Goal: Task Accomplishment & Management: Complete application form

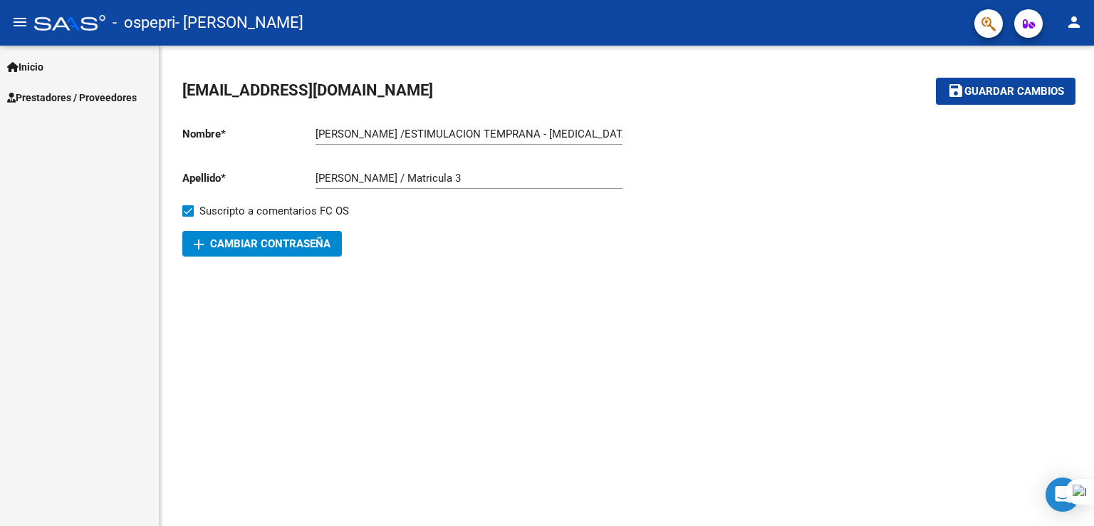
scroll to position [53, 0]
click at [33, 61] on span "Inicio" at bounding box center [25, 67] width 36 height 16
click at [21, 26] on mat-icon "menu" at bounding box center [19, 22] width 17 height 17
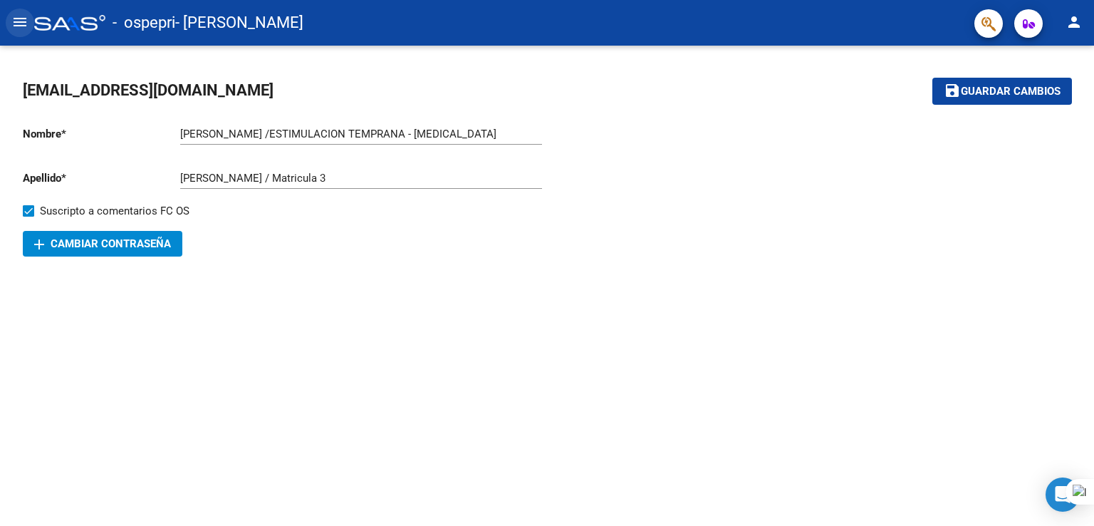
click at [21, 26] on mat-icon "menu" at bounding box center [19, 22] width 17 height 17
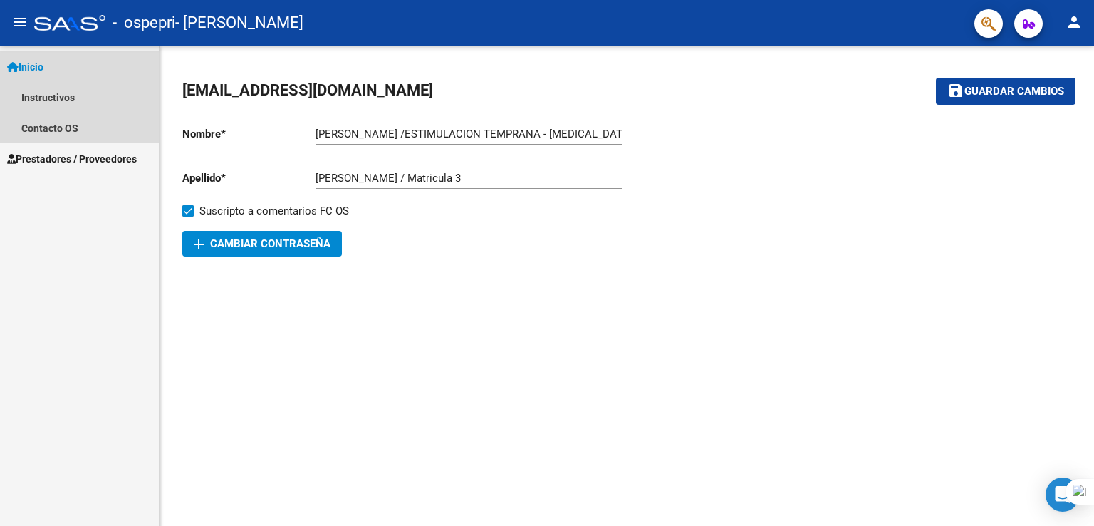
click at [30, 65] on span "Inicio" at bounding box center [25, 67] width 36 height 16
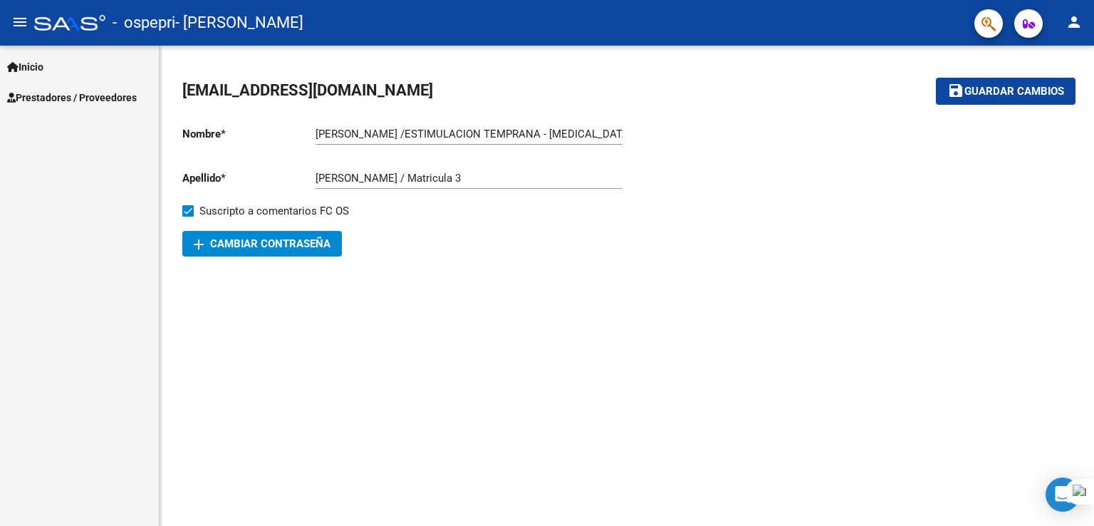
click at [76, 28] on div at bounding box center [69, 23] width 71 height 16
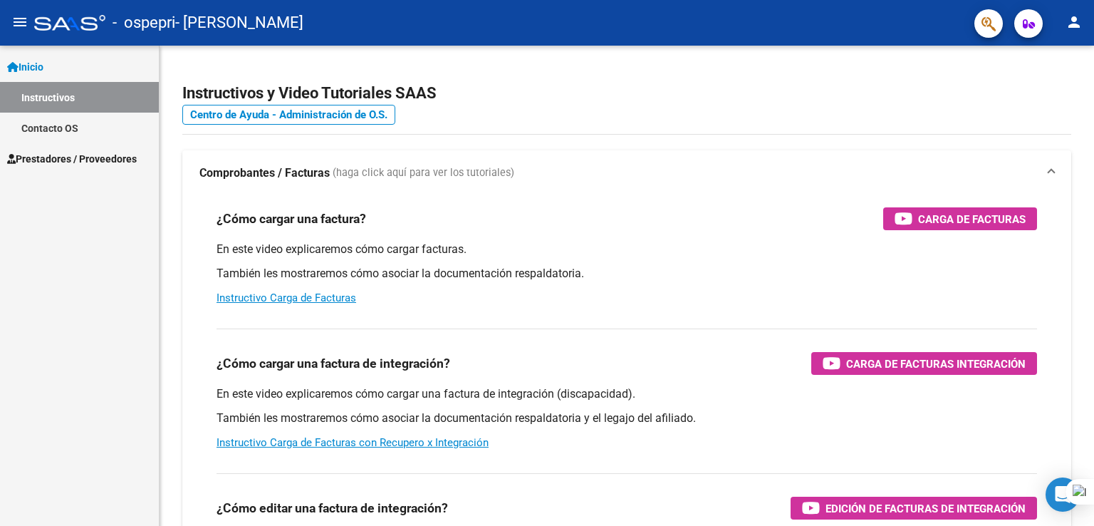
click at [24, 19] on mat-icon "menu" at bounding box center [19, 22] width 17 height 17
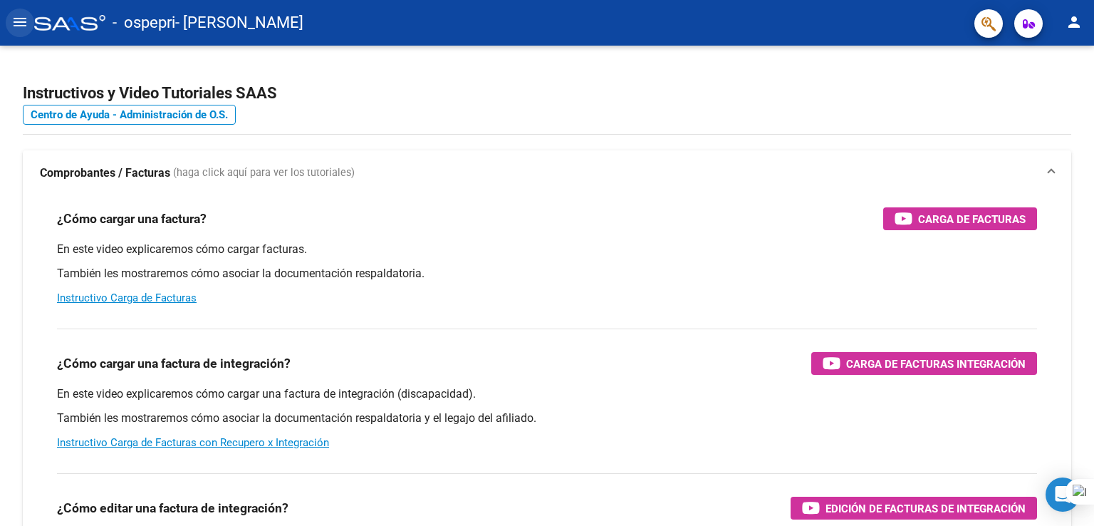
click at [24, 19] on mat-icon "menu" at bounding box center [19, 22] width 17 height 17
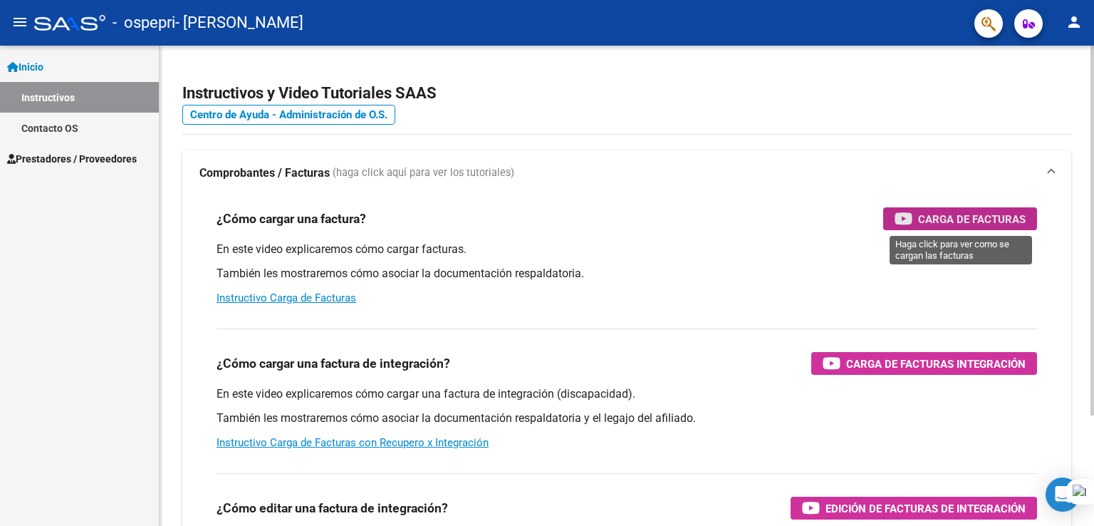
click at [928, 219] on span "Carga de Facturas" at bounding box center [972, 219] width 108 height 18
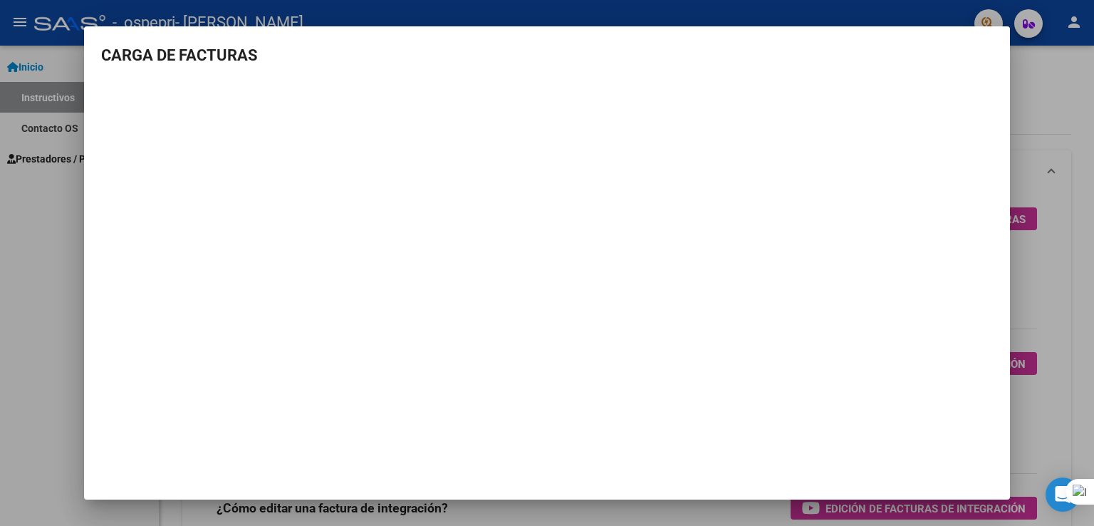
click at [1069, 162] on div at bounding box center [547, 263] width 1094 height 526
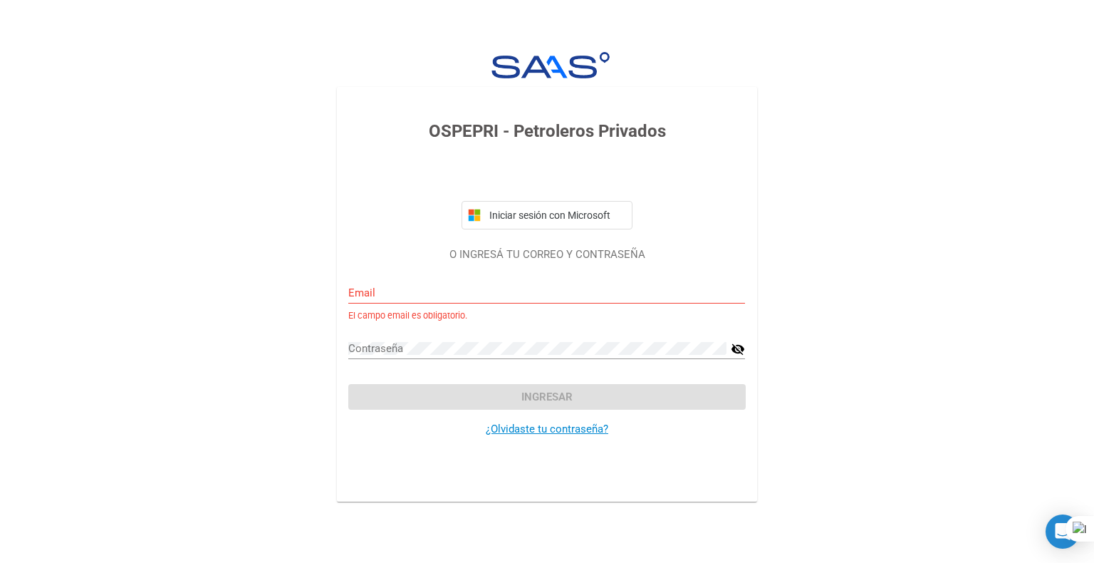
click at [412, 301] on div "Email" at bounding box center [546, 288] width 397 height 31
type input "[EMAIL_ADDRESS][DOMAIN_NAME]"
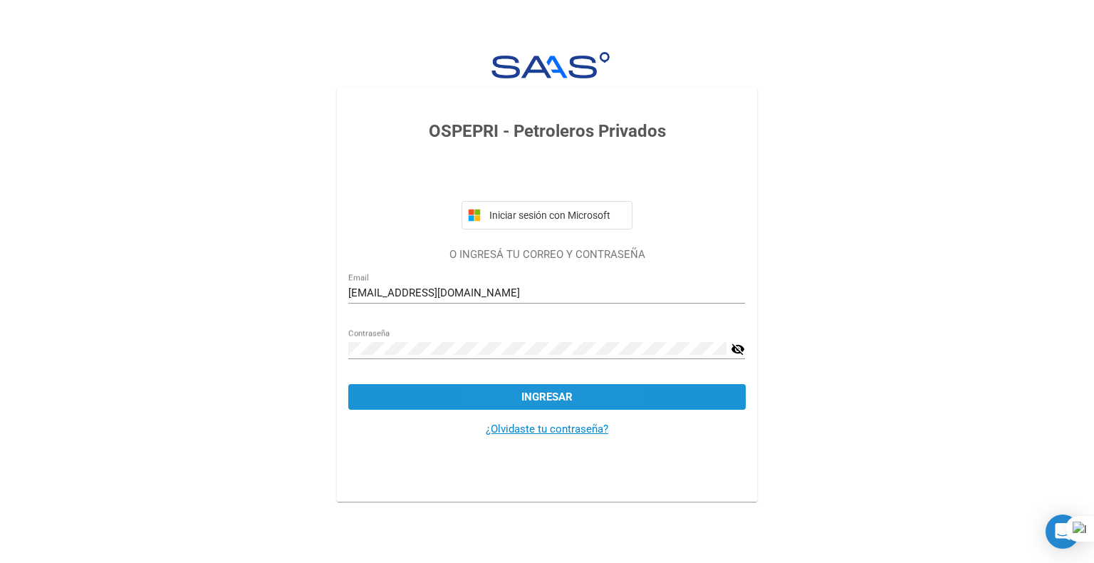
click at [513, 394] on button "Ingresar" at bounding box center [546, 397] width 397 height 26
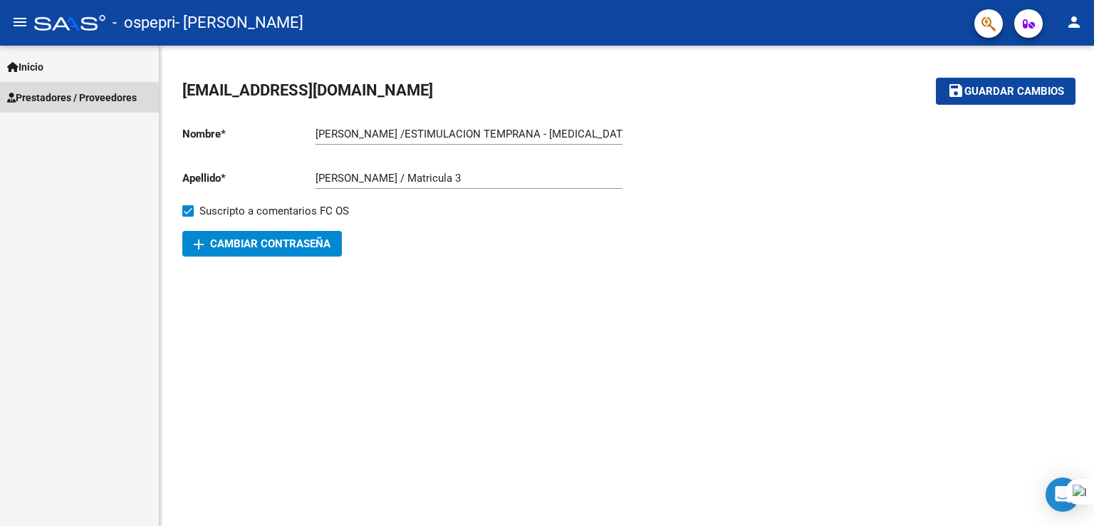
click at [105, 94] on span "Prestadores / Proveedores" at bounding box center [72, 98] width 130 height 16
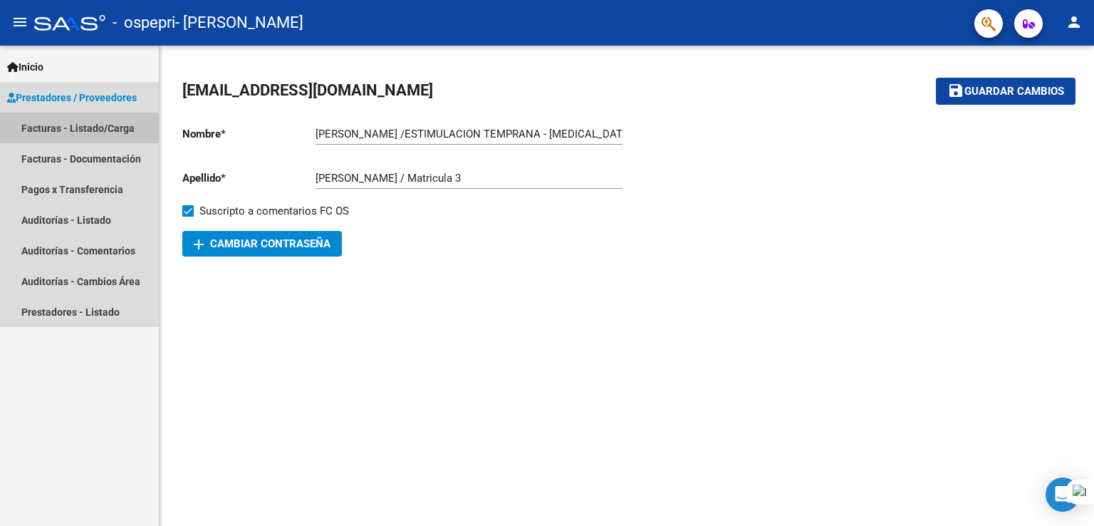
click at [72, 122] on link "Facturas - Listado/Carga" at bounding box center [79, 128] width 159 height 31
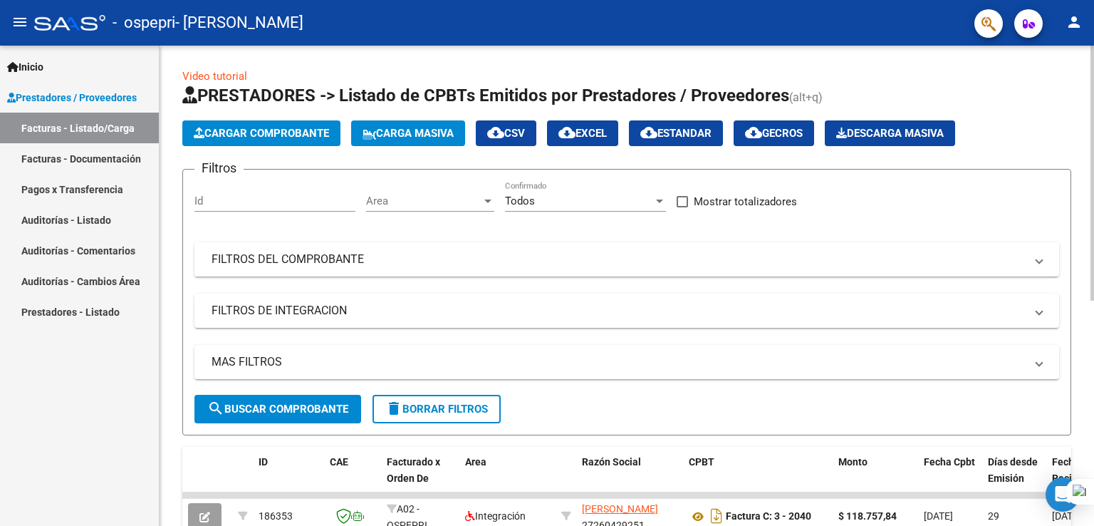
click at [256, 130] on span "Cargar Comprobante" at bounding box center [261, 133] width 135 height 13
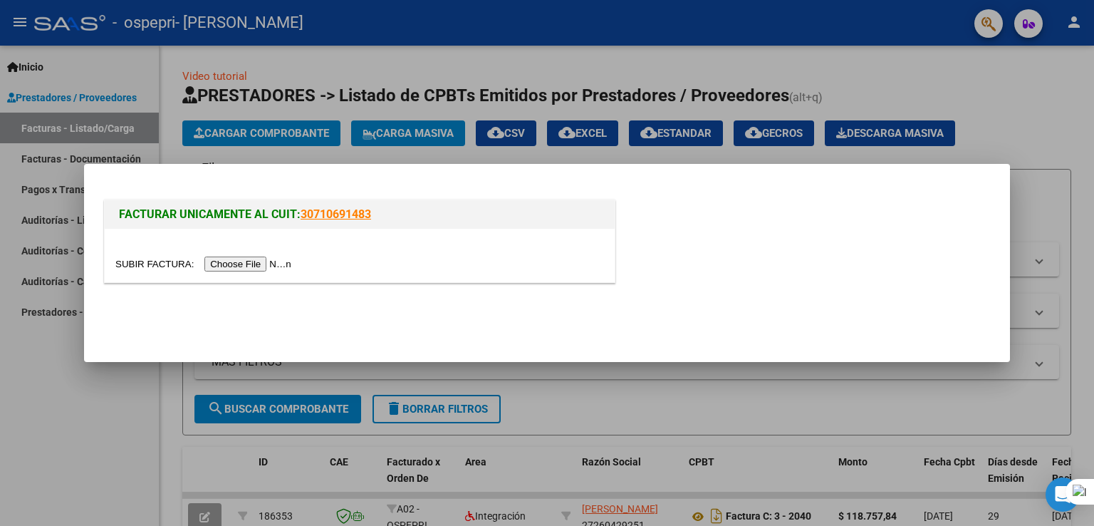
click at [275, 258] on input "file" at bounding box center [205, 263] width 180 height 15
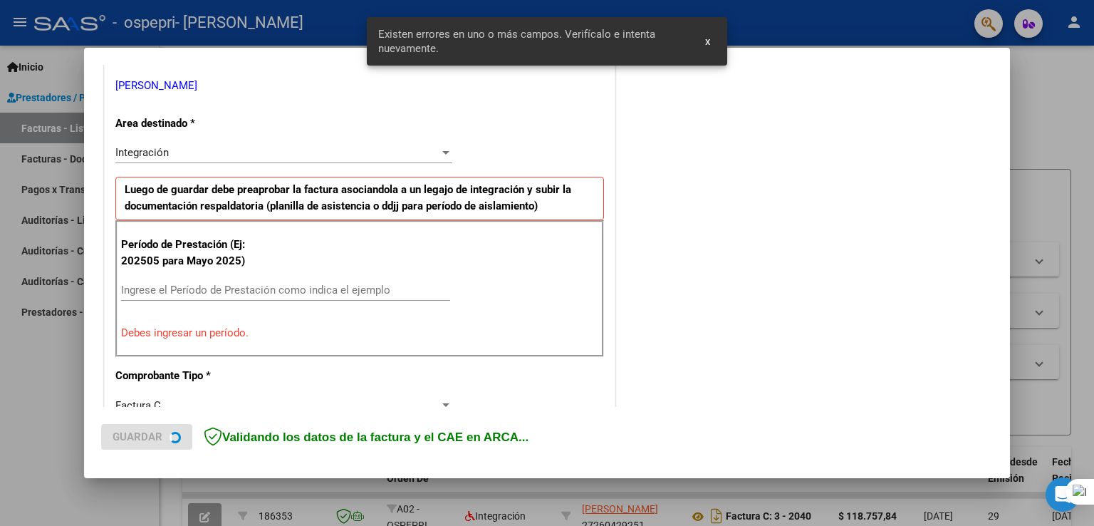
scroll to position [297, 0]
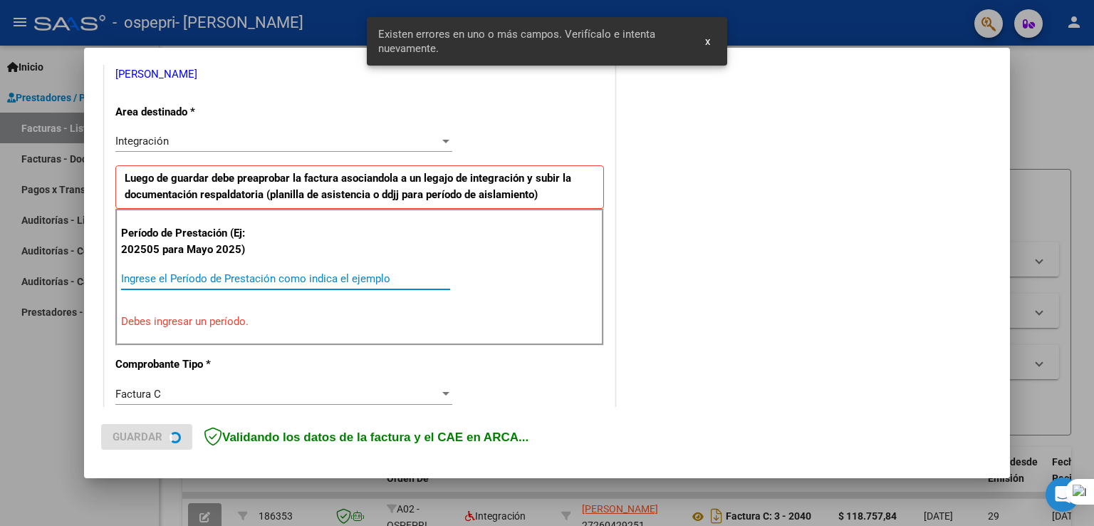
click at [350, 278] on input "Ingrese el Período de Prestación como indica el ejemplo" at bounding box center [285, 278] width 329 height 13
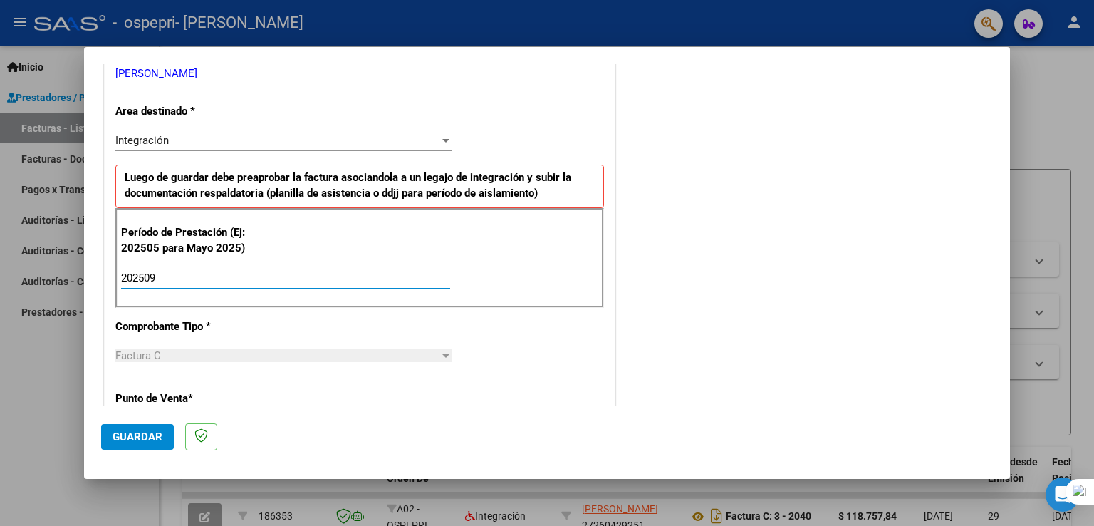
type input "202509"
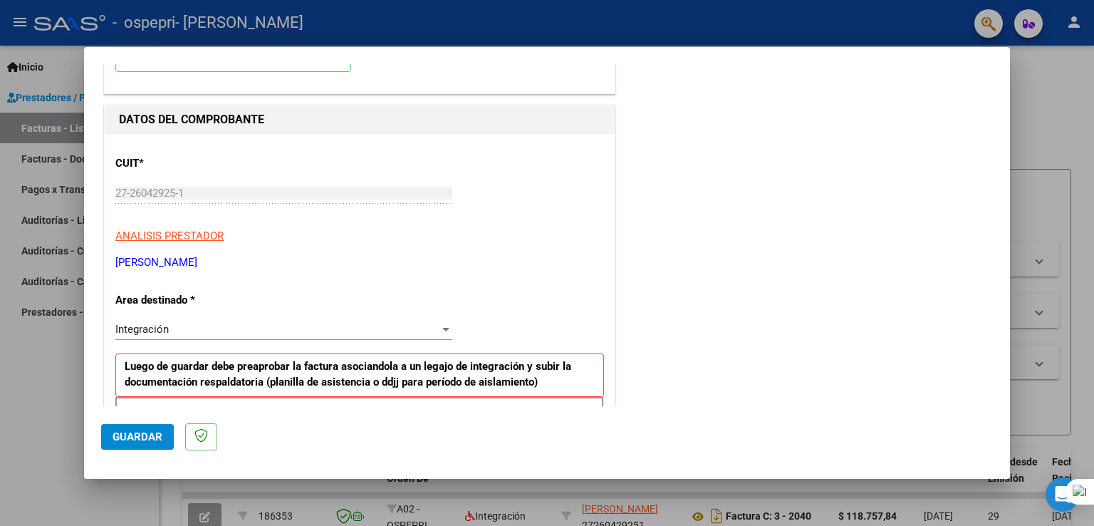
scroll to position [0, 0]
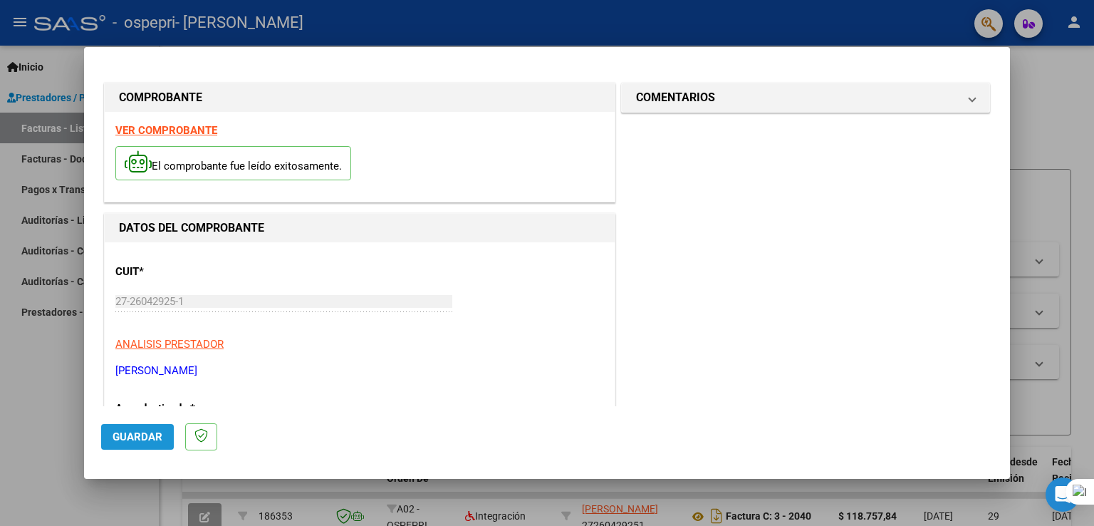
click at [158, 433] on span "Guardar" at bounding box center [138, 436] width 50 height 13
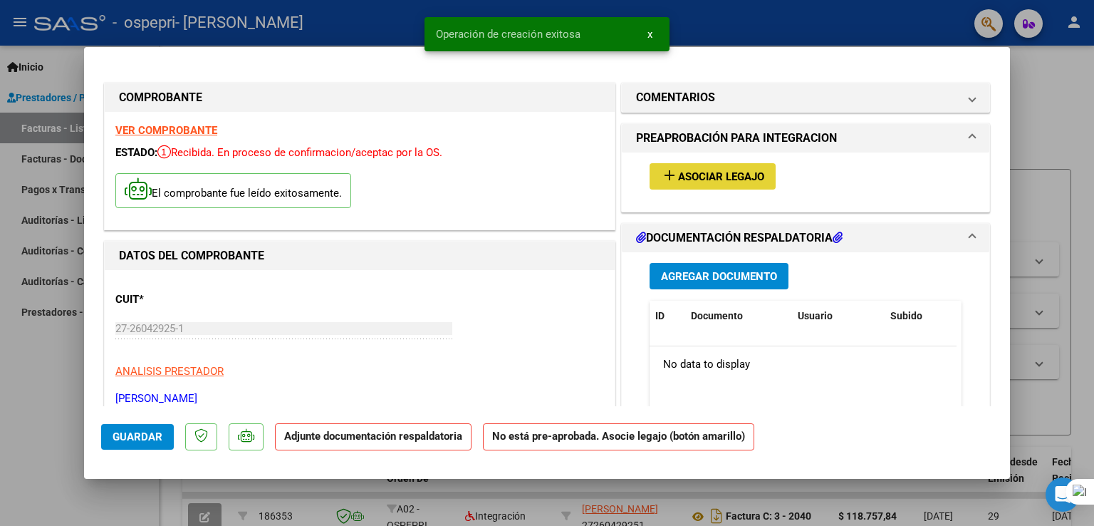
click at [702, 172] on span "Asociar Legajo" at bounding box center [721, 176] width 86 height 13
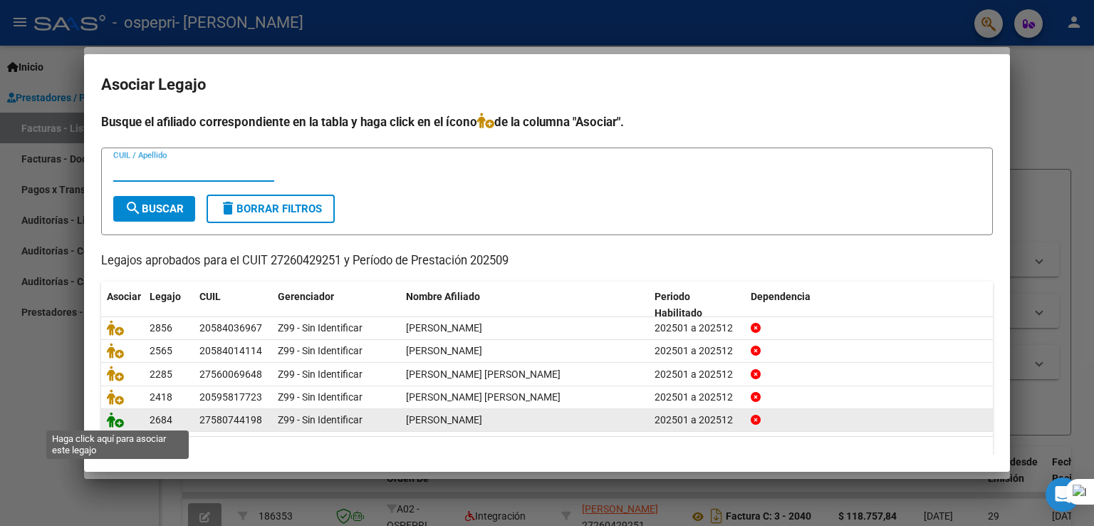
click at [110, 422] on icon at bounding box center [115, 420] width 17 height 16
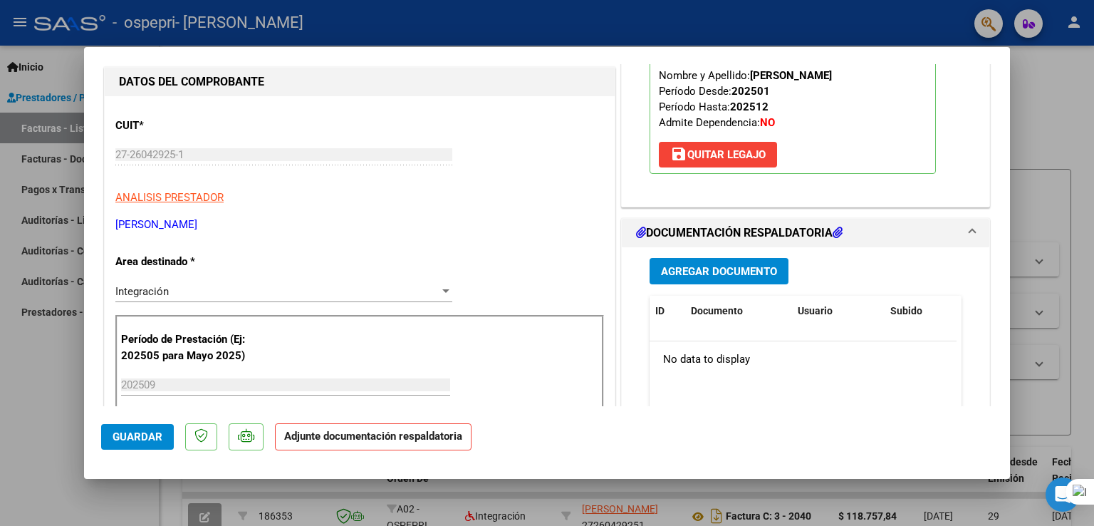
scroll to position [182, 0]
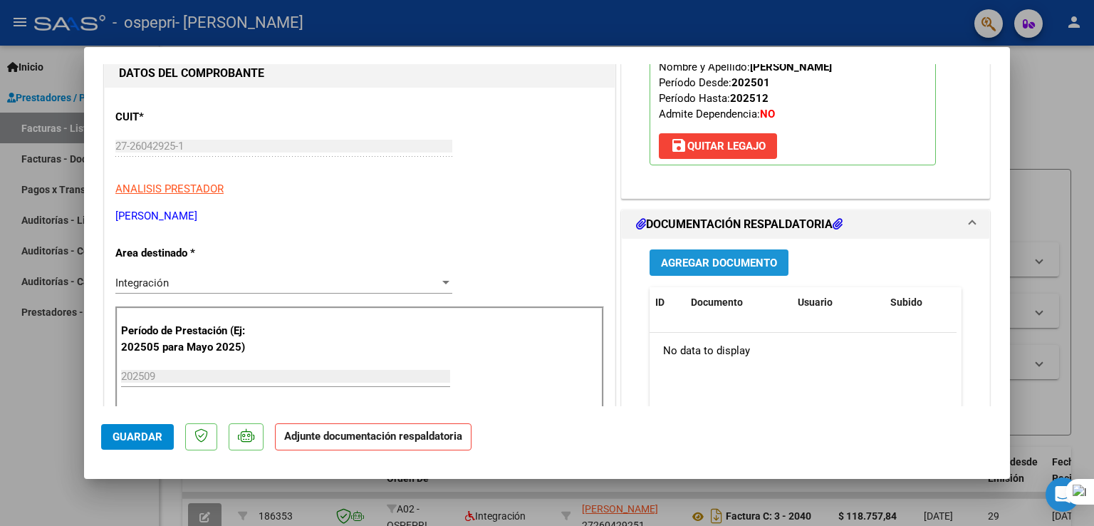
click at [745, 261] on span "Agregar Documento" at bounding box center [719, 262] width 116 height 13
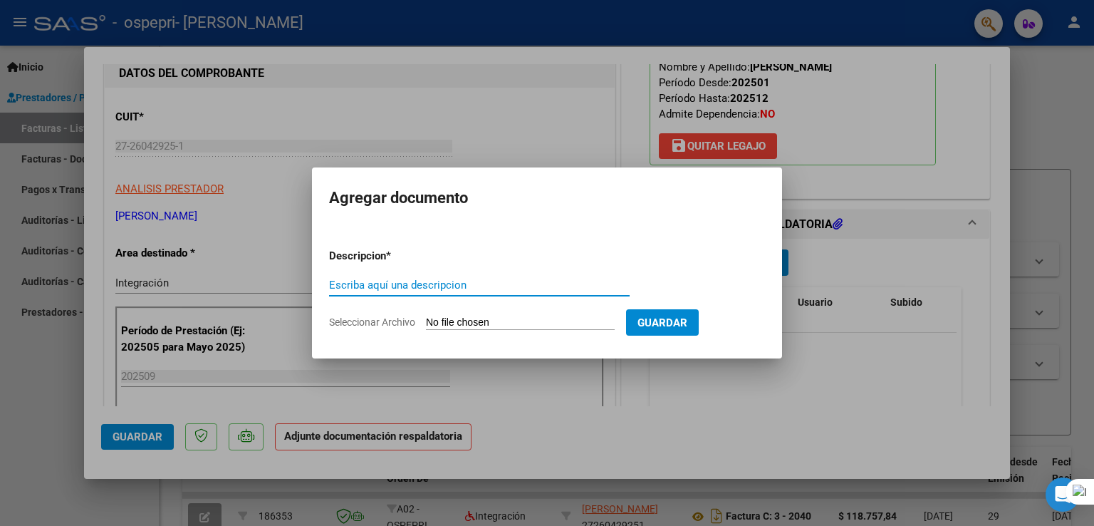
click at [560, 291] on input "Escriba aquí una descripcion" at bounding box center [479, 284] width 301 height 13
click at [555, 292] on div "Escriba aquí una descripcion" at bounding box center [479, 284] width 301 height 21
click at [545, 283] on input "Escriba aquí una descripcion" at bounding box center [479, 284] width 301 height 13
click at [518, 278] on input "Escriba aquí una descripcion" at bounding box center [479, 284] width 301 height 13
type input "F"
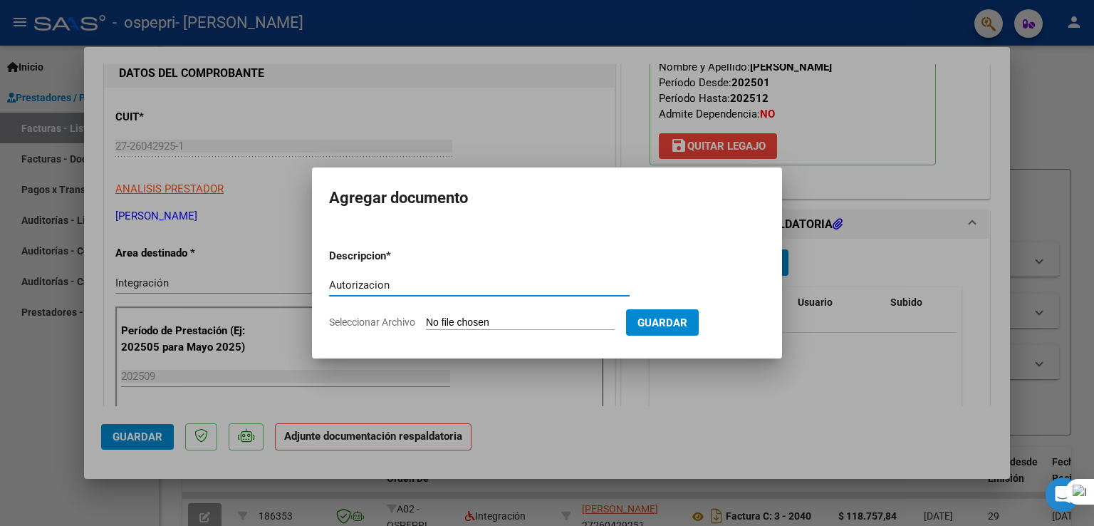
type input "Autorizacion"
click at [519, 321] on input "Seleccionar Archivo" at bounding box center [520, 323] width 189 height 14
type input "C:\fakepath\Catalan (1).pdf"
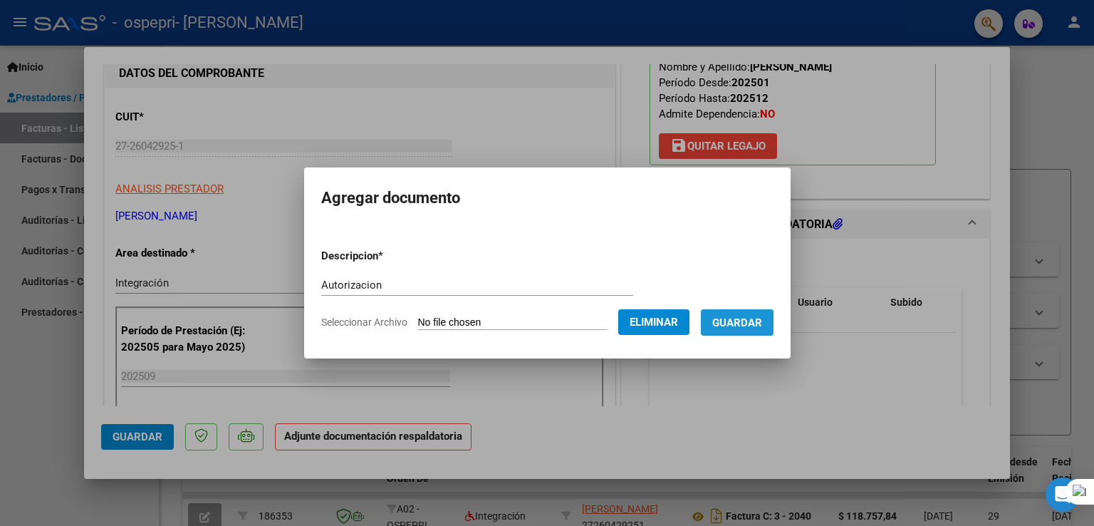
click at [752, 326] on span "Guardar" at bounding box center [737, 322] width 50 height 13
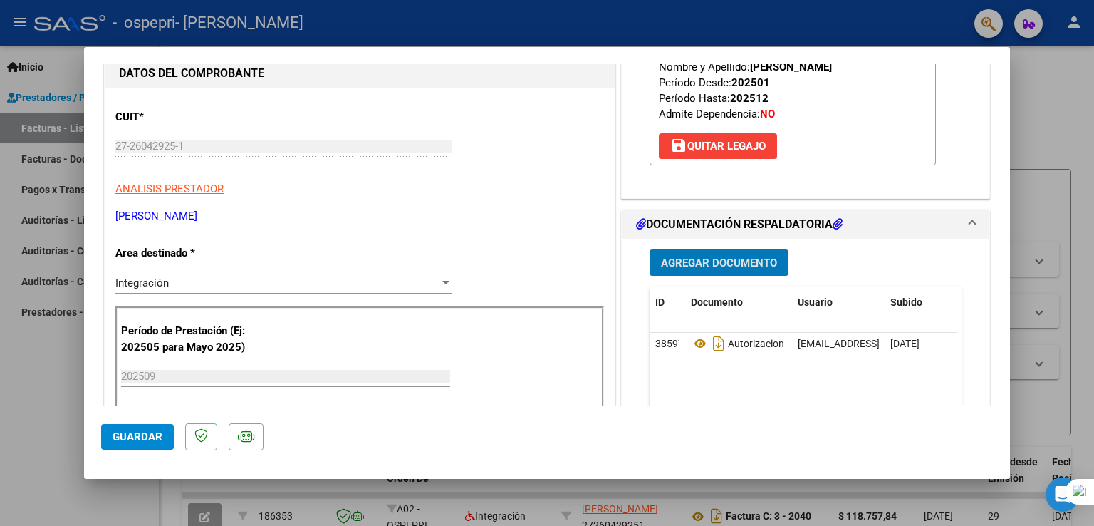
click at [743, 261] on span "Agregar Documento" at bounding box center [719, 262] width 116 height 13
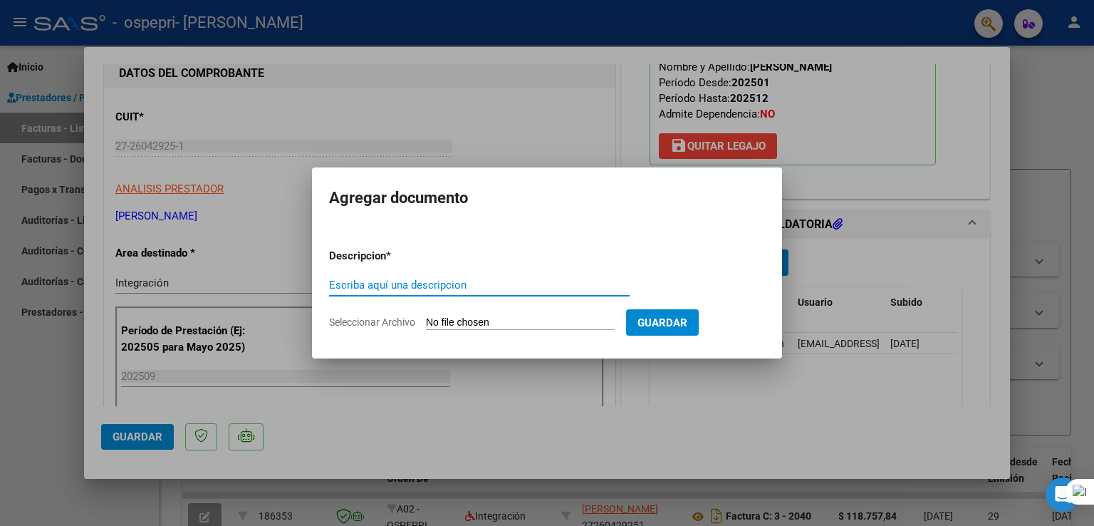
click at [521, 284] on input "Escriba aquí una descripcion" at bounding box center [479, 284] width 301 height 13
type input "Asistencia"
click at [561, 321] on input "Seleccionar Archivo" at bounding box center [520, 323] width 189 height 14
type input "C:\fakepath\Catalan Sep.jpg"
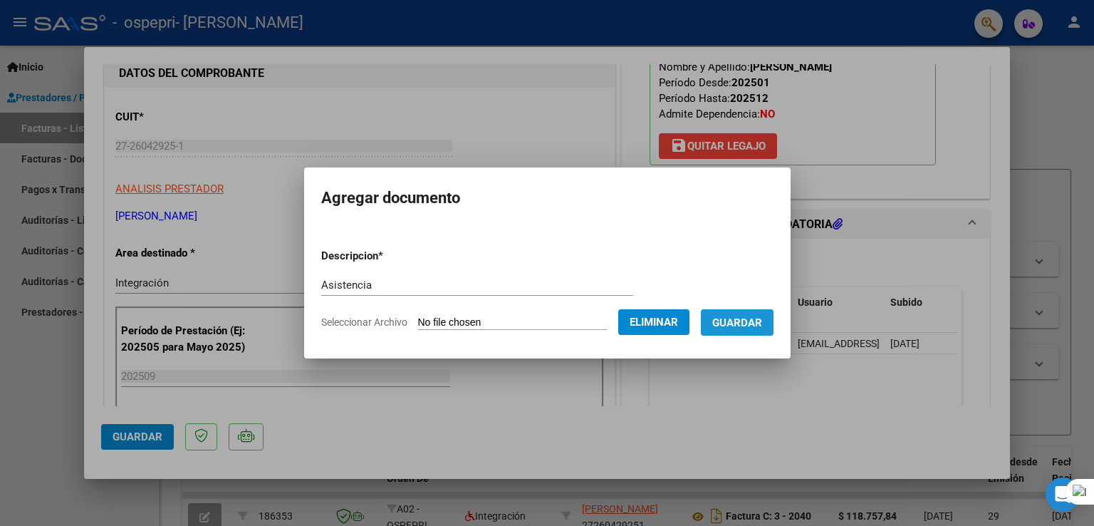
click at [762, 321] on span "Guardar" at bounding box center [737, 322] width 50 height 13
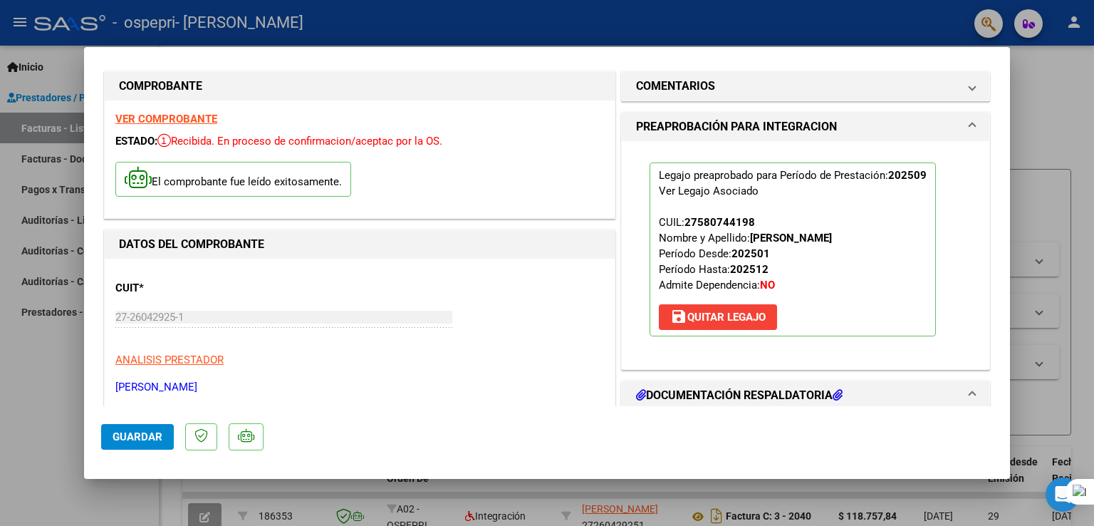
scroll to position [0, 0]
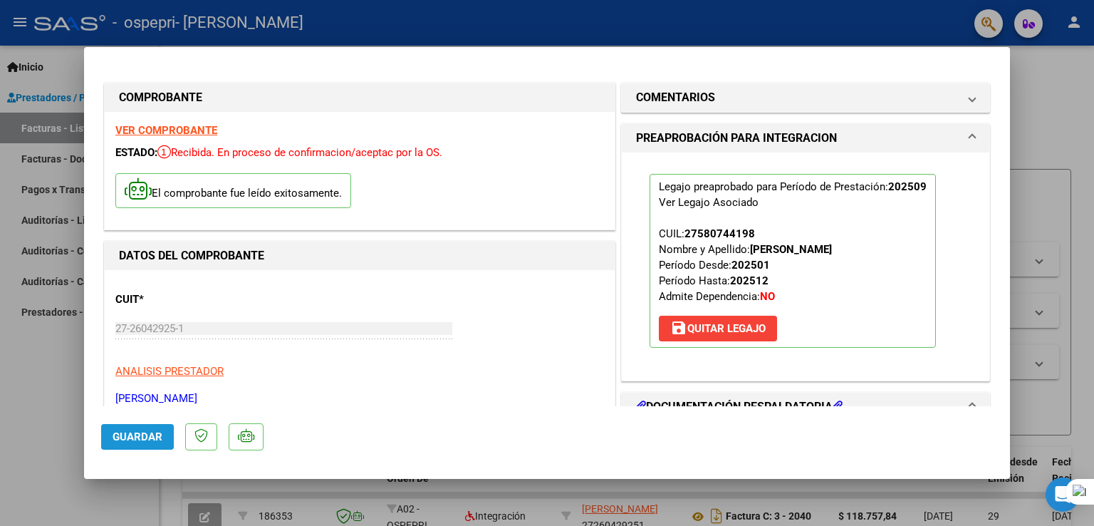
click at [122, 442] on span "Guardar" at bounding box center [138, 436] width 50 height 13
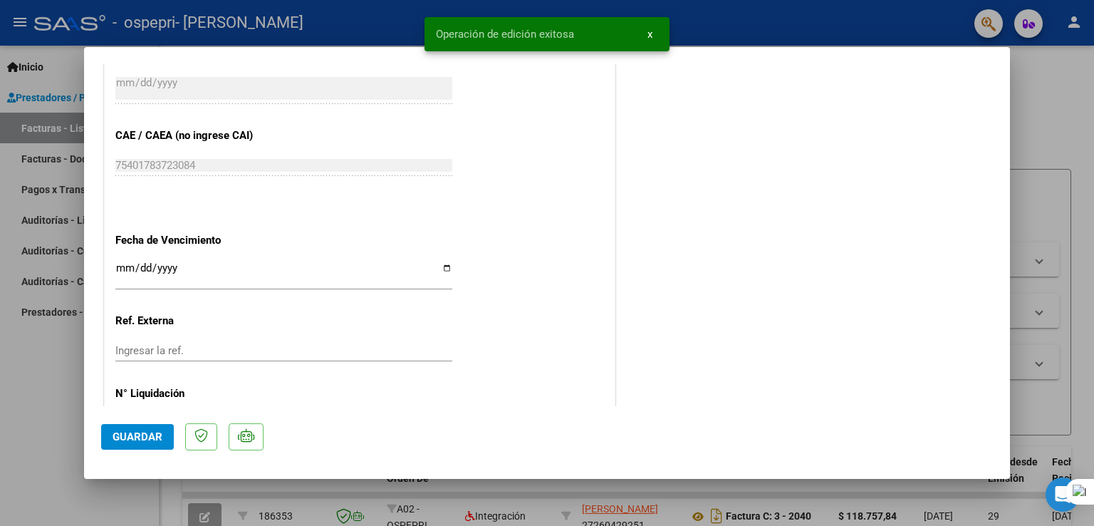
scroll to position [932, 0]
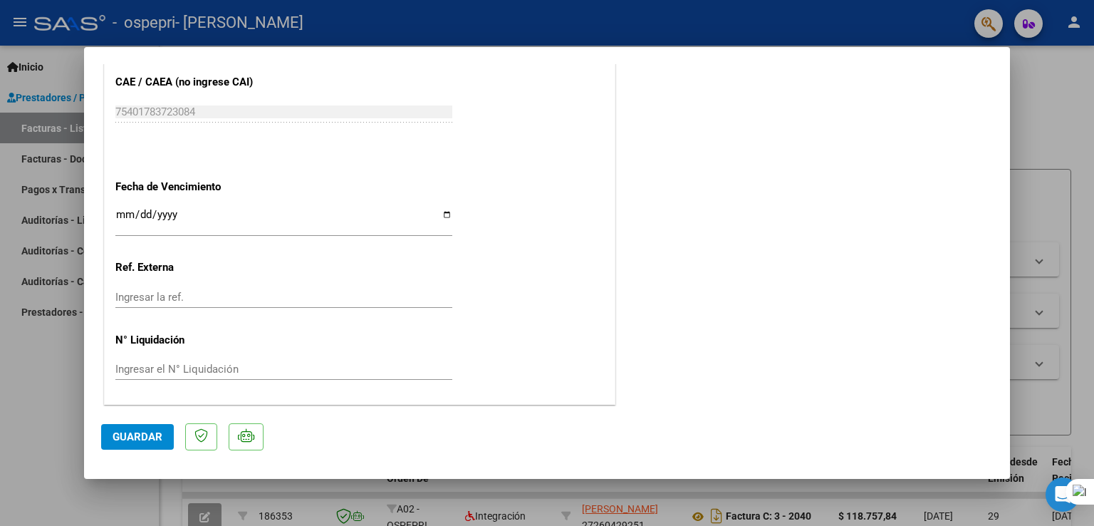
click at [1073, 125] on div at bounding box center [547, 263] width 1094 height 526
type input "$ 0,00"
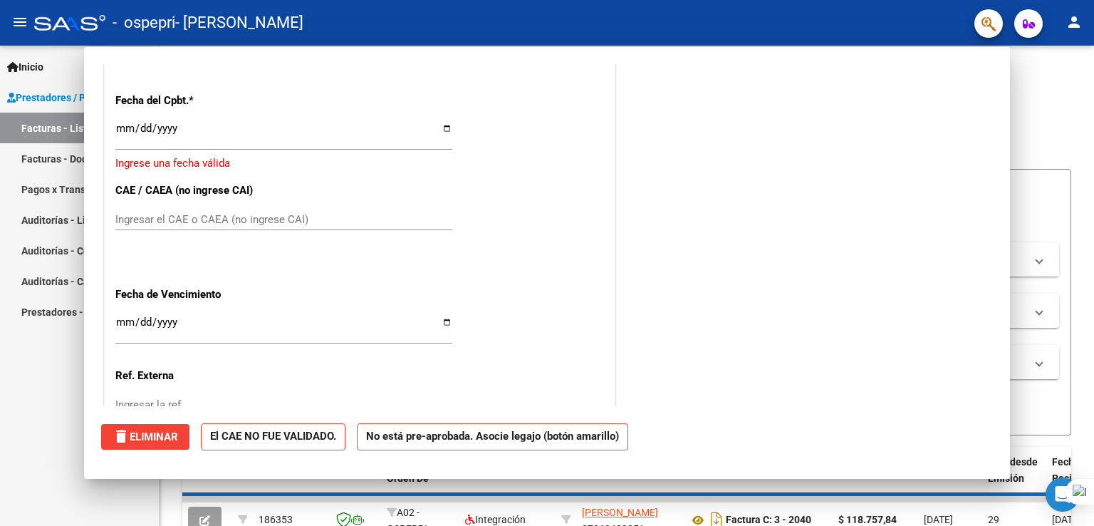
scroll to position [887, 0]
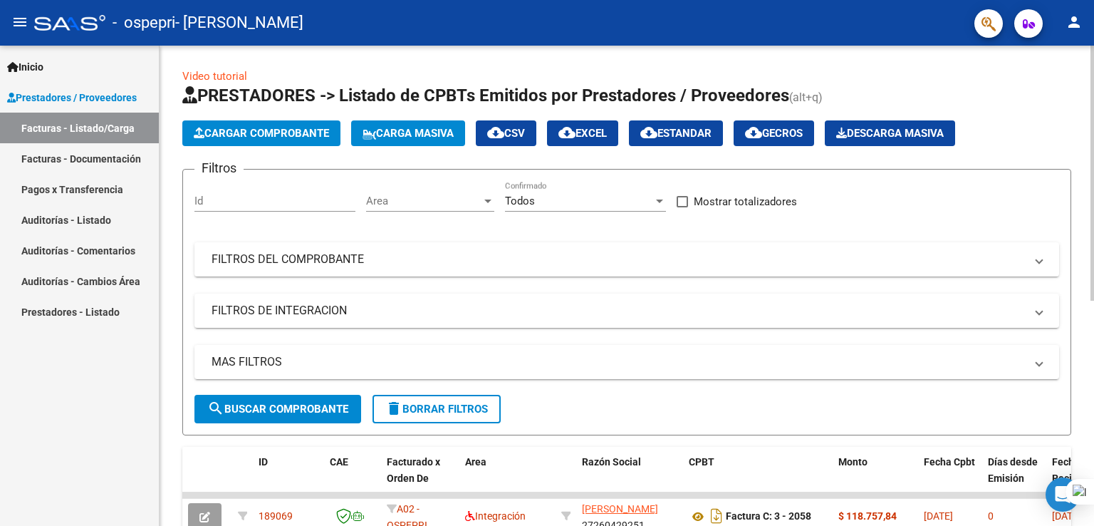
click at [1078, 130] on div "Video tutorial PRESTADORES -> Listado de CPBTs Emitidos por Prestadores / Prove…" at bounding box center [627, 493] width 934 height 895
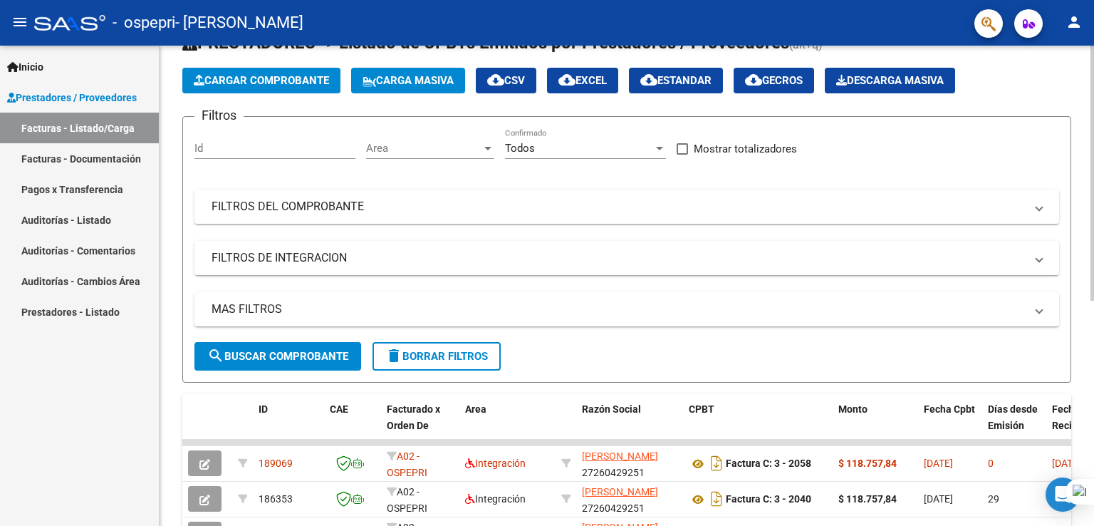
scroll to position [57, 0]
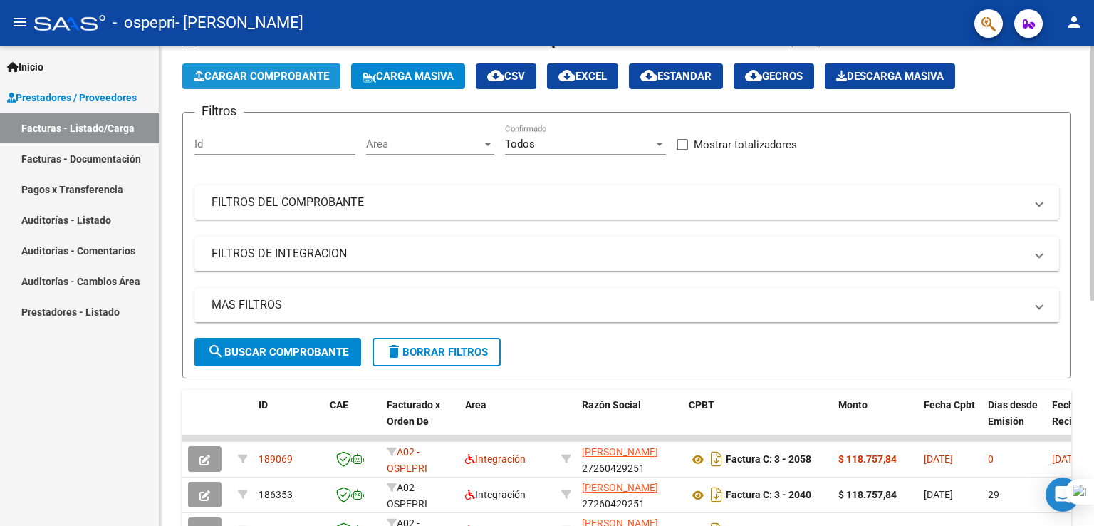
click at [253, 77] on span "Cargar Comprobante" at bounding box center [261, 76] width 135 height 13
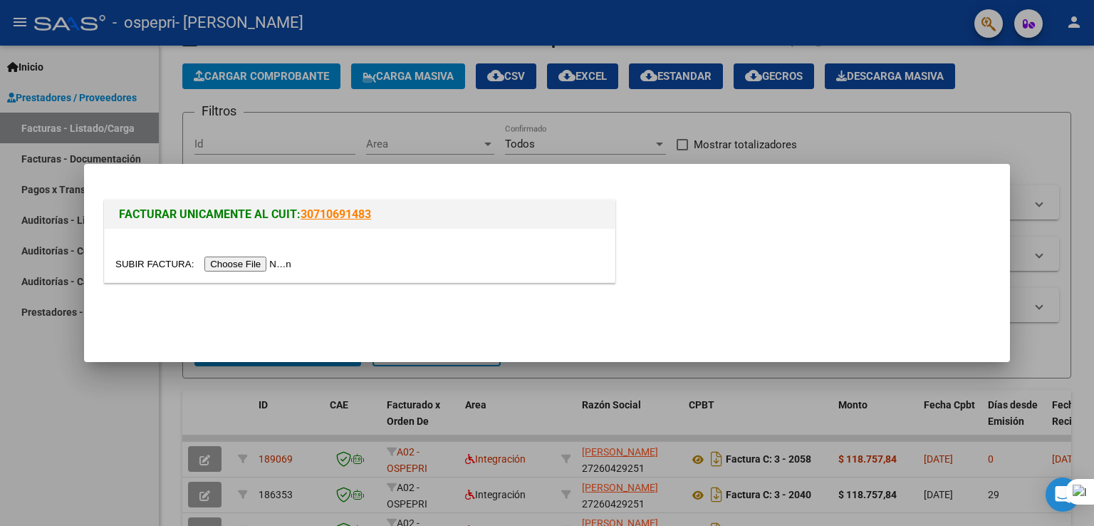
click at [267, 266] on input "file" at bounding box center [205, 263] width 180 height 15
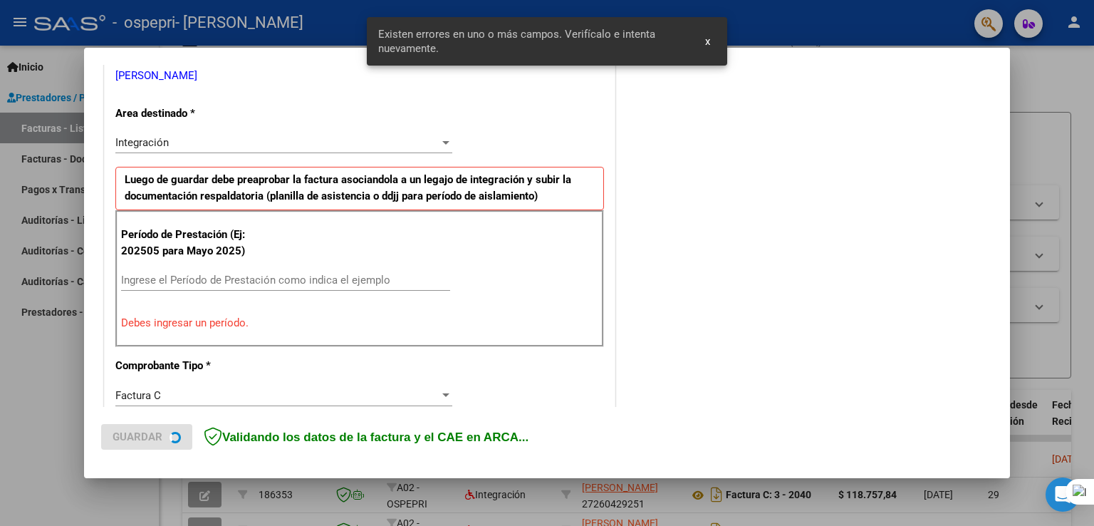
scroll to position [297, 0]
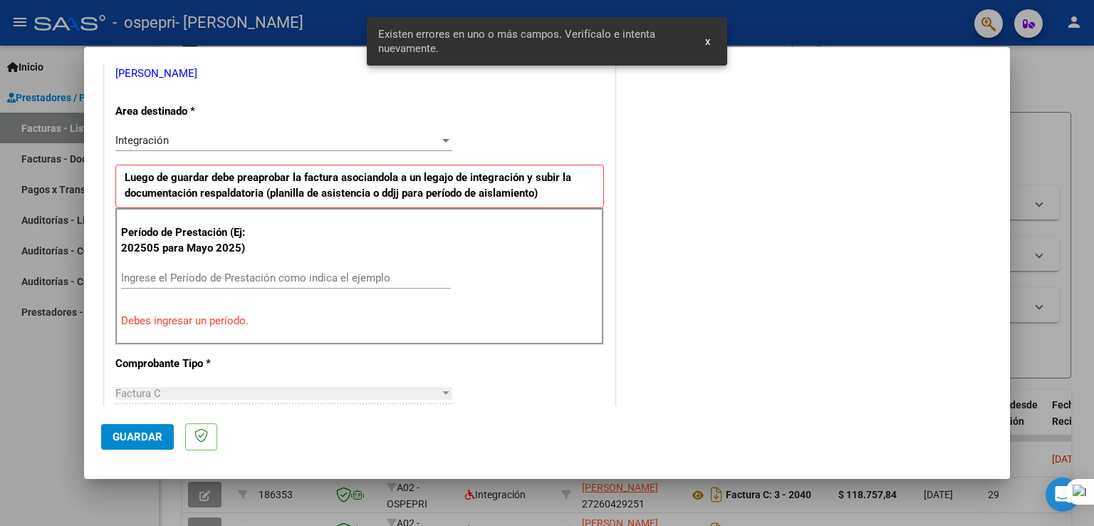
click at [305, 278] on input "Ingrese el Período de Prestación como indica el ejemplo" at bounding box center [285, 277] width 329 height 13
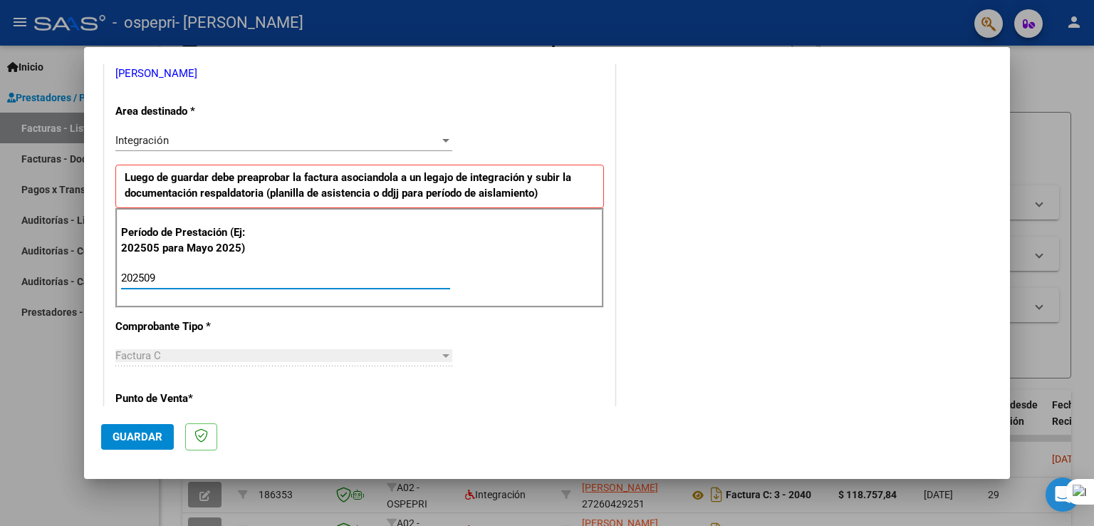
type input "202509"
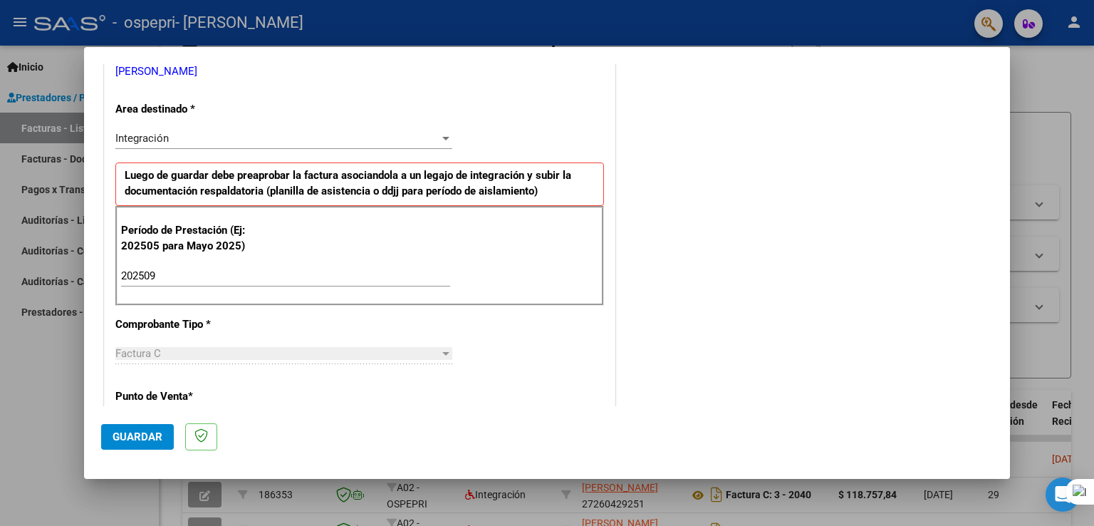
scroll to position [292, 0]
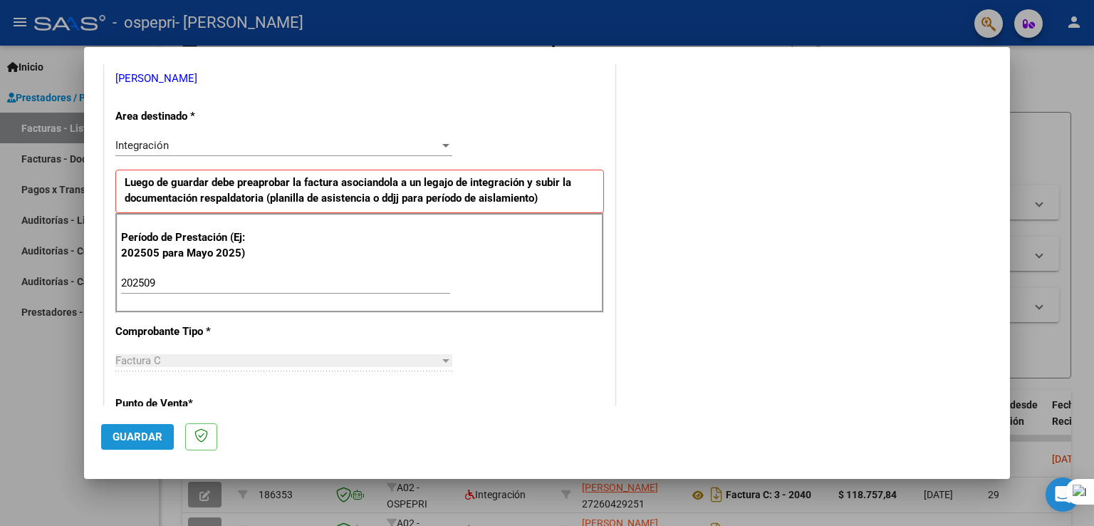
click at [137, 442] on span "Guardar" at bounding box center [138, 436] width 50 height 13
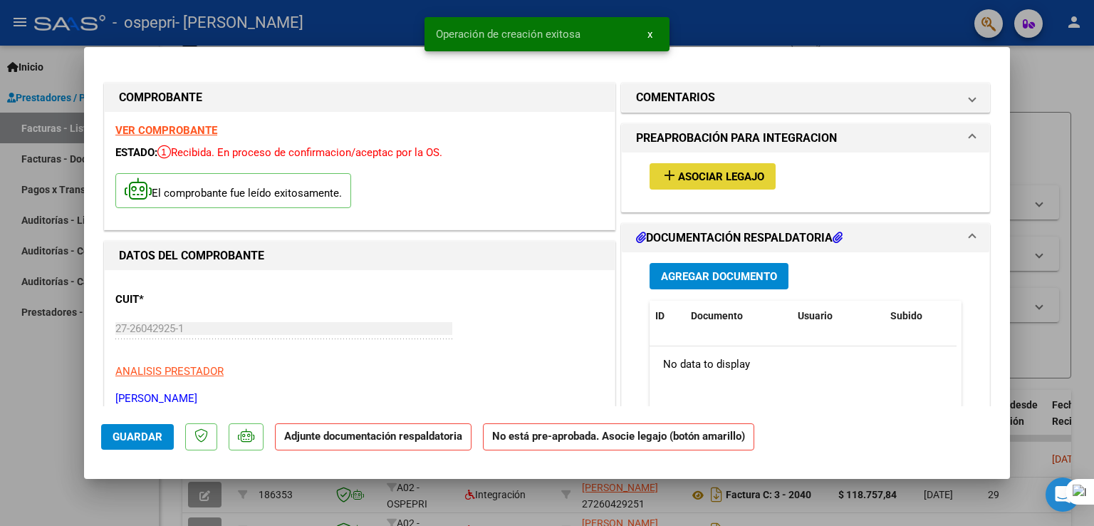
click at [724, 179] on span "Asociar Legajo" at bounding box center [721, 176] width 86 height 13
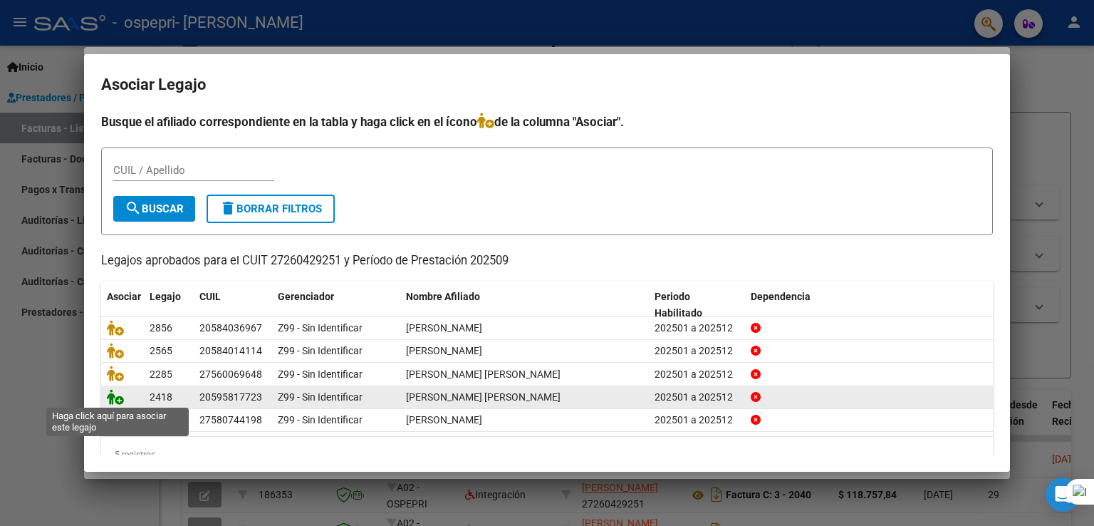
click at [115, 397] on icon at bounding box center [115, 397] width 17 height 16
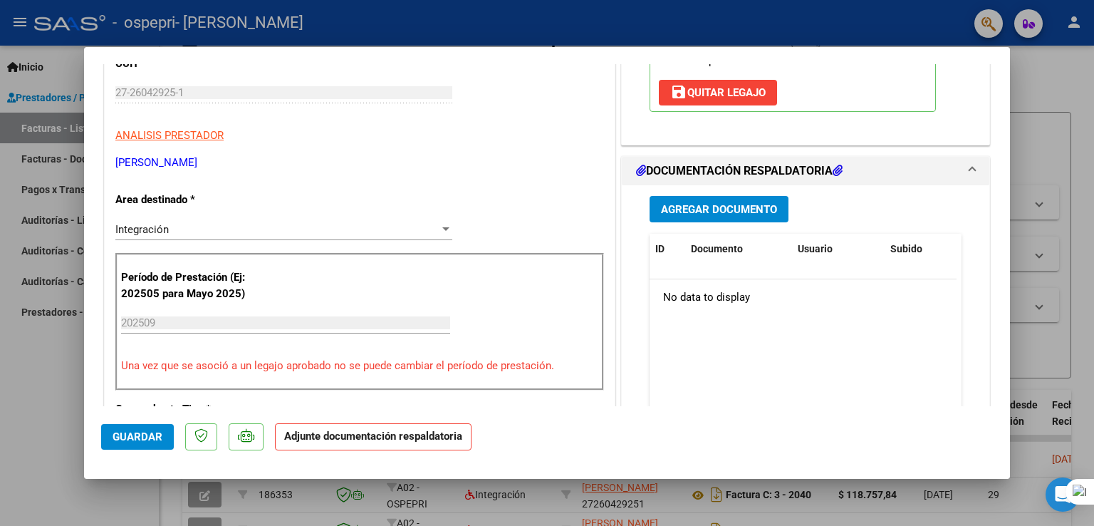
scroll to position [263, 0]
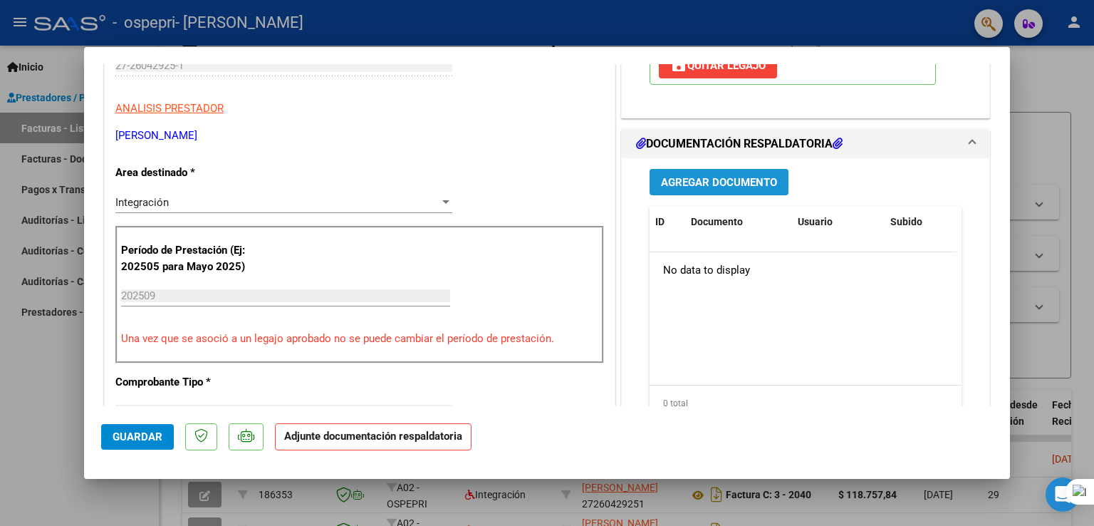
click at [690, 187] on button "Agregar Documento" at bounding box center [719, 182] width 139 height 26
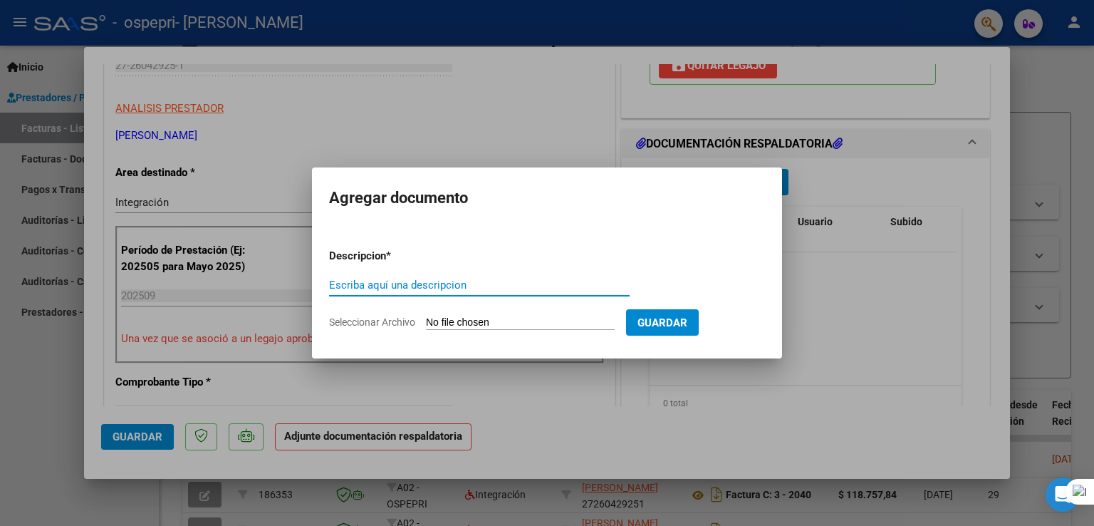
click at [440, 290] on input "Escriba aquí una descripcion" at bounding box center [479, 284] width 301 height 13
type input "AUTORIZACION"
click at [548, 322] on input "Seleccionar Archivo" at bounding box center [520, 323] width 189 height 14
type input "C:\fakepath\[PERSON_NAME] (1).pdf"
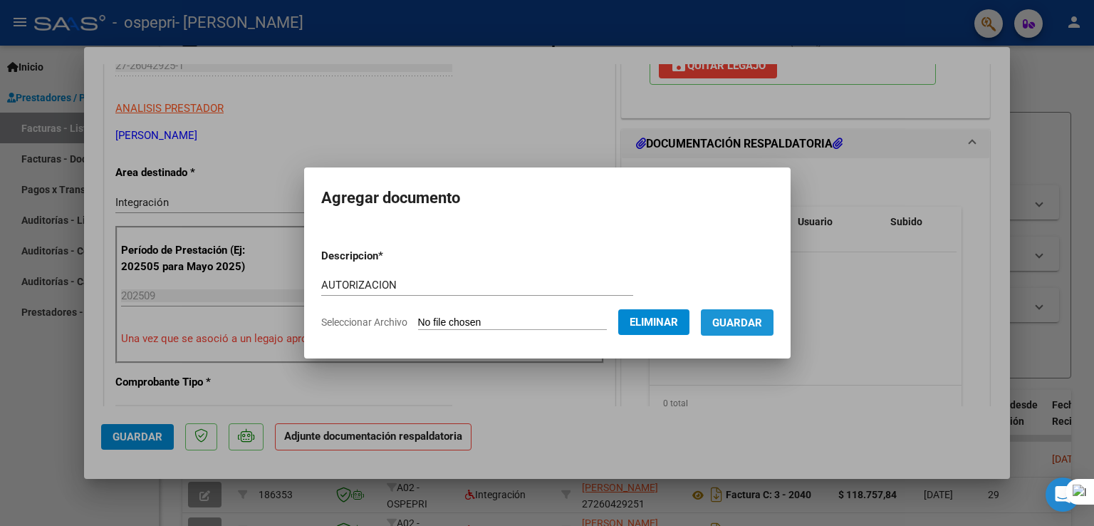
click at [756, 318] on span "Guardar" at bounding box center [737, 322] width 50 height 13
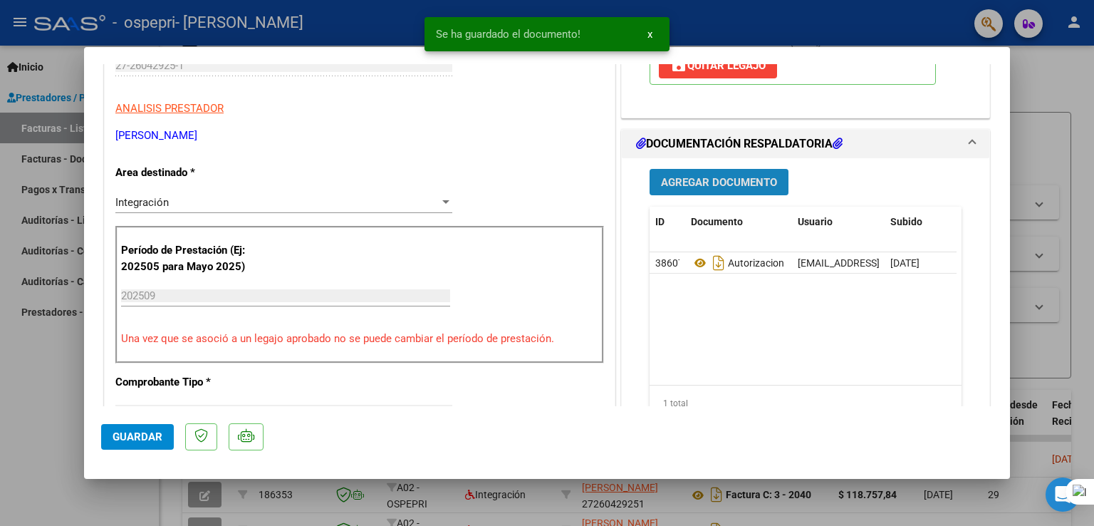
click at [738, 189] on span "Agregar Documento" at bounding box center [719, 182] width 116 height 13
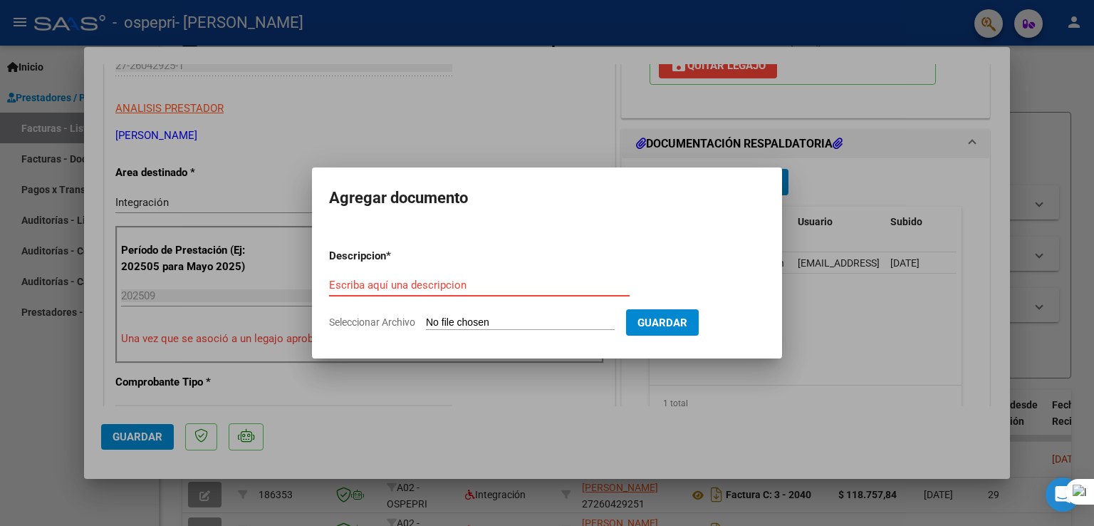
click at [452, 283] on input "Escriba aquí una descripcion" at bounding box center [479, 284] width 301 height 13
type input "ASISTENCIA"
click at [455, 323] on input "Seleccionar Archivo" at bounding box center [520, 323] width 189 height 14
type input "C:\fakepath\[PERSON_NAME] SEPT.jpg"
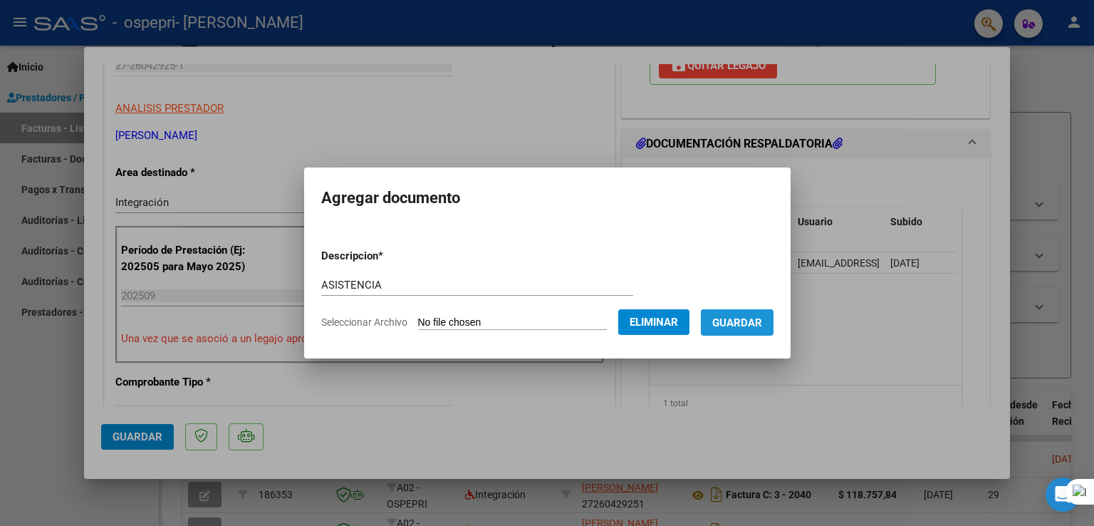
click at [758, 323] on span "Guardar" at bounding box center [737, 322] width 50 height 13
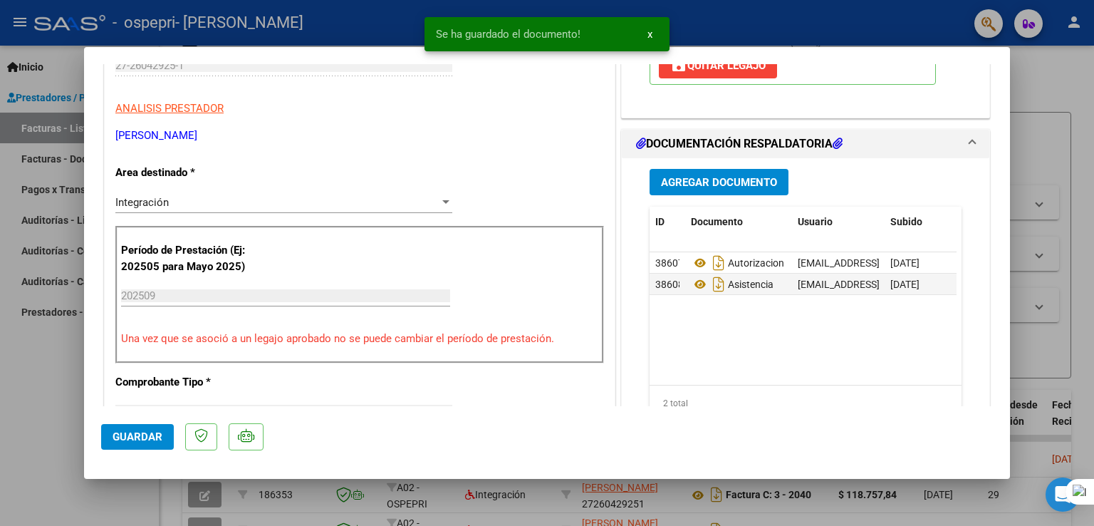
scroll to position [345, 0]
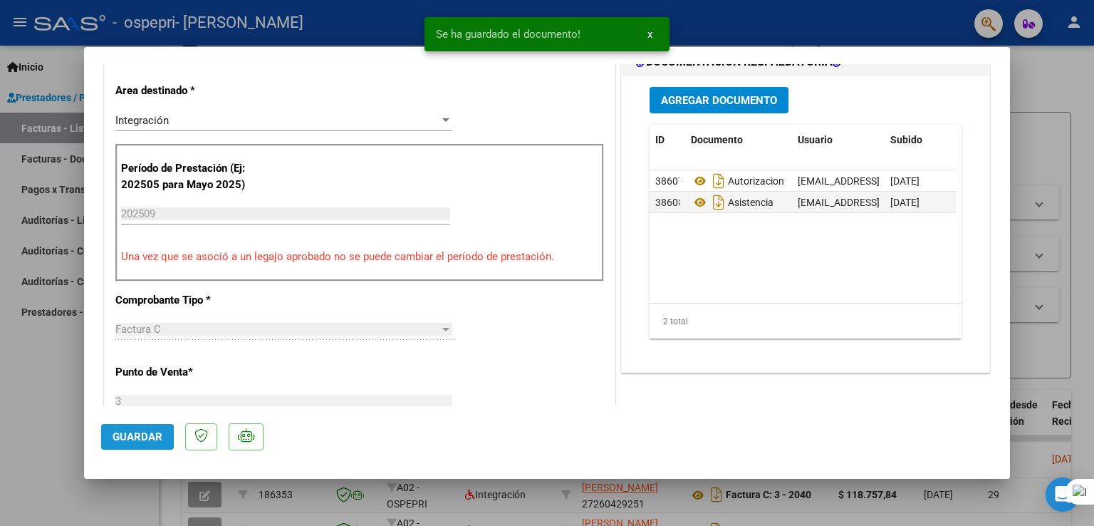
click at [137, 434] on span "Guardar" at bounding box center [138, 436] width 50 height 13
click at [1036, 88] on div at bounding box center [547, 263] width 1094 height 526
type input "$ 0,00"
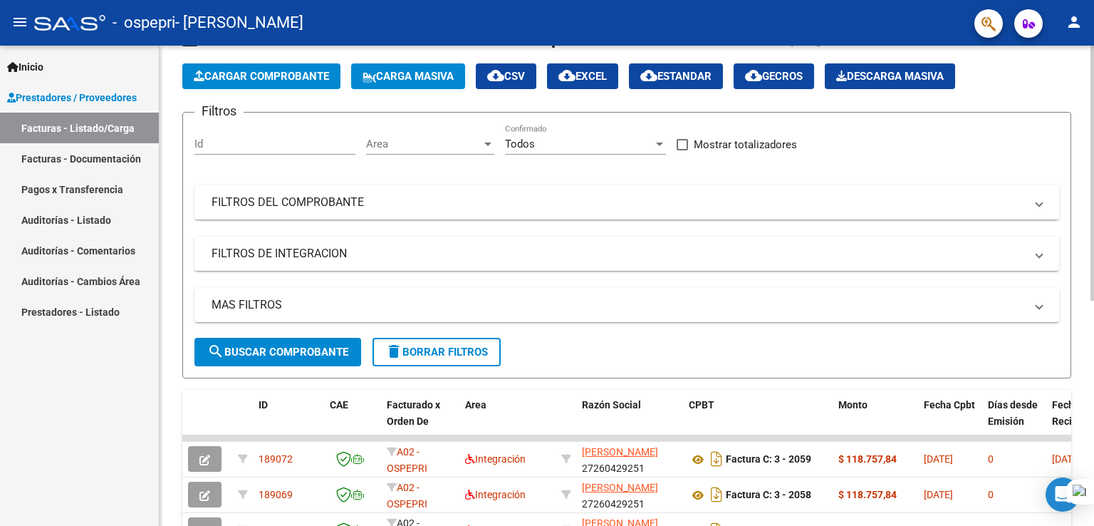
click at [1019, 98] on app-list-header "PRESTADORES -> Listado de CPBTs Emitidos por Prestadores / Proveedores (alt+q) …" at bounding box center [626, 202] width 889 height 351
click at [285, 67] on button "Cargar Comprobante" at bounding box center [261, 76] width 158 height 26
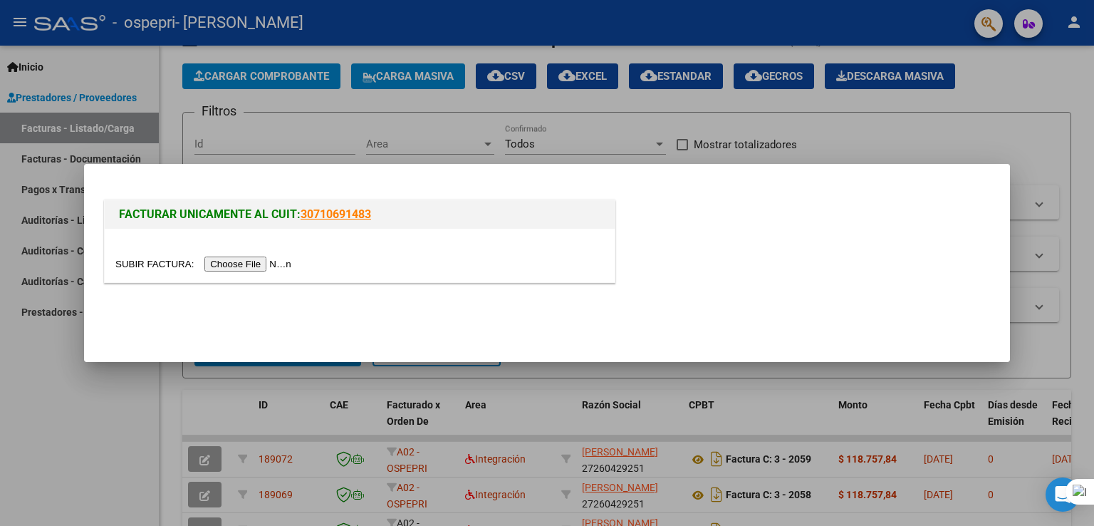
click at [258, 265] on input "file" at bounding box center [205, 263] width 180 height 15
click at [239, 266] on input "file" at bounding box center [205, 263] width 180 height 15
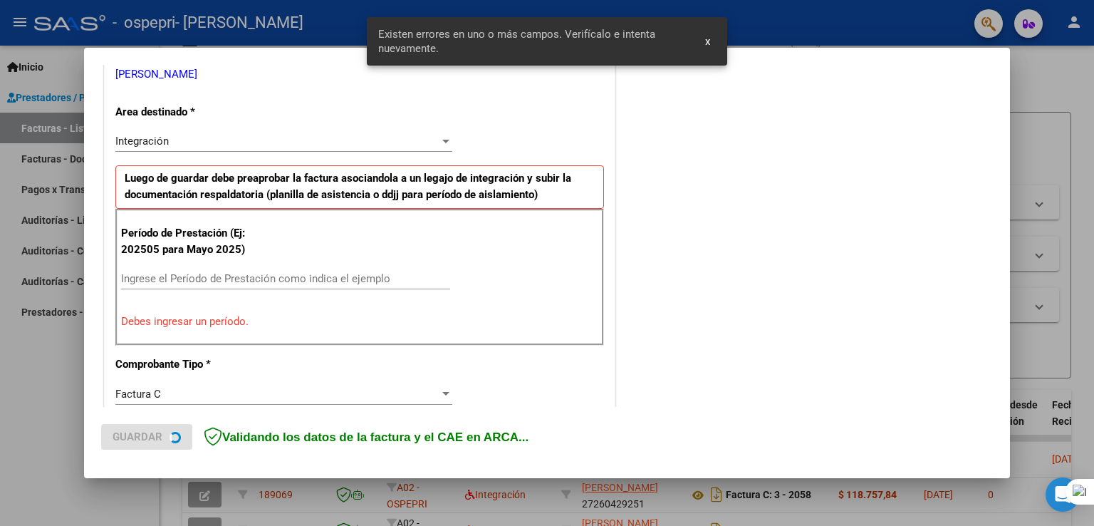
scroll to position [324, 0]
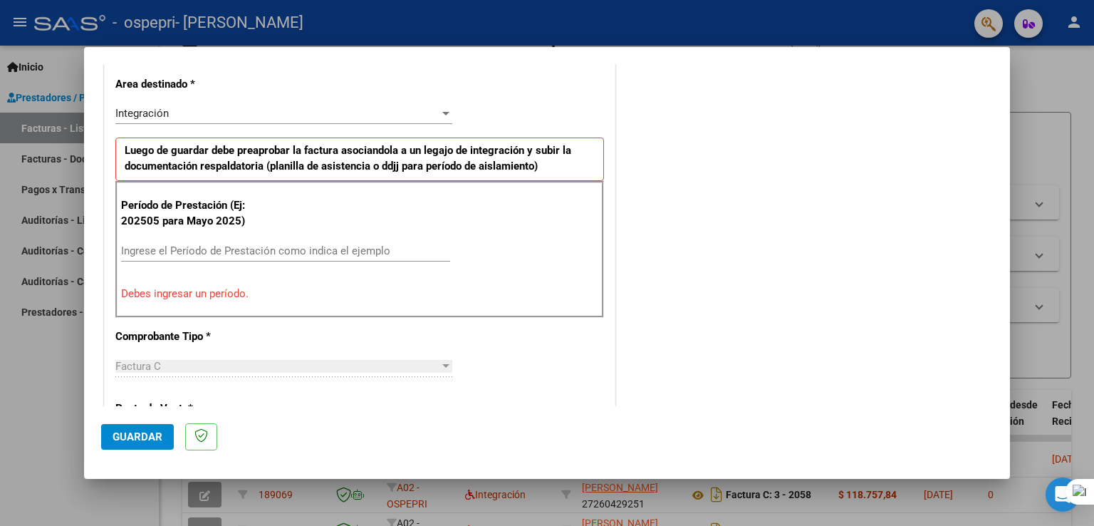
click at [939, 123] on div "COMENTARIOS Comentarios del Prestador / Gerenciador:" at bounding box center [805, 393] width 375 height 1275
click at [333, 255] on input "Ingrese el Período de Prestación como indica el ejemplo" at bounding box center [285, 250] width 329 height 13
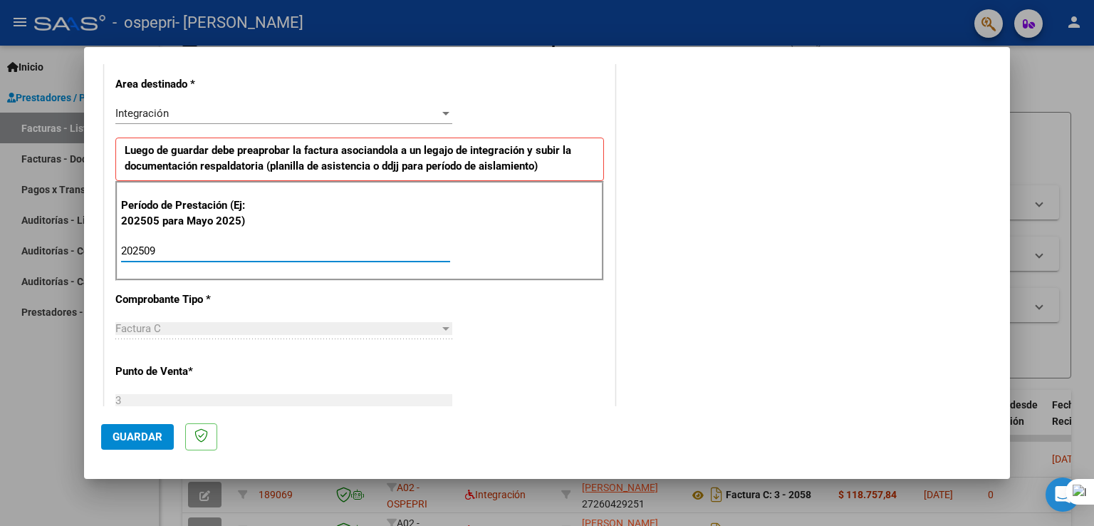
type input "202509"
click at [142, 436] on span "Guardar" at bounding box center [138, 436] width 50 height 13
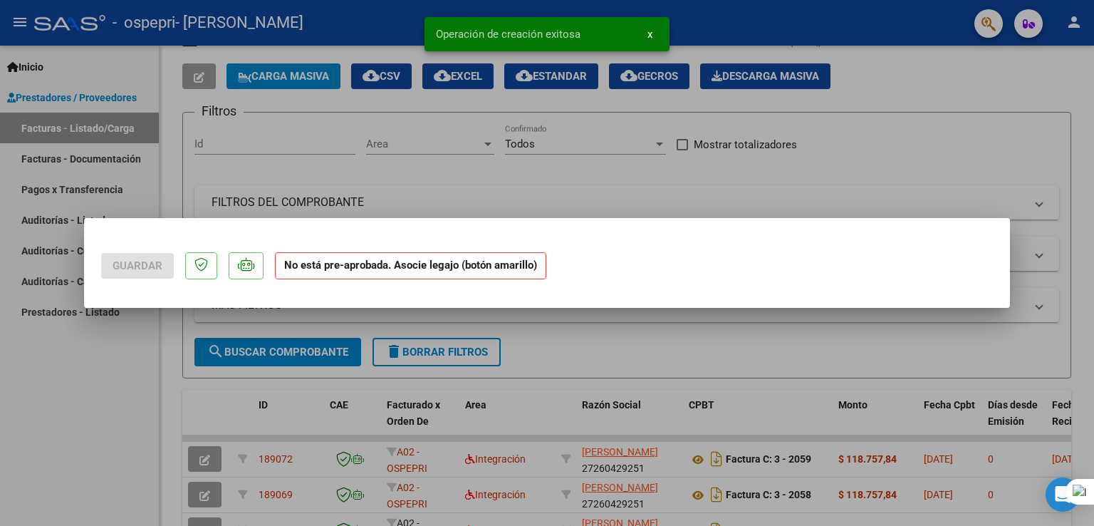
scroll to position [0, 0]
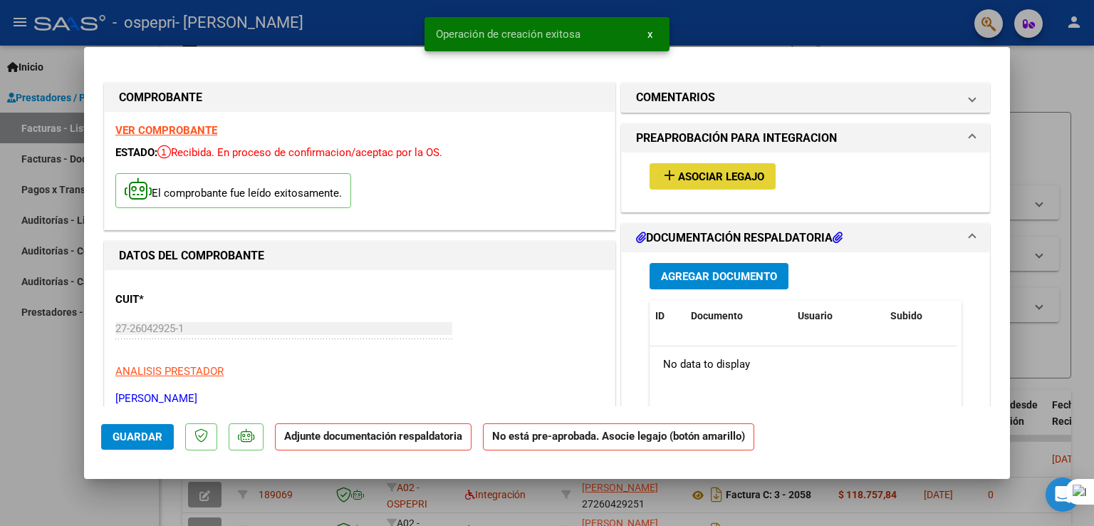
click at [705, 177] on span "Asociar Legajo" at bounding box center [721, 176] width 86 height 13
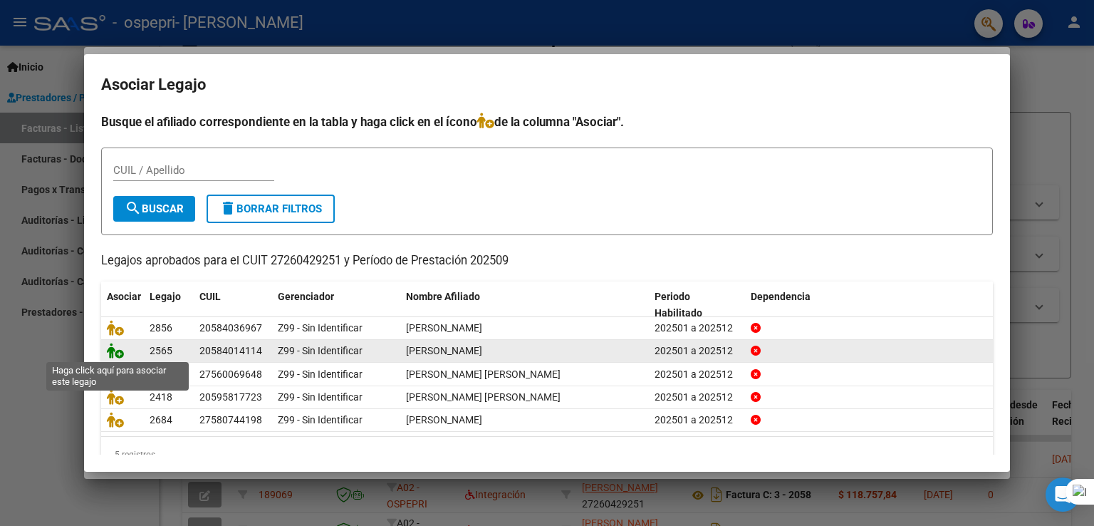
click at [119, 349] on icon at bounding box center [115, 351] width 17 height 16
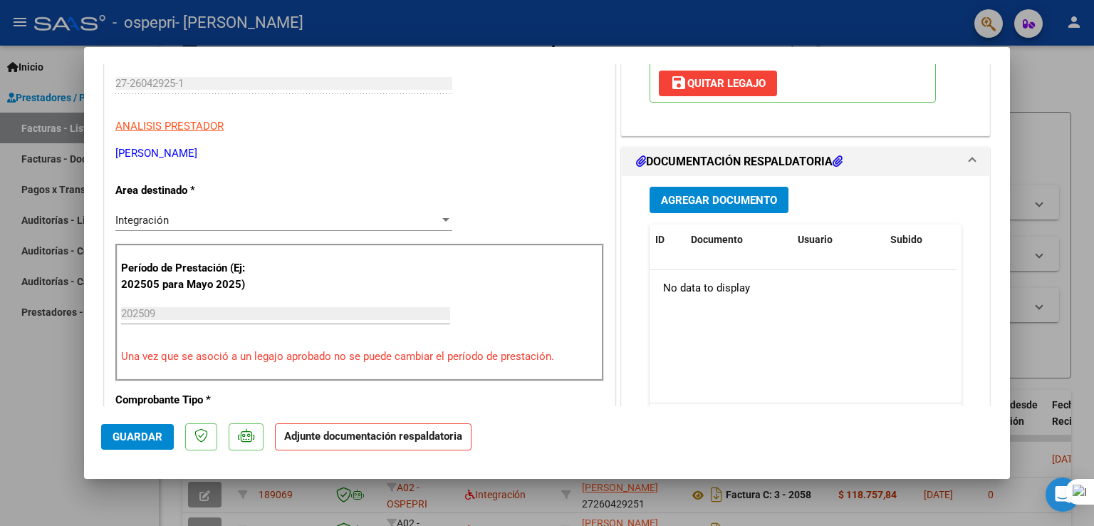
scroll to position [254, 0]
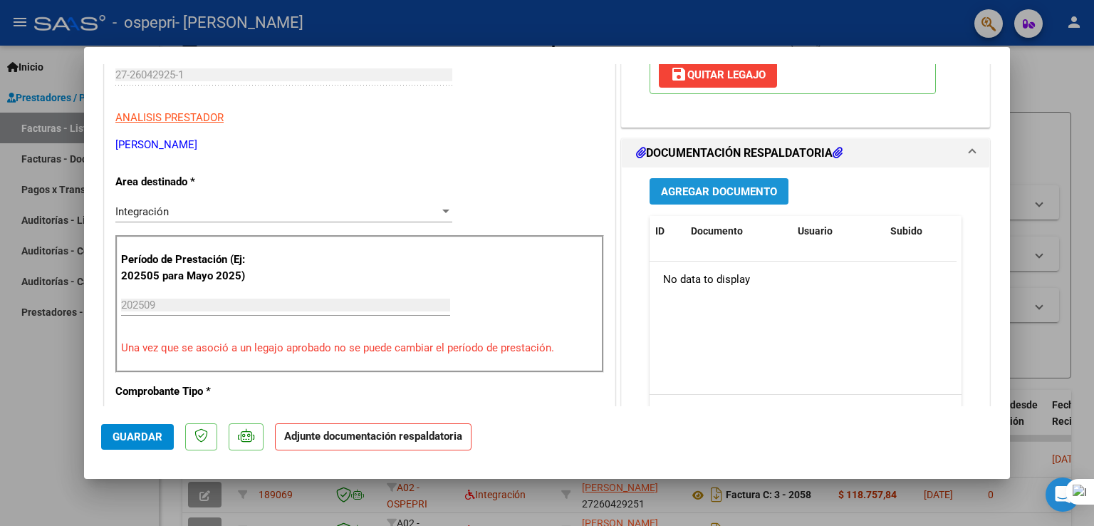
click at [724, 188] on span "Agregar Documento" at bounding box center [719, 191] width 116 height 13
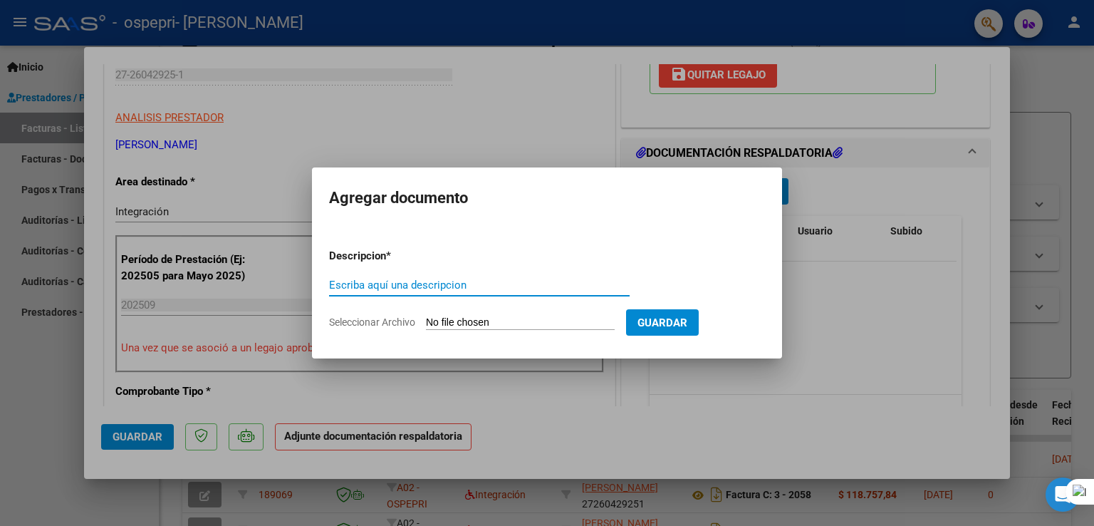
click at [499, 283] on input "Escriba aquí una descripcion" at bounding box center [479, 284] width 301 height 13
click at [484, 283] on input "Escriba aquí una descripcion" at bounding box center [479, 284] width 301 height 13
type input "a"
type input "ASISTENCIA"
click at [526, 321] on input "Seleccionar Archivo" at bounding box center [520, 323] width 189 height 14
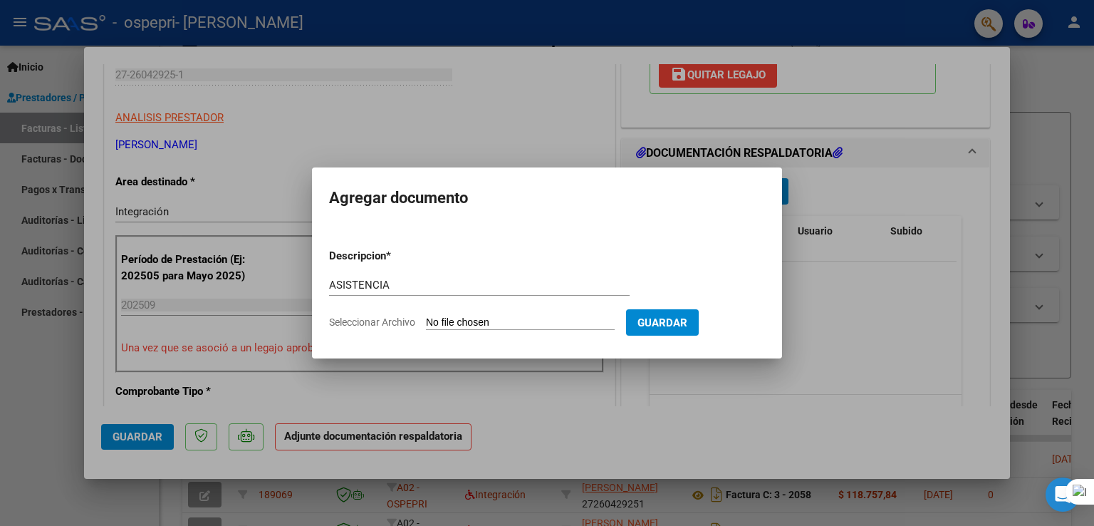
type input "C:\fakepath\[PERSON_NAME] SEPT.jpg"
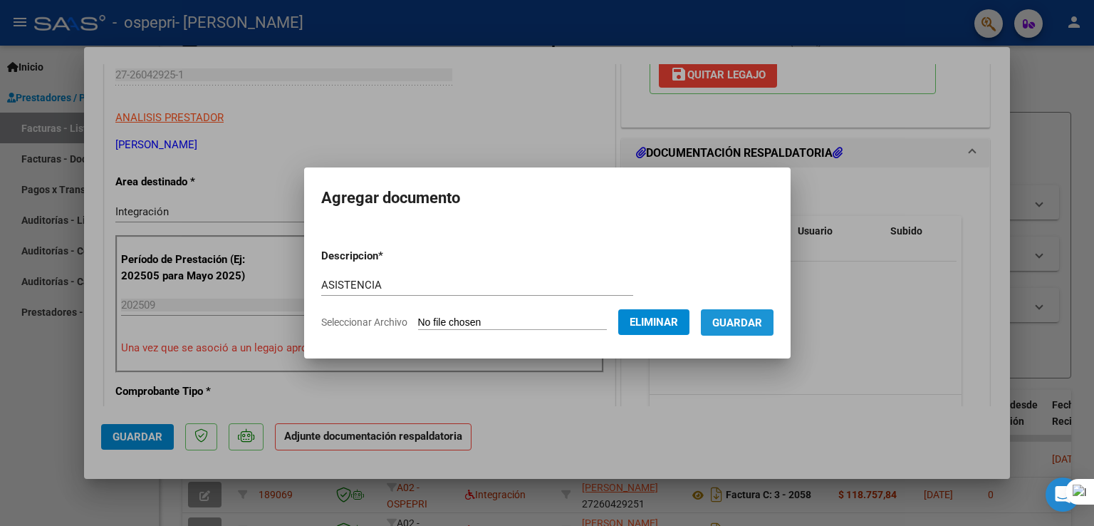
click at [741, 326] on span "Guardar" at bounding box center [737, 322] width 50 height 13
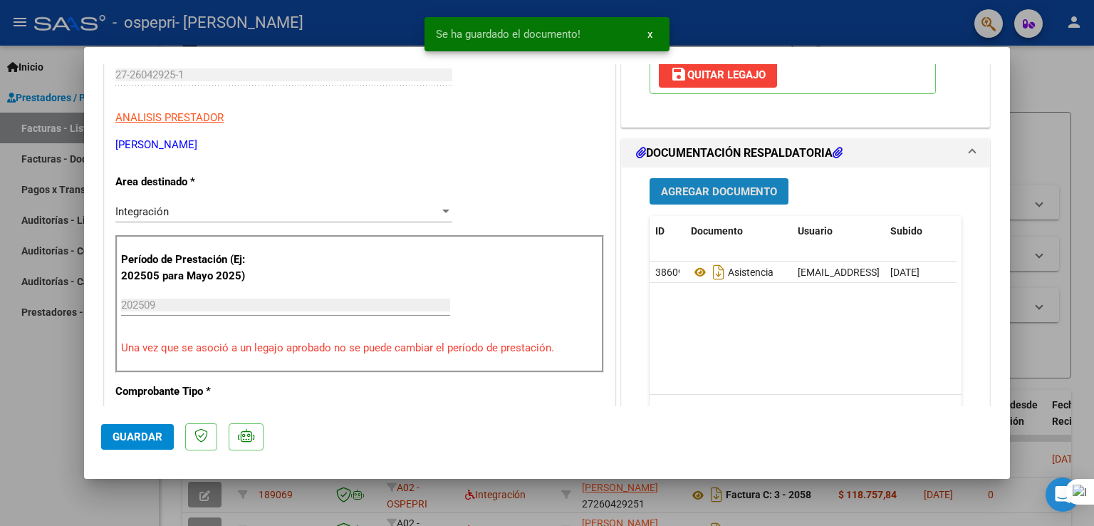
click at [709, 193] on span "Agregar Documento" at bounding box center [719, 191] width 116 height 13
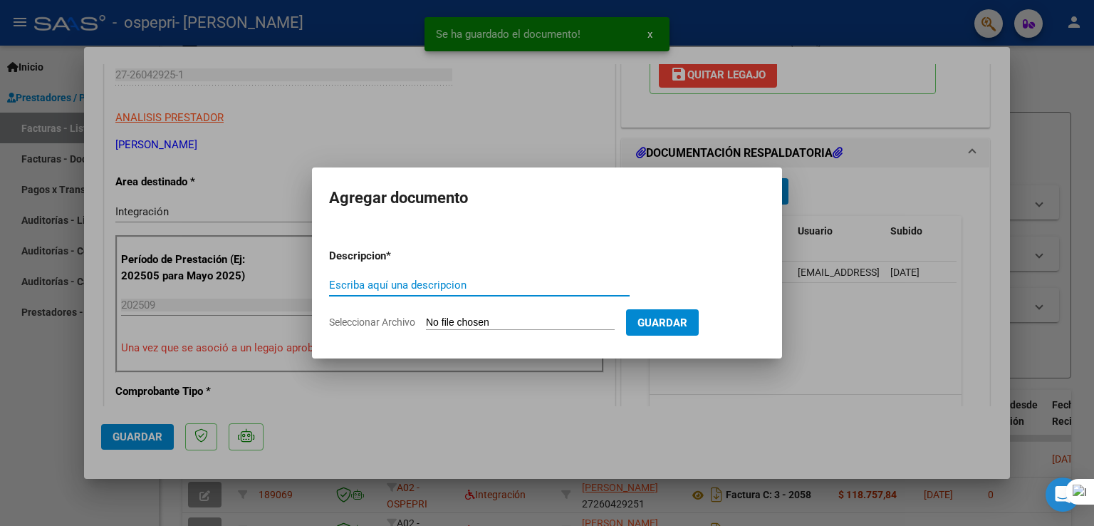
click at [477, 285] on input "Escriba aquí una descripcion" at bounding box center [479, 284] width 301 height 13
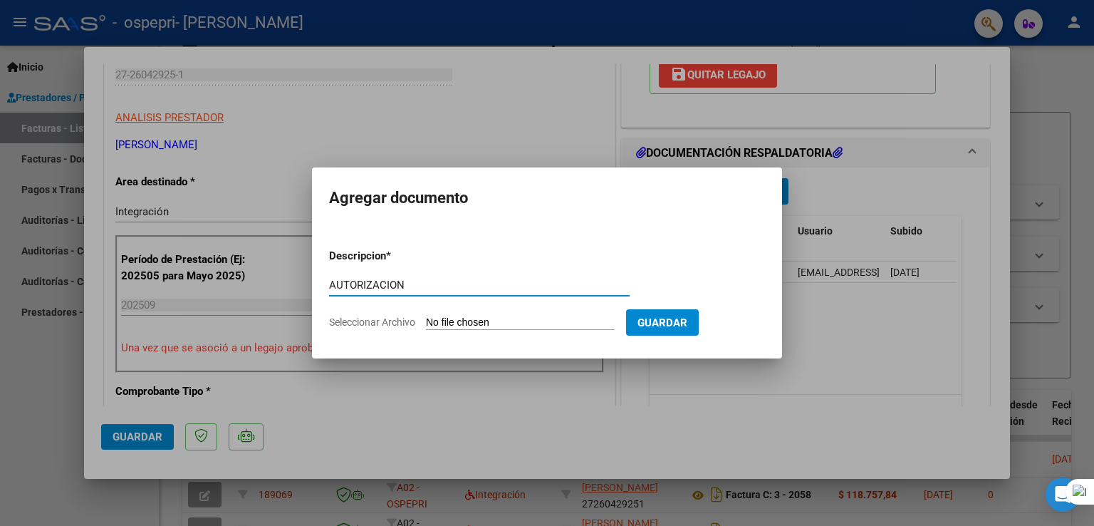
type input "AUTORIZACION"
click at [558, 318] on input "Seleccionar Archivo" at bounding box center [520, 323] width 189 height 14
type input "C:\fakepath\[PERSON_NAME] (2).pdf"
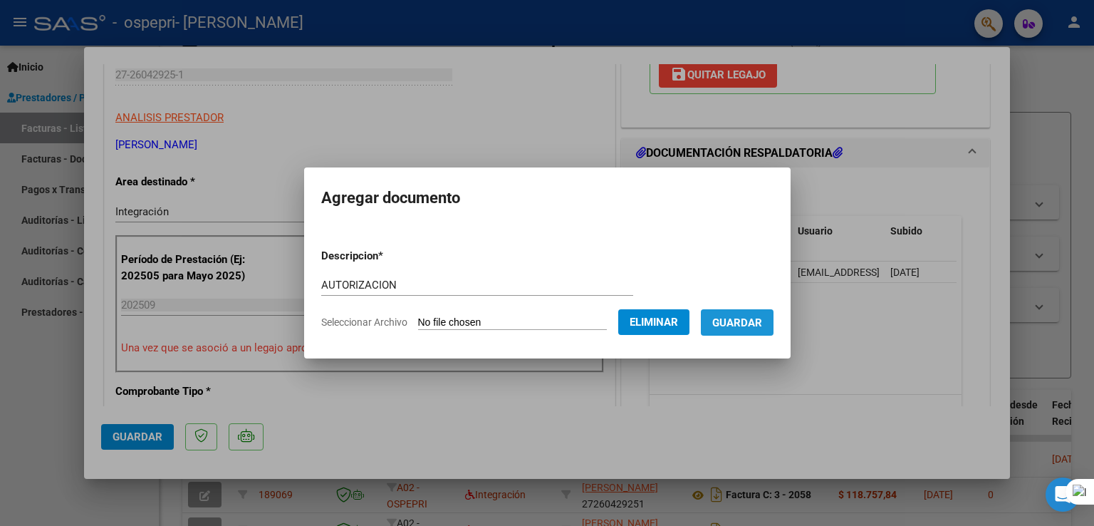
click at [754, 316] on span "Guardar" at bounding box center [737, 322] width 50 height 13
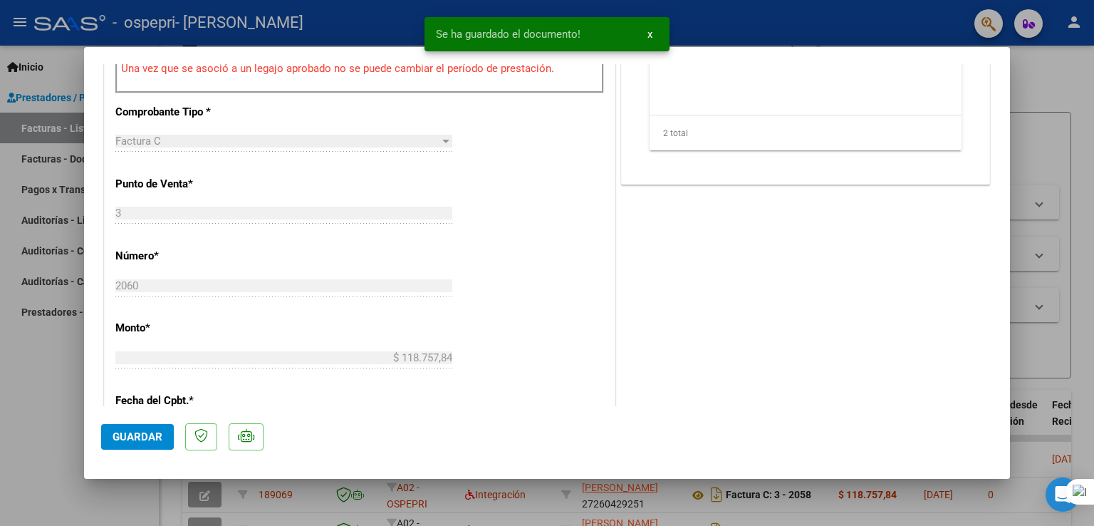
scroll to position [533, 0]
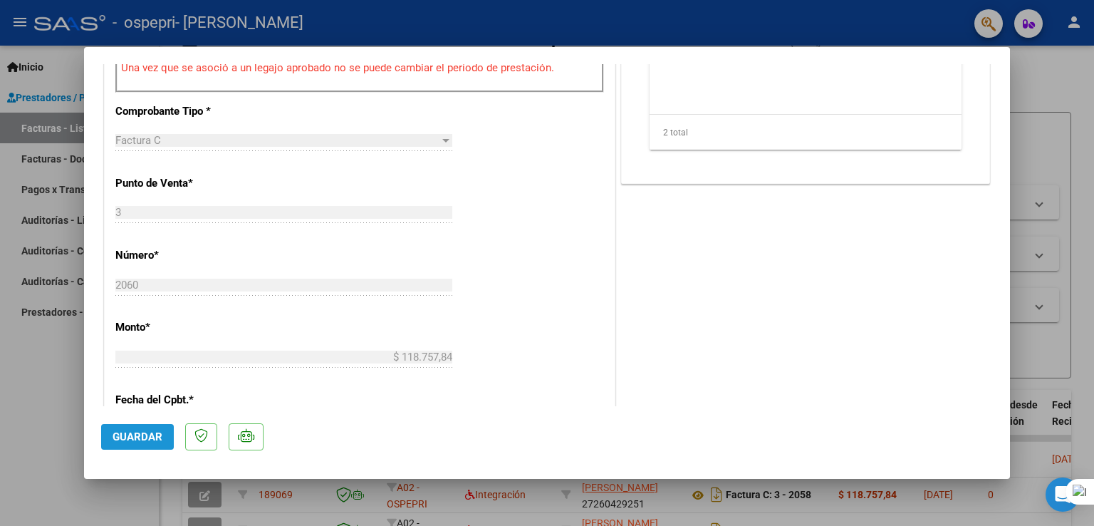
click at [125, 432] on span "Guardar" at bounding box center [138, 436] width 50 height 13
click at [890, 342] on div "COMENTARIOS Comentarios del Prestador / Gerenciador: PREAPROBACIÓN PARA INTEGRA…" at bounding box center [805, 175] width 375 height 1259
click at [923, 350] on div "COMENTARIOS Comentarios del Prestador / Gerenciador: PREAPROBACIÓN PARA INTEGRA…" at bounding box center [805, 175] width 375 height 1259
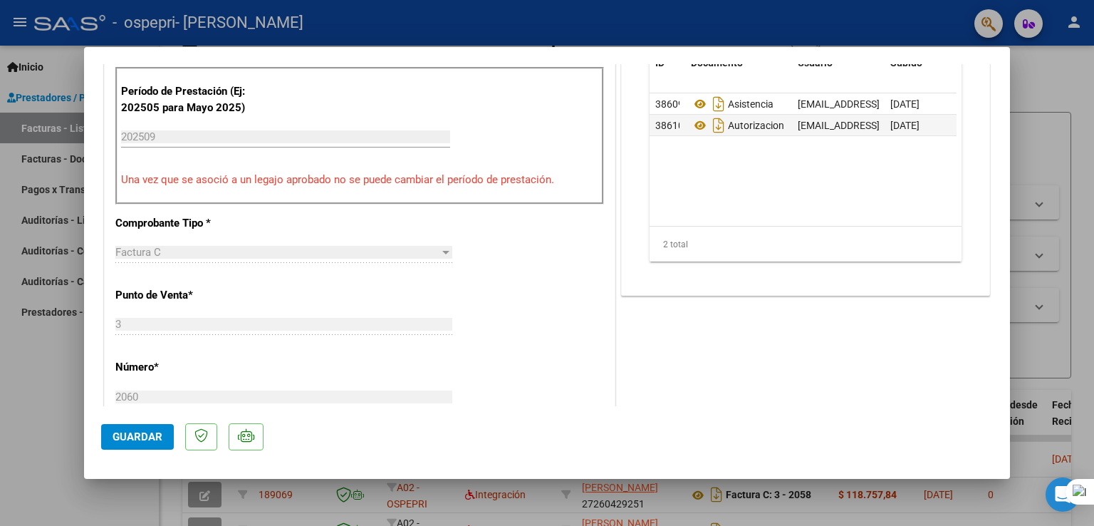
scroll to position [427, 0]
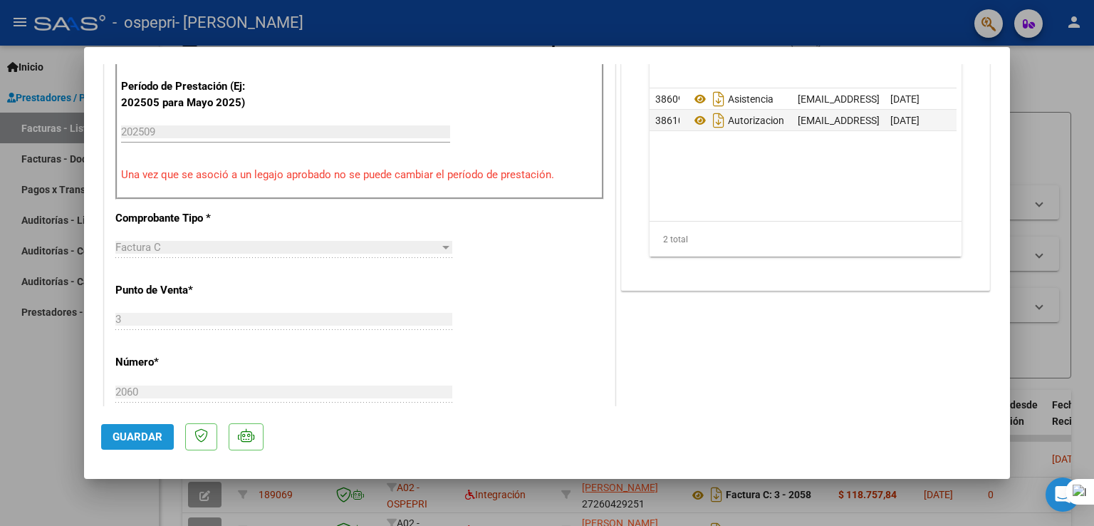
click at [123, 432] on span "Guardar" at bounding box center [138, 436] width 50 height 13
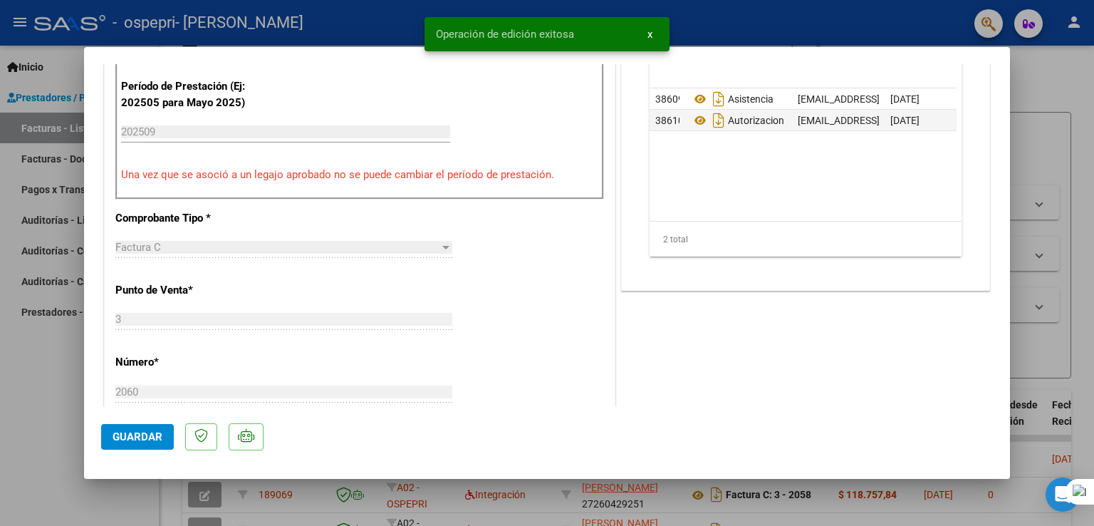
click at [1051, 117] on div at bounding box center [547, 263] width 1094 height 526
type input "$ 0,00"
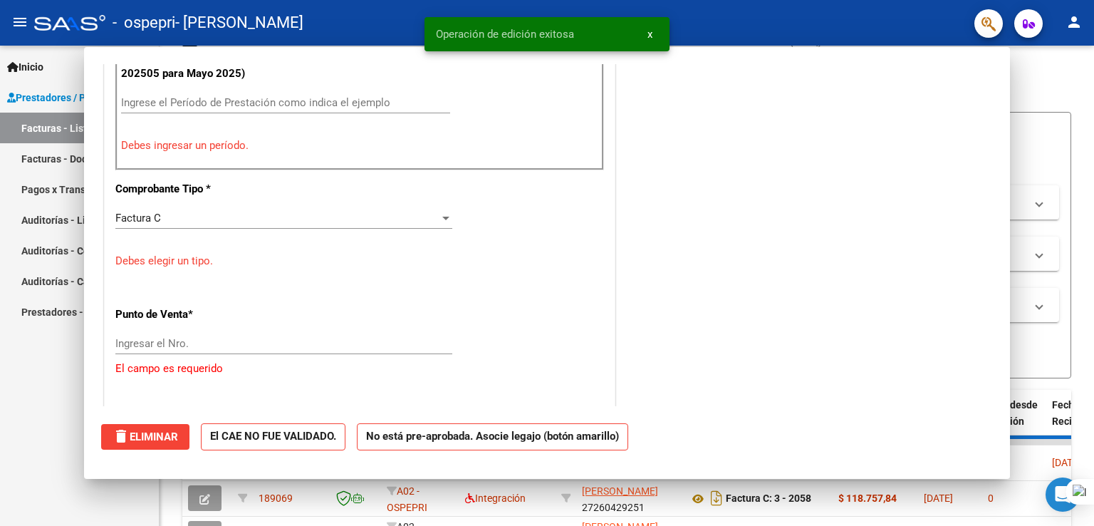
scroll to position [397, 0]
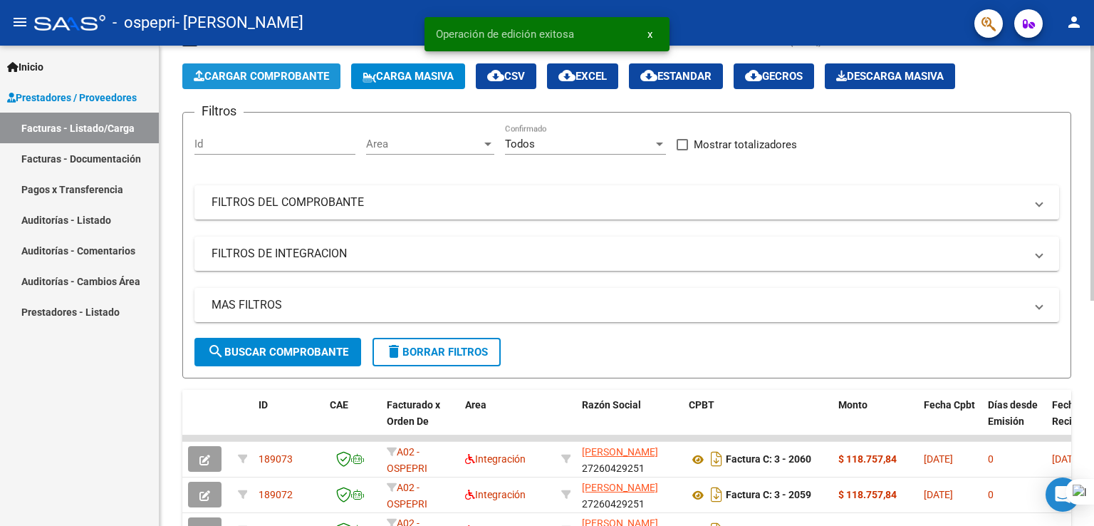
click at [293, 72] on span "Cargar Comprobante" at bounding box center [261, 76] width 135 height 13
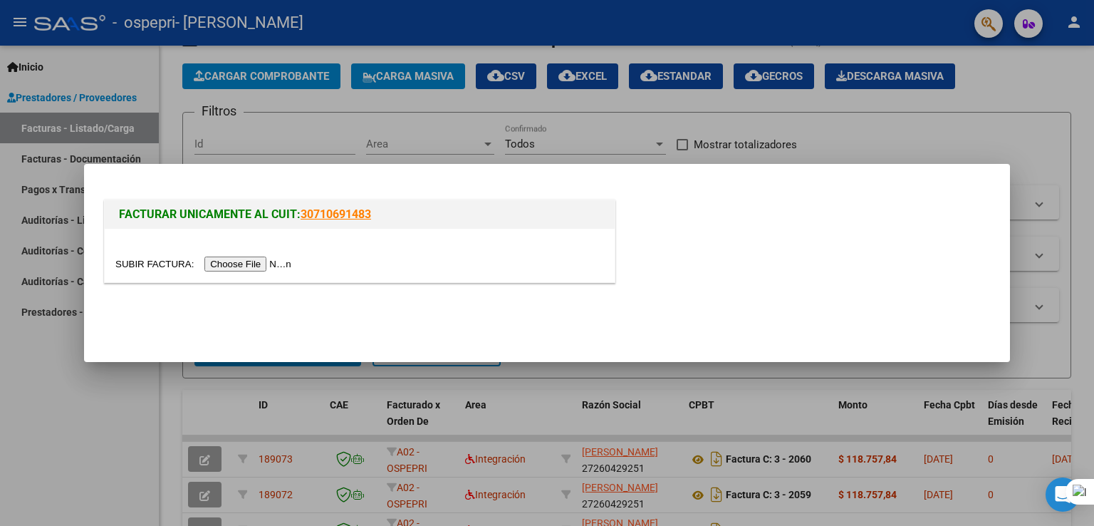
click at [268, 261] on input "file" at bounding box center [205, 263] width 180 height 15
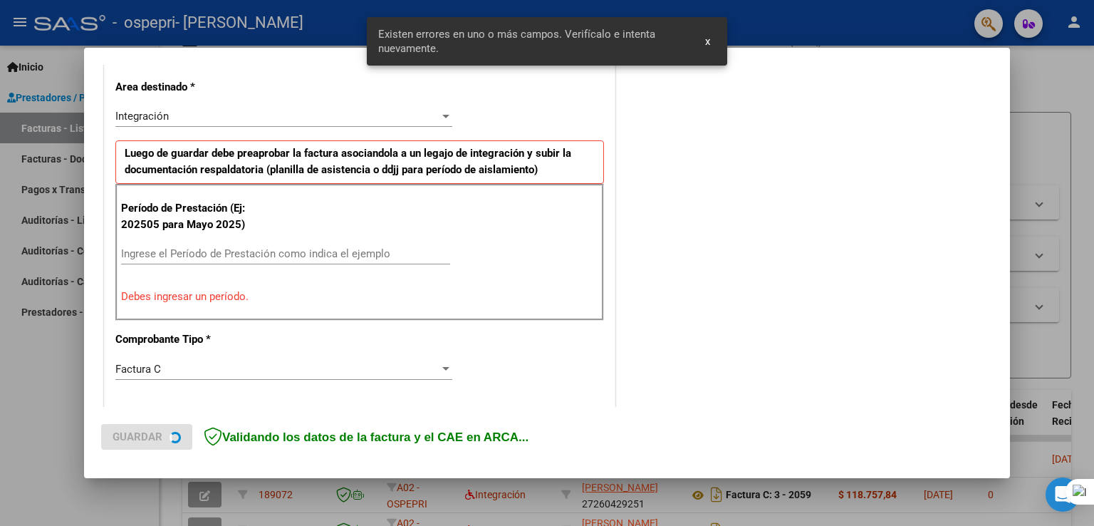
scroll to position [324, 0]
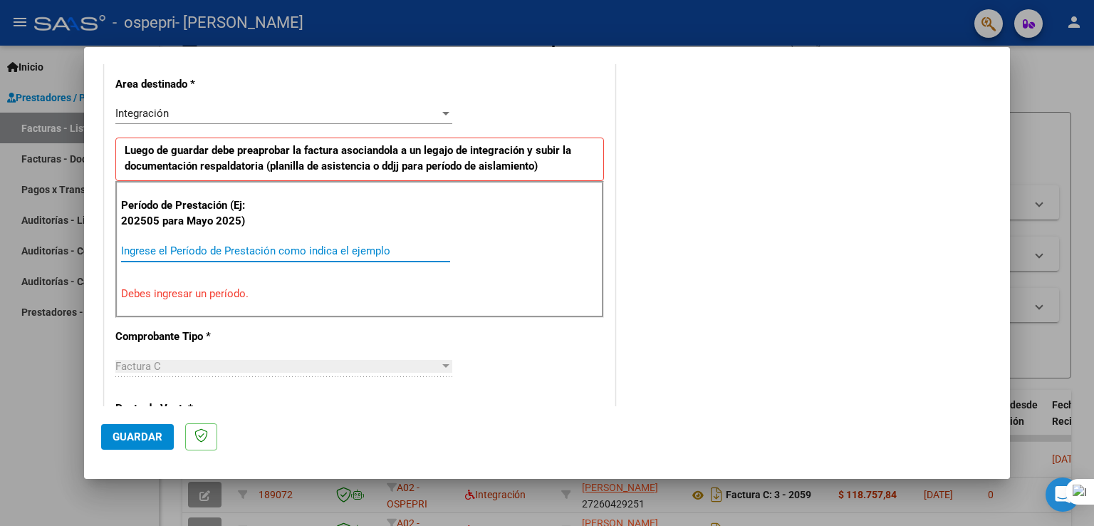
click at [221, 248] on input "Ingrese el Período de Prestación como indica el ejemplo" at bounding box center [285, 250] width 329 height 13
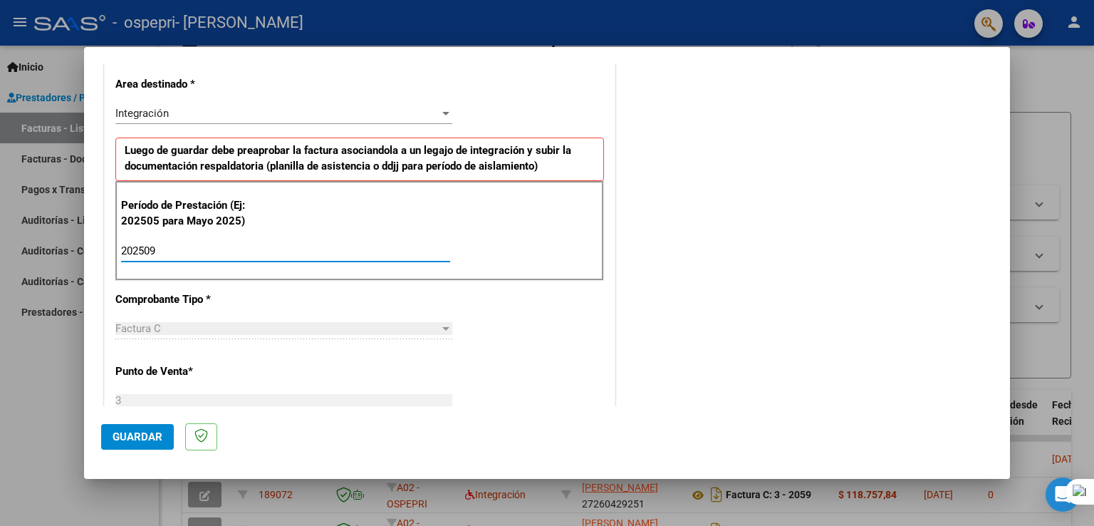
type input "202509"
click at [154, 429] on button "Guardar" at bounding box center [137, 437] width 73 height 26
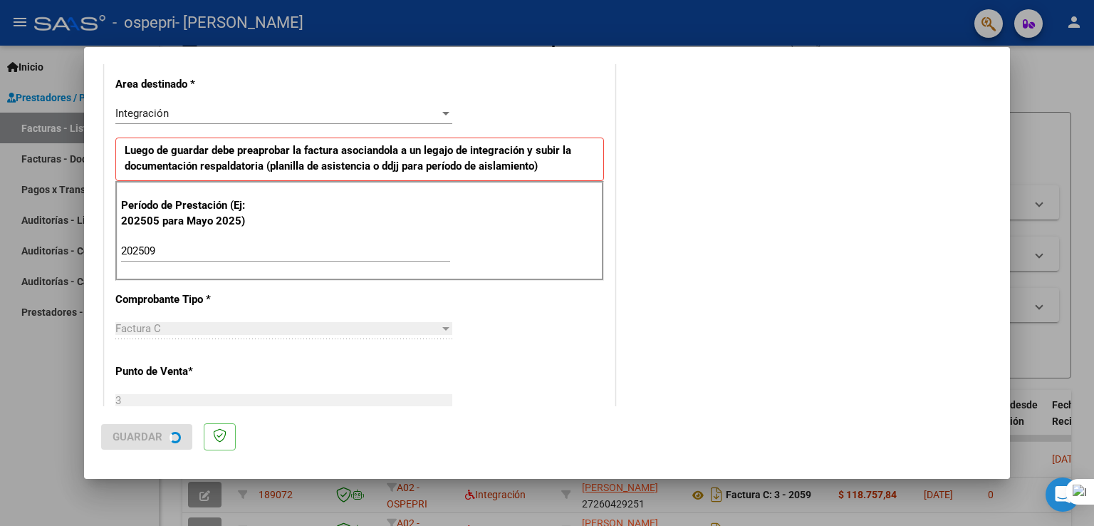
scroll to position [0, 0]
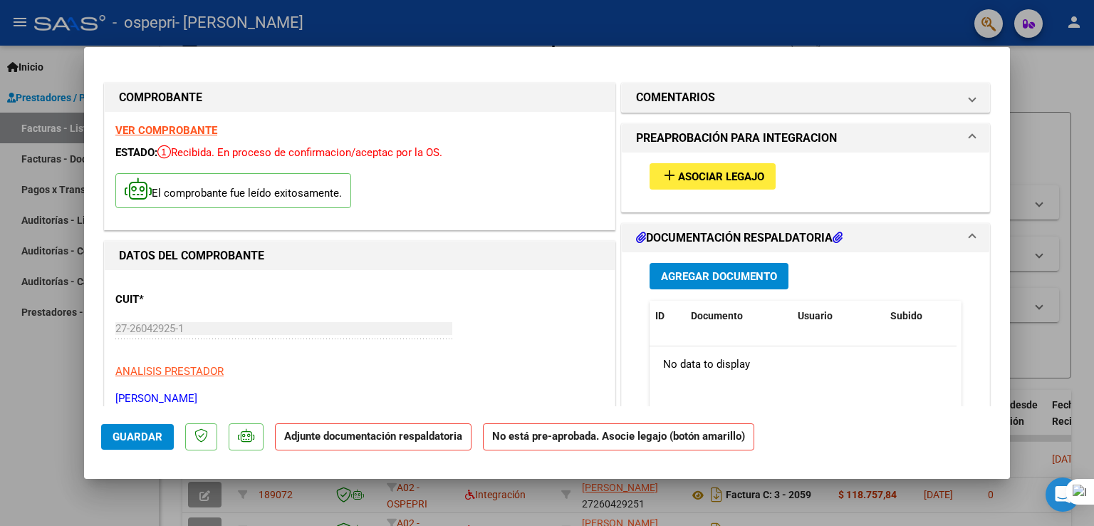
click at [739, 279] on span "Agregar Documento" at bounding box center [719, 276] width 116 height 13
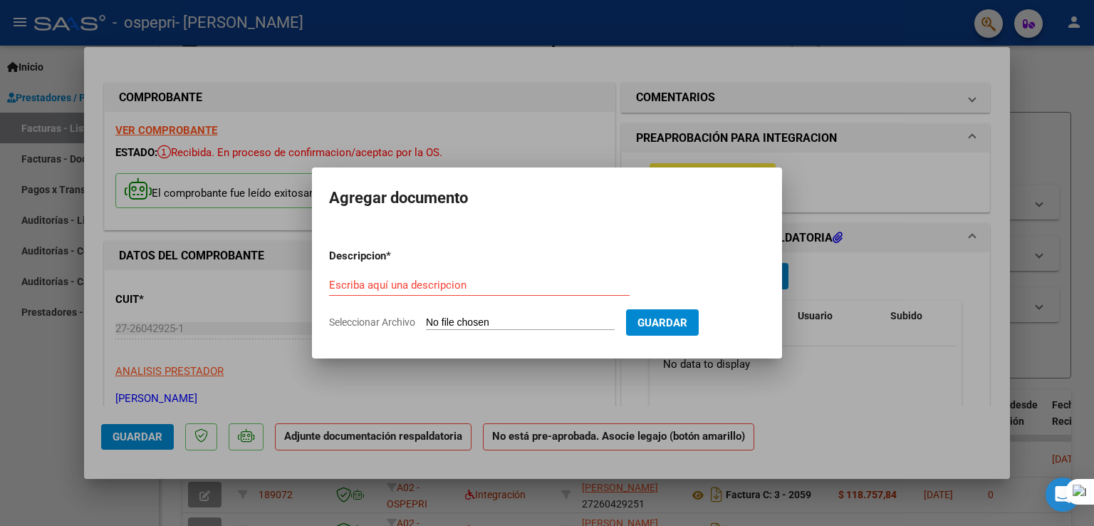
click at [872, 177] on div at bounding box center [547, 263] width 1094 height 526
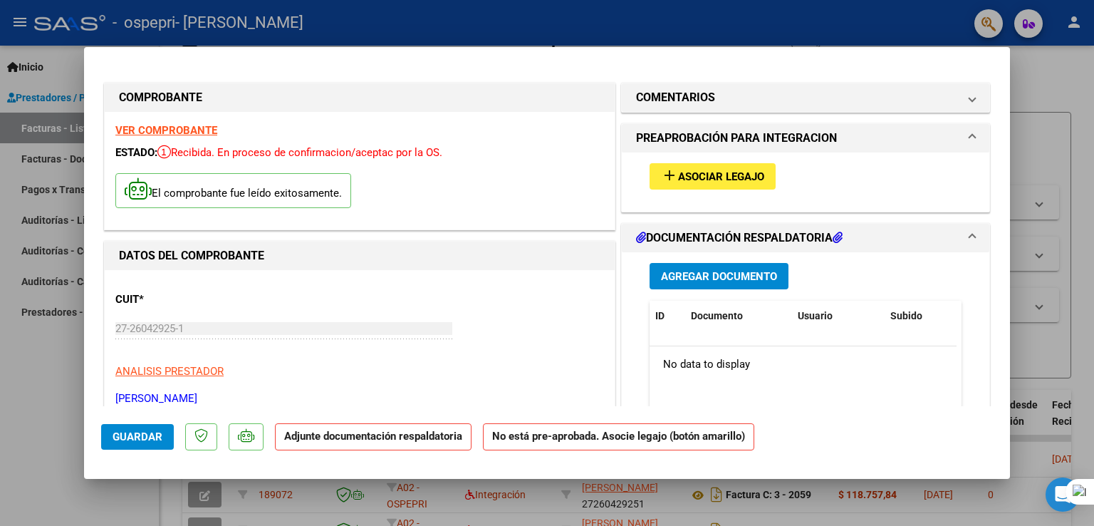
click at [753, 172] on span "Asociar Legajo" at bounding box center [721, 176] width 86 height 13
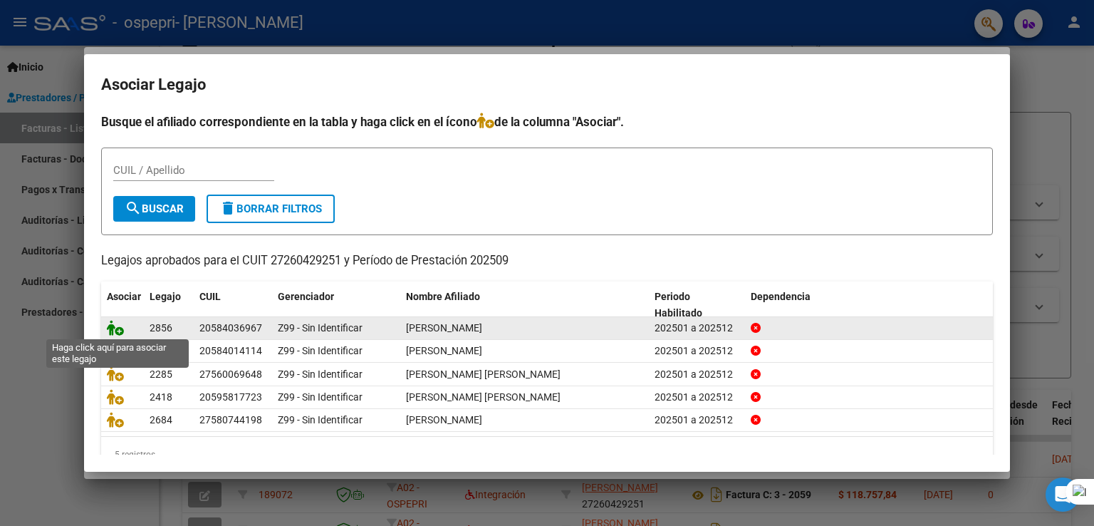
click at [111, 330] on icon at bounding box center [115, 328] width 17 height 16
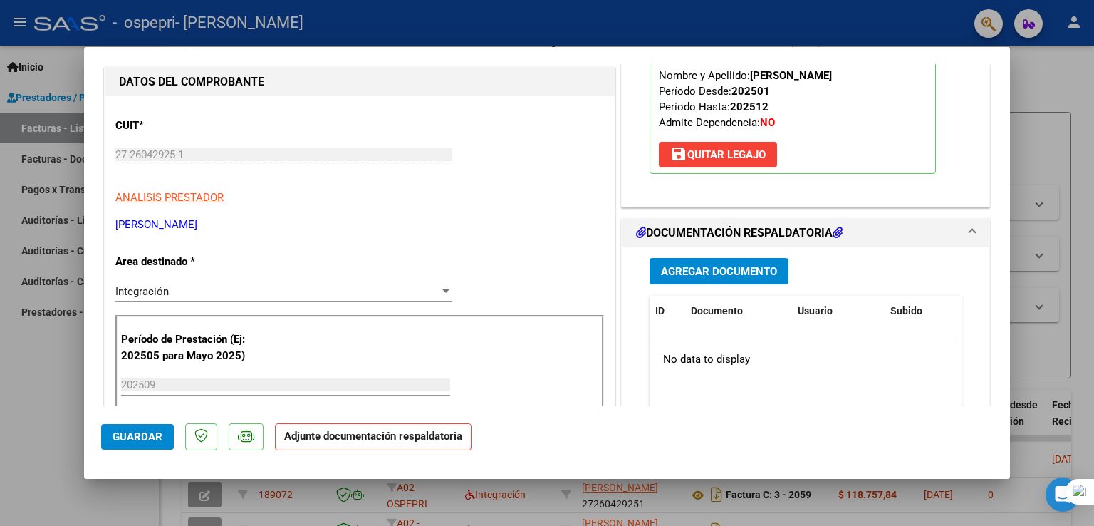
scroll to position [176, 0]
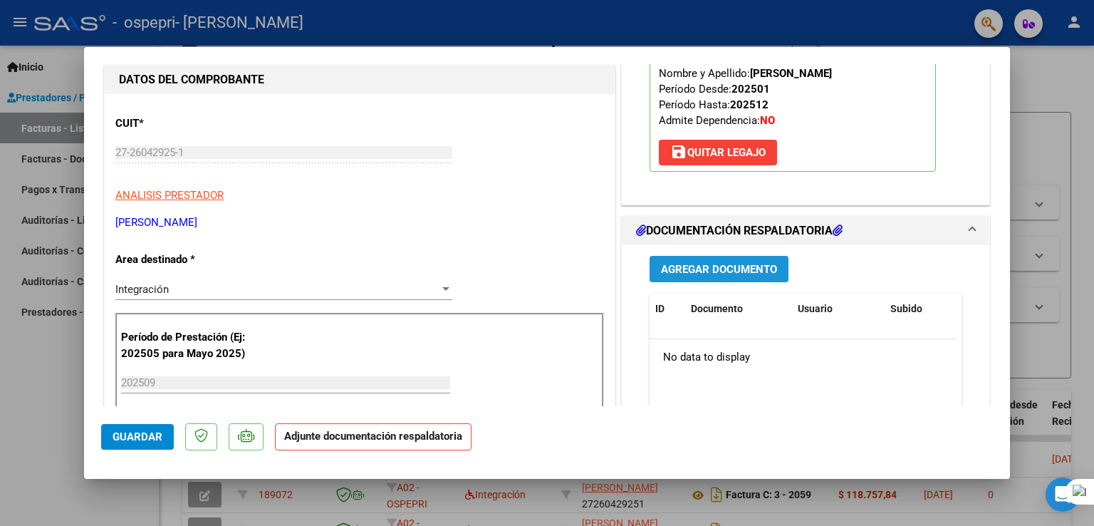
click at [711, 264] on span "Agregar Documento" at bounding box center [719, 269] width 116 height 13
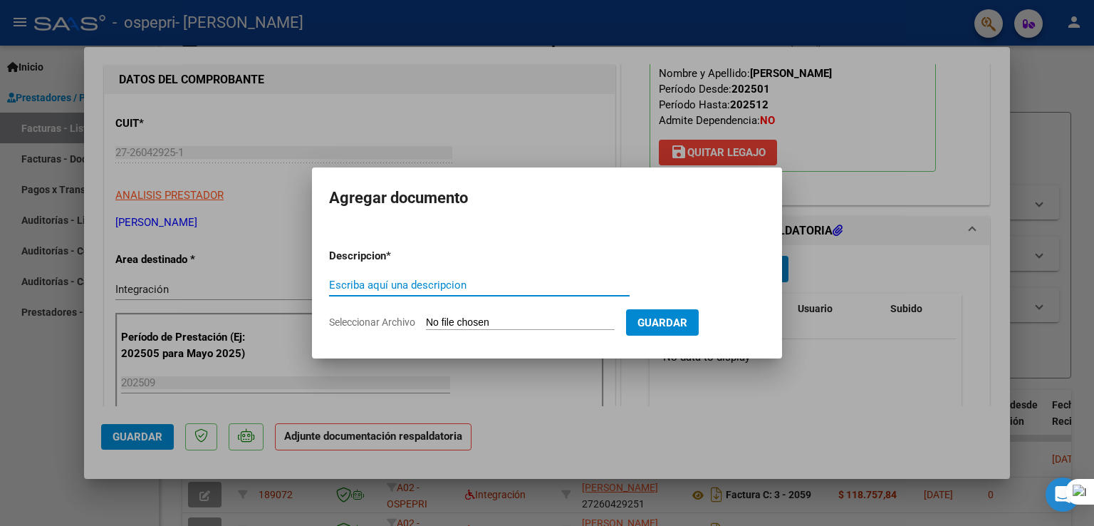
click at [518, 283] on input "Escriba aquí una descripcion" at bounding box center [479, 284] width 301 height 13
type input "a"
type input "AUTORIZACION"
click at [523, 326] on input "Seleccionar Archivo" at bounding box center [520, 323] width 189 height 14
type input "C:\fakepath\[PERSON_NAME] (2).pdf"
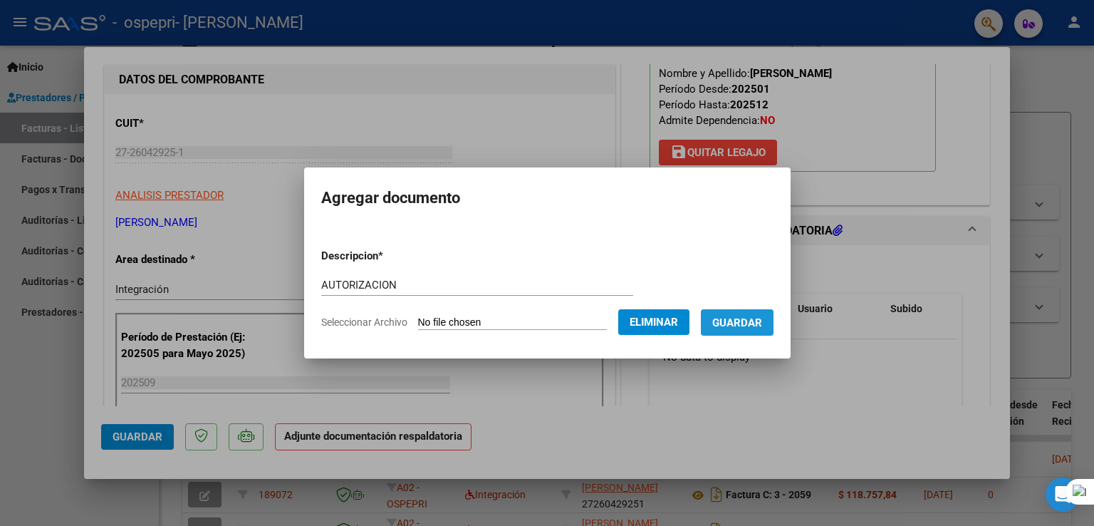
click at [755, 329] on span "Guardar" at bounding box center [737, 322] width 50 height 13
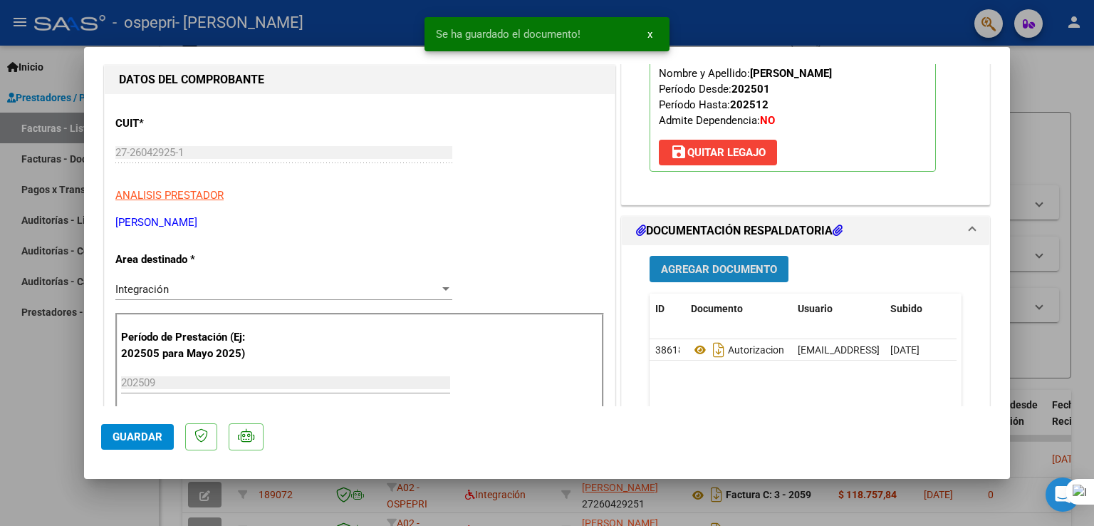
click at [716, 269] on span "Agregar Documento" at bounding box center [719, 269] width 116 height 13
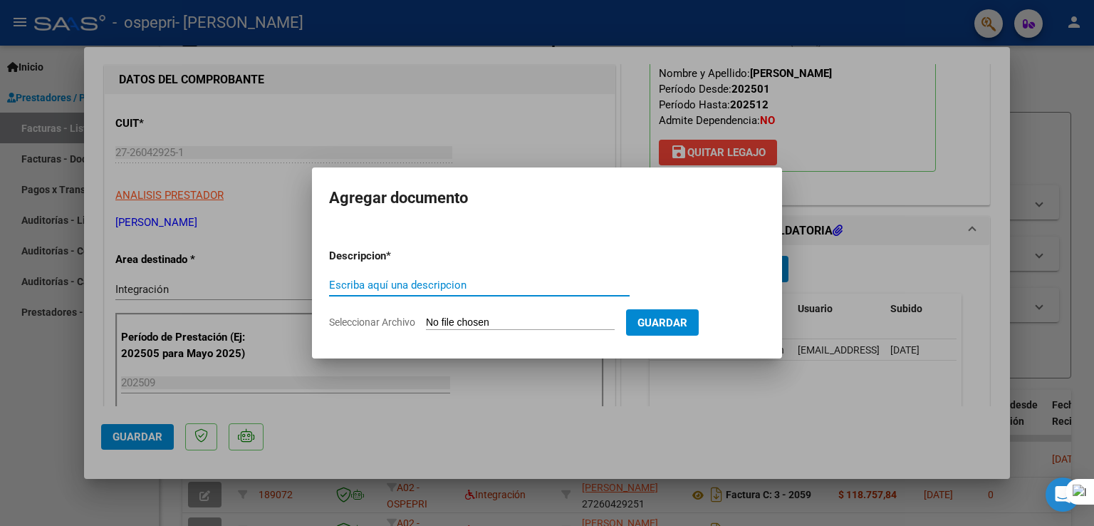
click at [550, 285] on input "Escriba aquí una descripcion" at bounding box center [479, 284] width 301 height 13
type input "ASISTENCIA"
click at [516, 316] on input "Seleccionar Archivo" at bounding box center [520, 323] width 189 height 14
type input "C:\fakepath\[PERSON_NAME].jpg"
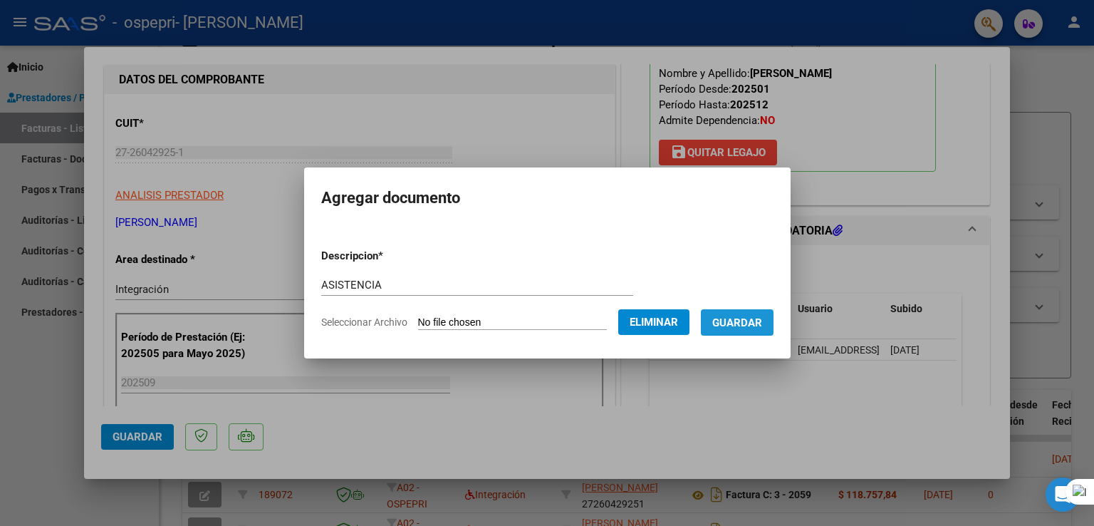
click at [761, 325] on span "Guardar" at bounding box center [737, 322] width 50 height 13
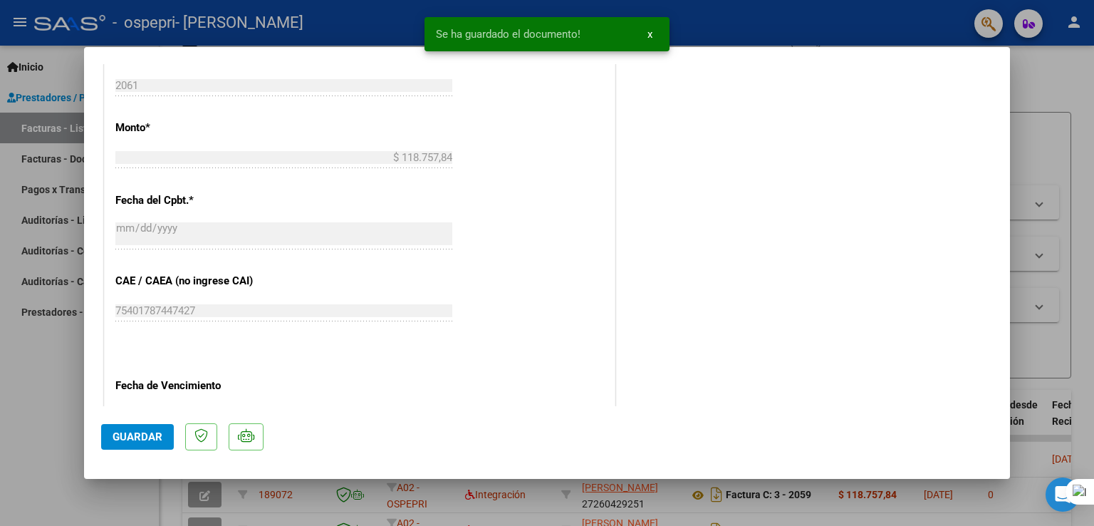
scroll to position [932, 0]
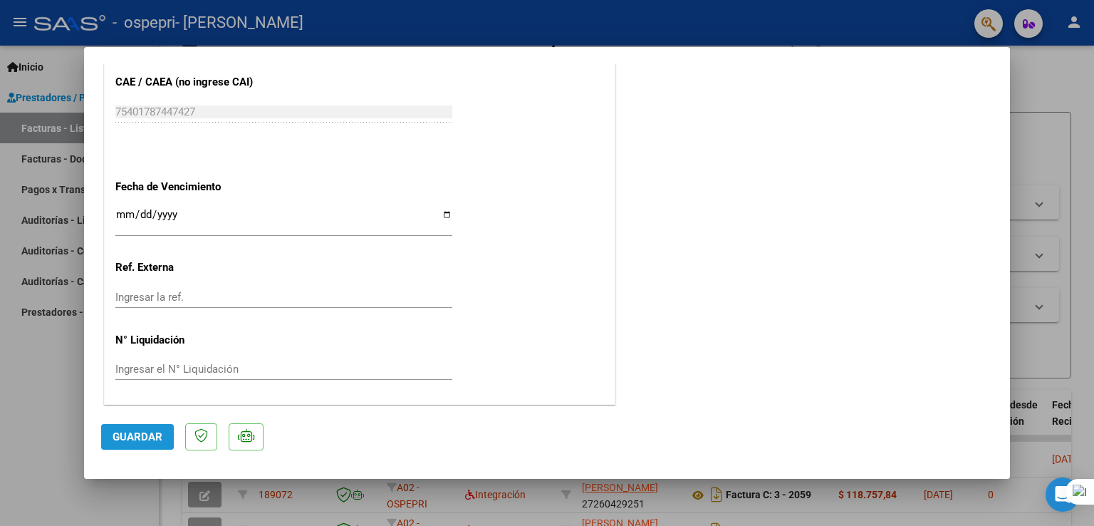
click at [130, 440] on span "Guardar" at bounding box center [138, 436] width 50 height 13
click at [145, 445] on button "Guardar" at bounding box center [137, 437] width 73 height 26
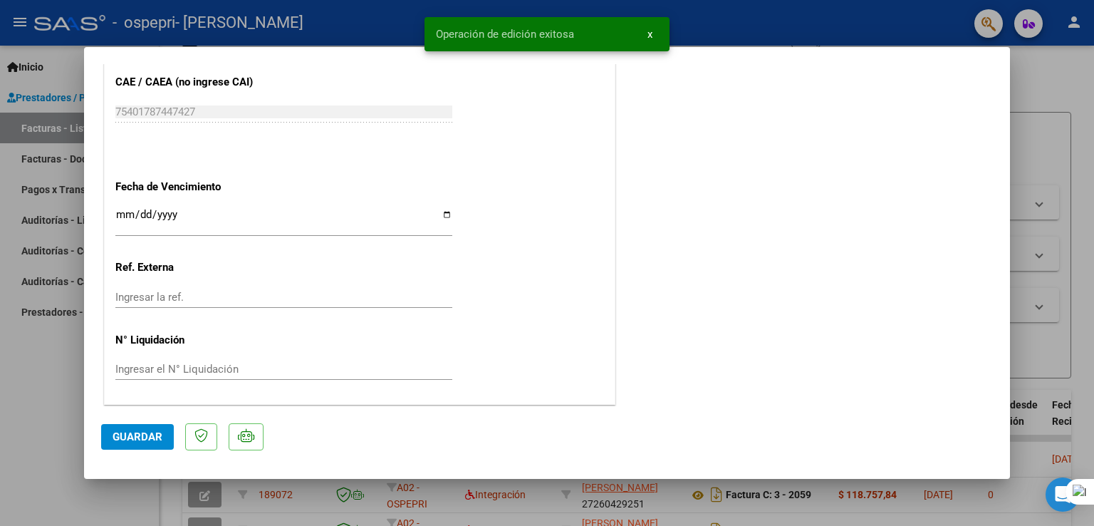
click at [1063, 126] on div at bounding box center [547, 263] width 1094 height 526
type input "$ 0,00"
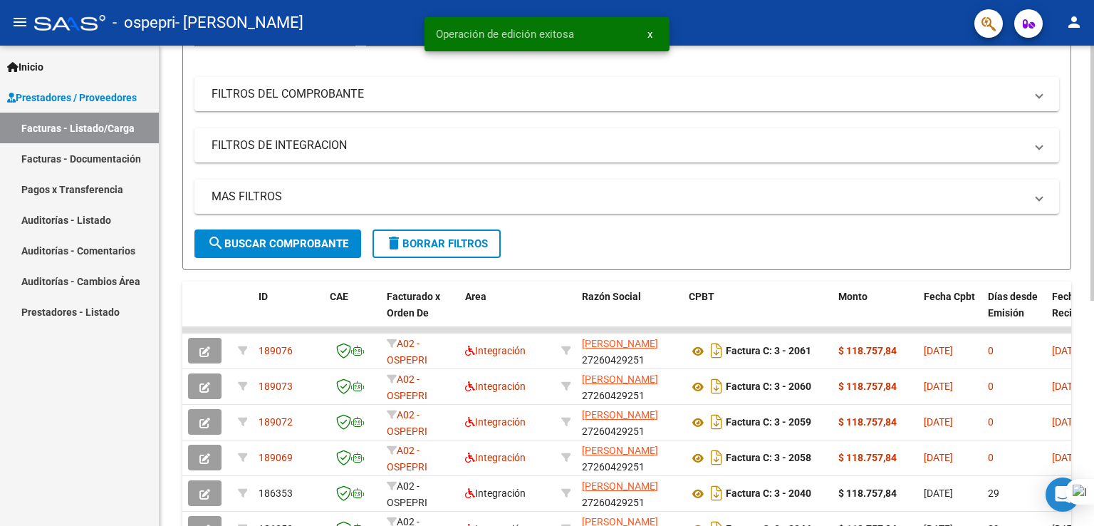
scroll to position [167, 0]
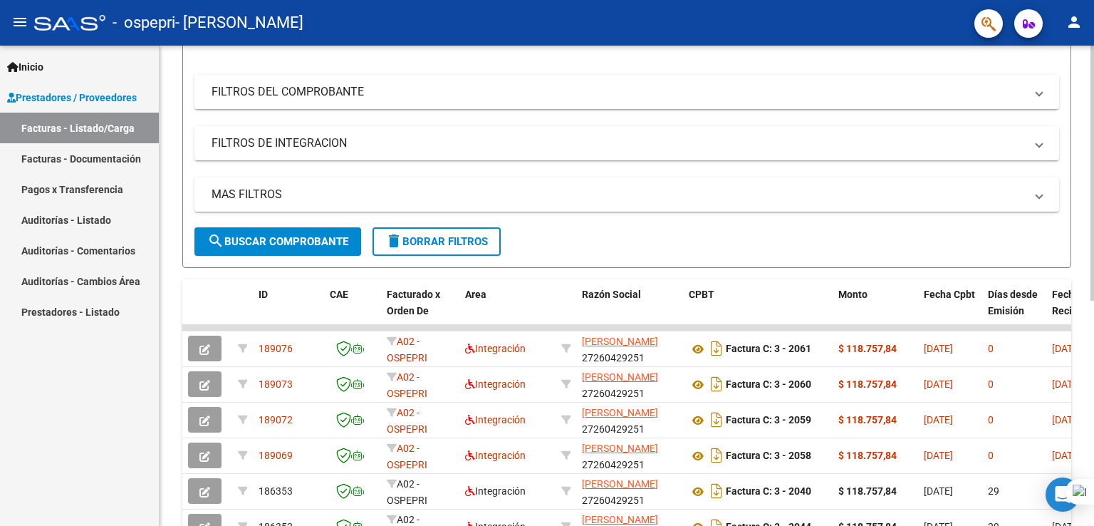
click at [1088, 155] on div "Video tutorial PRESTADORES -> Listado de CPBTs Emitidos por Prestadores / Prove…" at bounding box center [629, 325] width 938 height 895
click at [1080, 113] on div "Video tutorial PRESTADORES -> Listado de CPBTs Emitidos por Prestadores / Prove…" at bounding box center [627, 325] width 934 height 895
click at [764, 56] on div "Filtros Id Area Area Todos Confirmado Mostrar totalizadores FILTROS DEL COMPROB…" at bounding box center [626, 121] width 865 height 214
click at [1093, 140] on div at bounding box center [1093, 263] width 1 height 526
drag, startPoint x: 1093, startPoint y: 140, endPoint x: 1088, endPoint y: 150, distance: 10.5
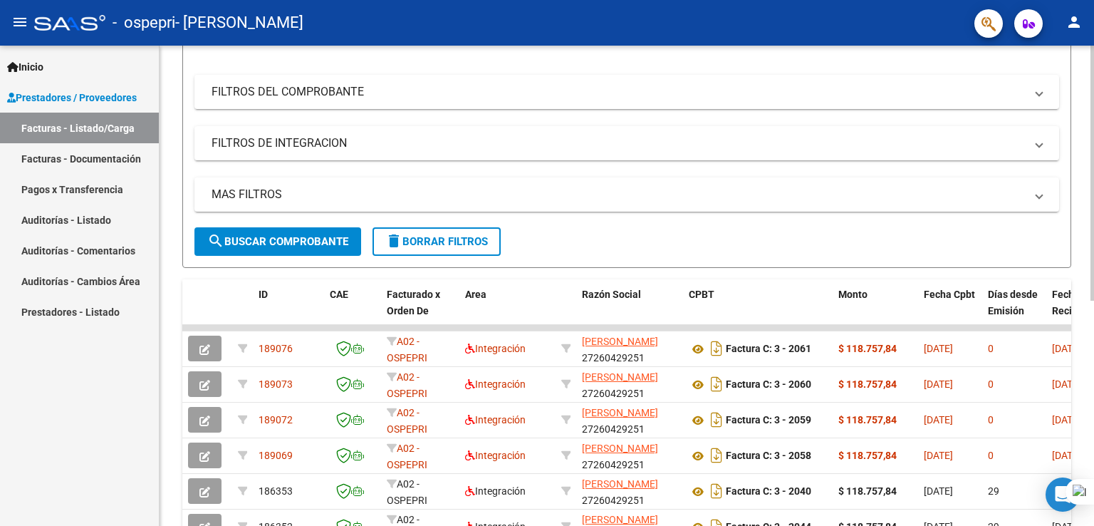
click at [1088, 150] on html "menu - ospepri - [PERSON_NAME] person Inicio Instructivos Contacto OS Prestador…" at bounding box center [547, 263] width 1094 height 526
type textarea "LOR IPSUMDO sitame CONSEC ADIPISCINGE seddoe TEMPOR INCIDID UT LAB Etdolorem a …"
click at [1093, 145] on html "menu - ospepri - [PERSON_NAME] person Inicio Instructivos Contacto OS Prestador…" at bounding box center [547, 263] width 1094 height 526
click at [1093, 145] on div at bounding box center [1093, 263] width 1 height 526
drag, startPoint x: 1093, startPoint y: 144, endPoint x: 1093, endPoint y: 88, distance: 55.6
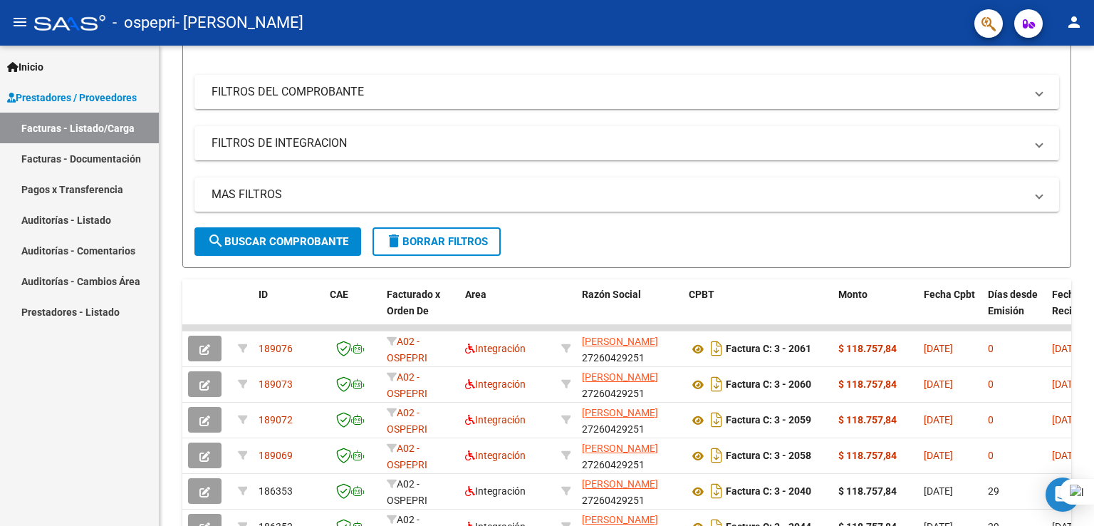
click at [1093, 88] on div at bounding box center [1093, 263] width 1 height 526
click at [1080, 88] on div "Video tutorial PRESTADORES -> Listado de CPBTs Emitidos por Prestadores / Prove…" at bounding box center [627, 325] width 934 height 895
drag, startPoint x: 1093, startPoint y: 138, endPoint x: 1090, endPoint y: 76, distance: 62.7
click at [1090, 76] on html "menu - ospepri - [PERSON_NAME] person Inicio Instructivos Contacto OS Prestador…" at bounding box center [547, 263] width 1094 height 526
click at [1076, 73] on div "Video tutorial PRESTADORES -> Listado de CPBTs Emitidos por Prestadores / Prove…" at bounding box center [627, 325] width 934 height 895
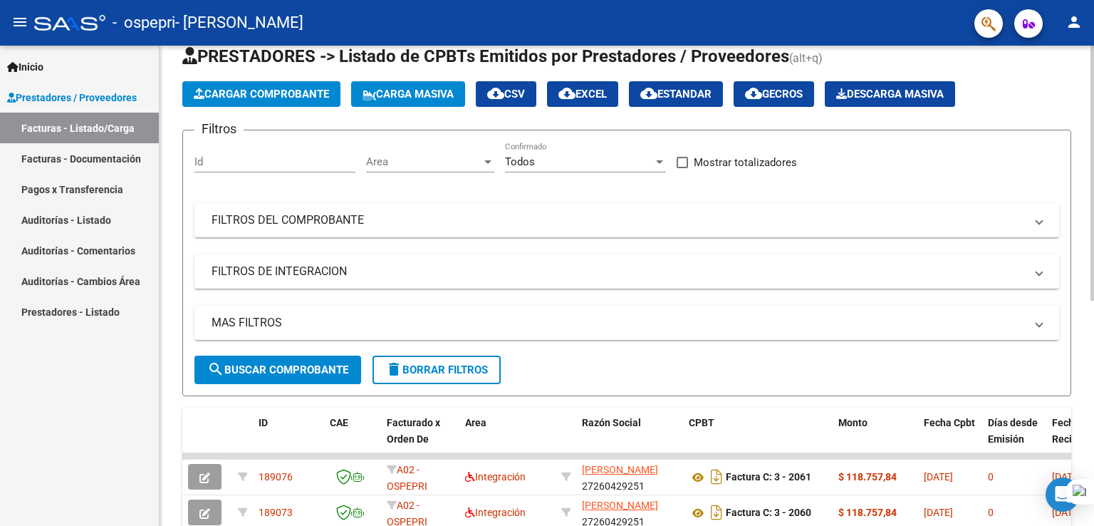
scroll to position [0, 0]
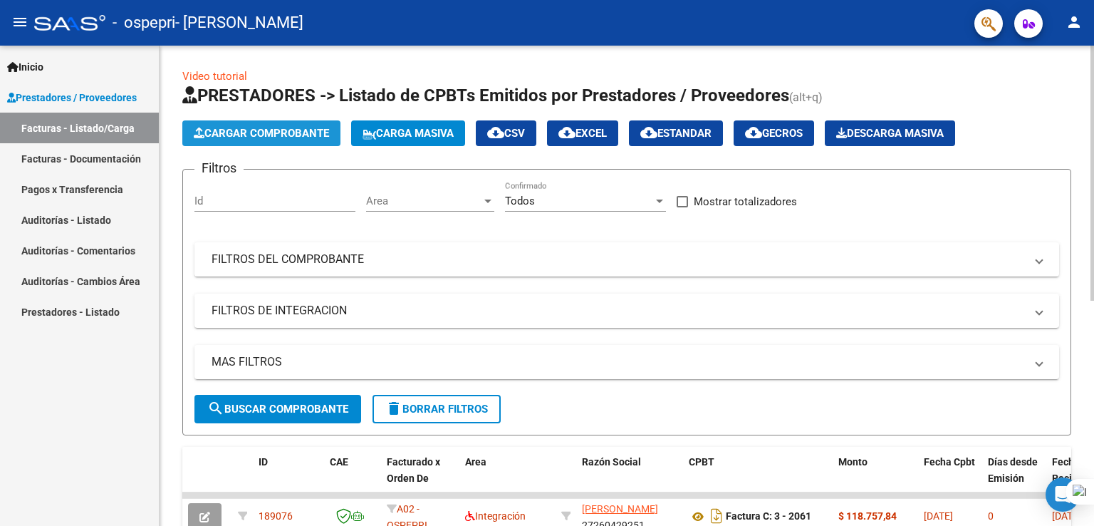
click at [287, 130] on span "Cargar Comprobante" at bounding box center [261, 133] width 135 height 13
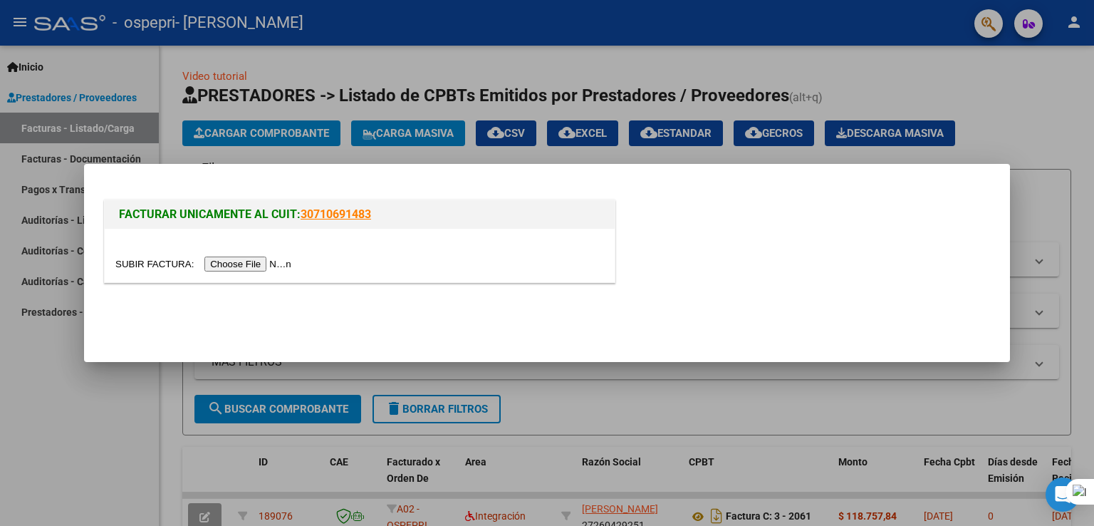
click at [247, 269] on input "file" at bounding box center [205, 263] width 180 height 15
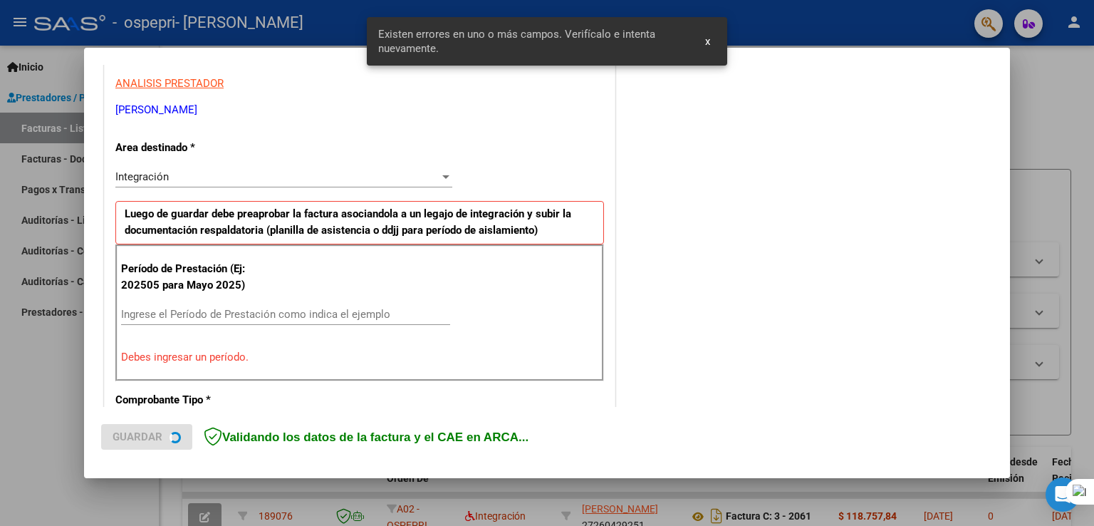
scroll to position [297, 0]
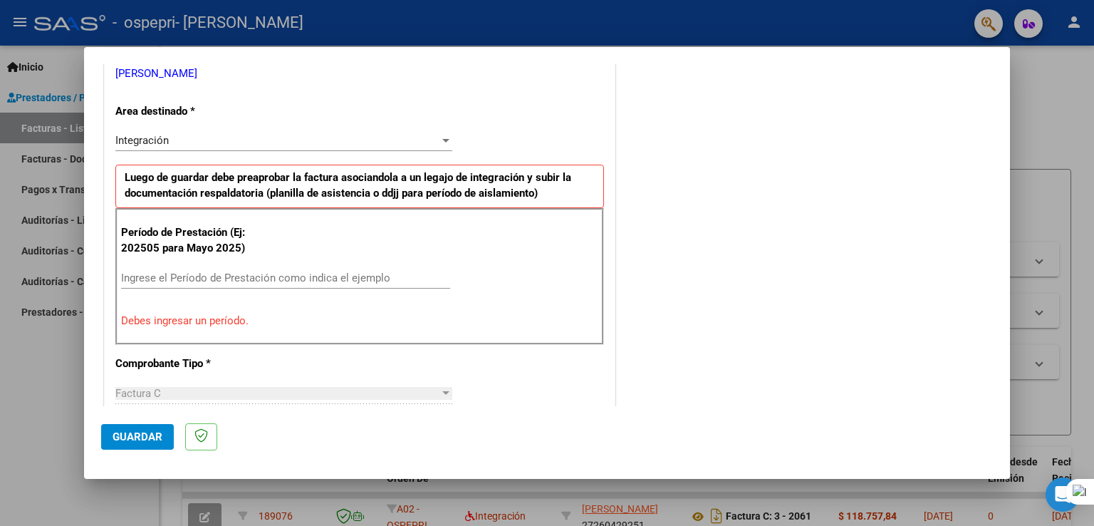
drag, startPoint x: 276, startPoint y: 269, endPoint x: 266, endPoint y: 278, distance: 13.6
click at [266, 278] on div "Ingrese el Período de Prestación como indica el ejemplo" at bounding box center [285, 277] width 329 height 21
click at [266, 278] on input "Ingrese el Período de Prestación como indica el ejemplo" at bounding box center [285, 277] width 329 height 13
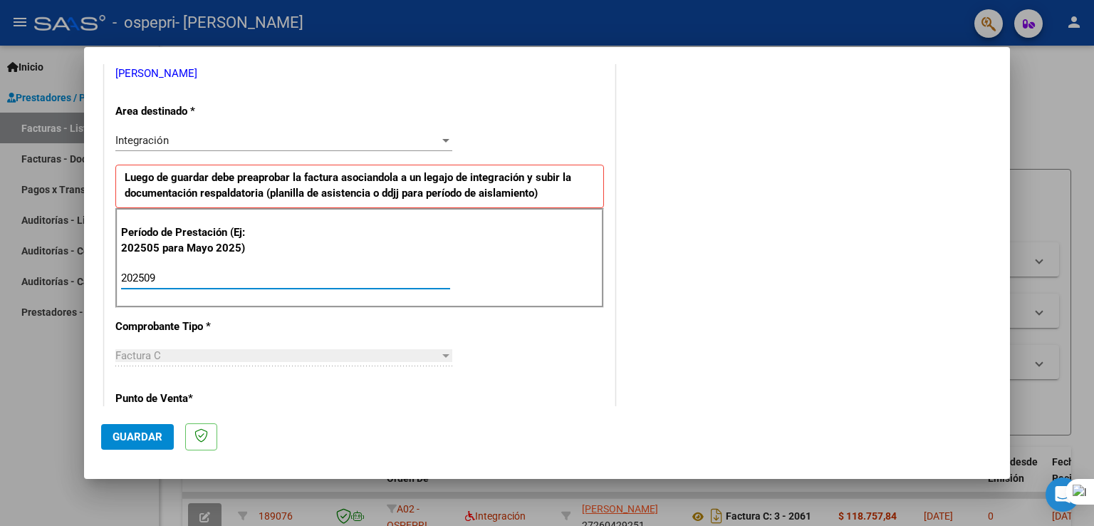
type input "202509"
click at [143, 438] on span "Guardar" at bounding box center [138, 436] width 50 height 13
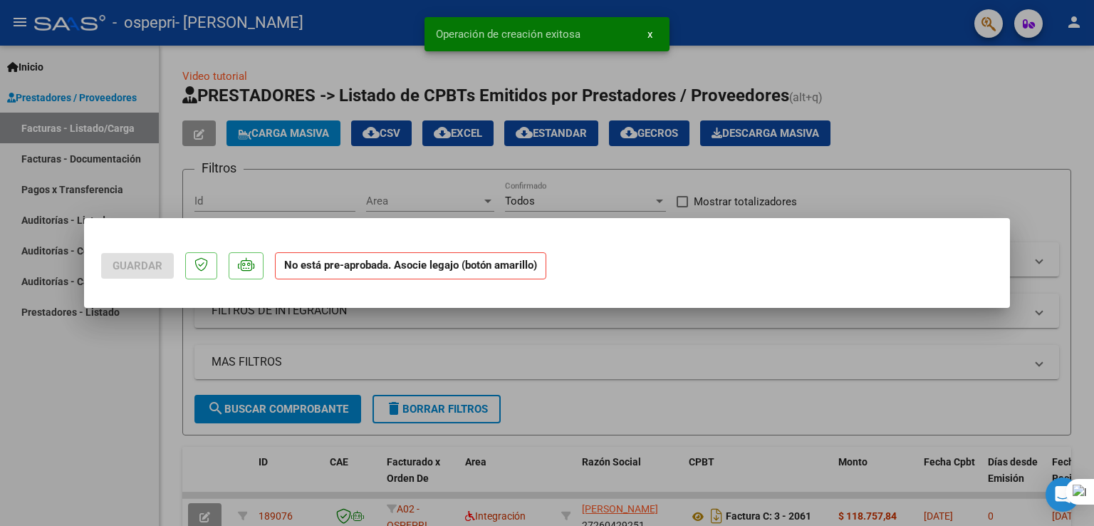
scroll to position [0, 0]
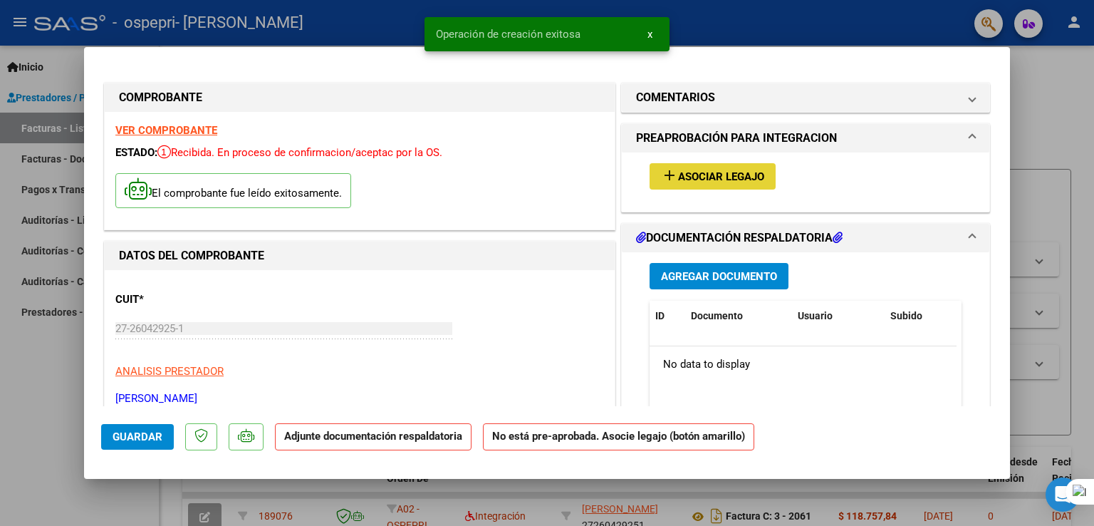
click at [698, 177] on span "Asociar Legajo" at bounding box center [721, 176] width 86 height 13
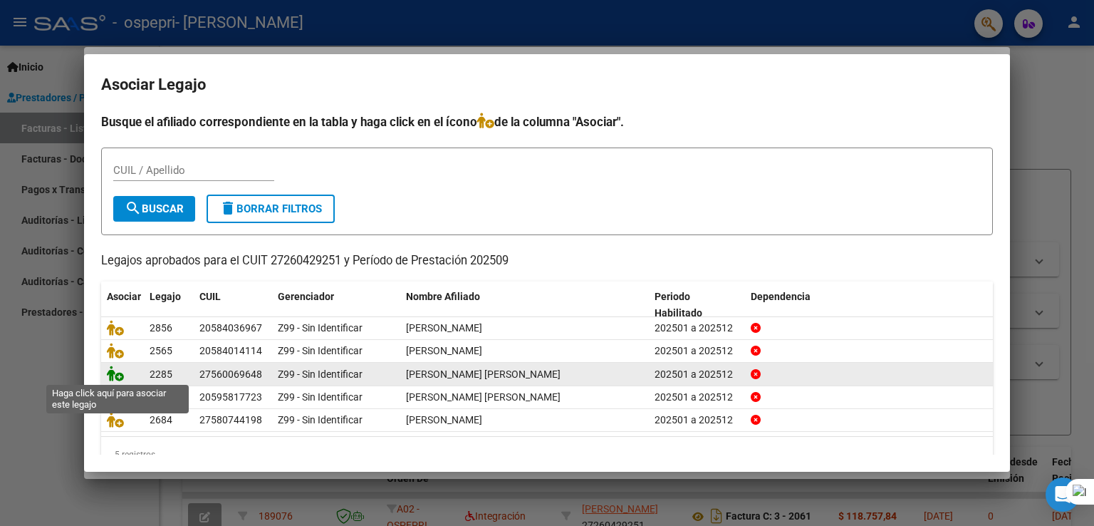
click at [110, 376] on icon at bounding box center [115, 373] width 17 height 16
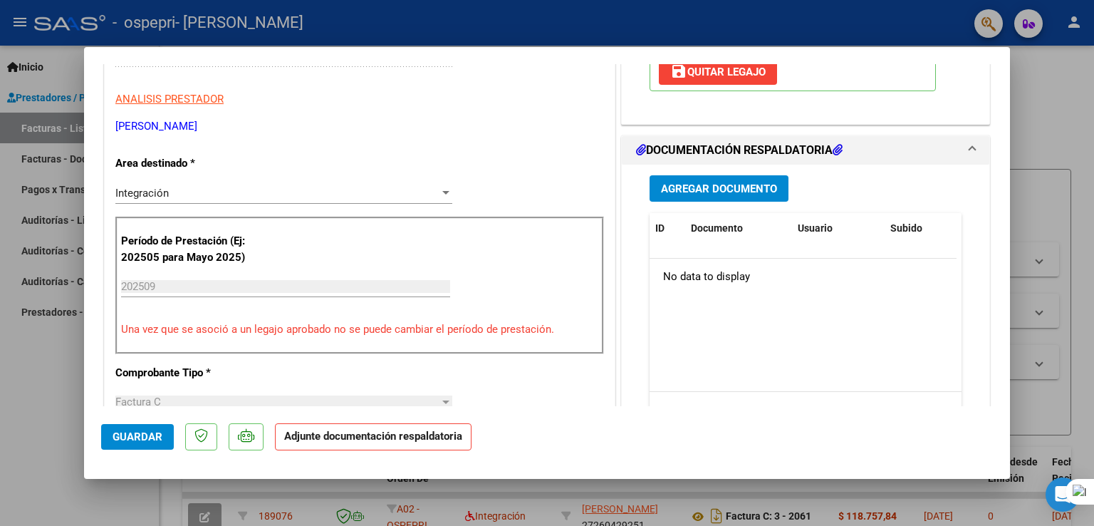
scroll to position [274, 0]
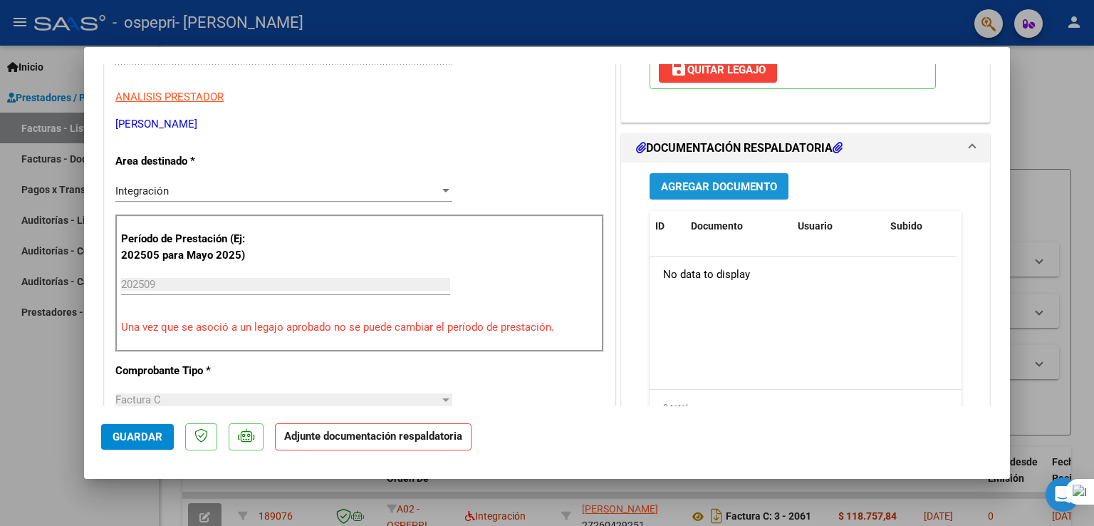
click at [698, 187] on span "Agregar Documento" at bounding box center [719, 186] width 116 height 13
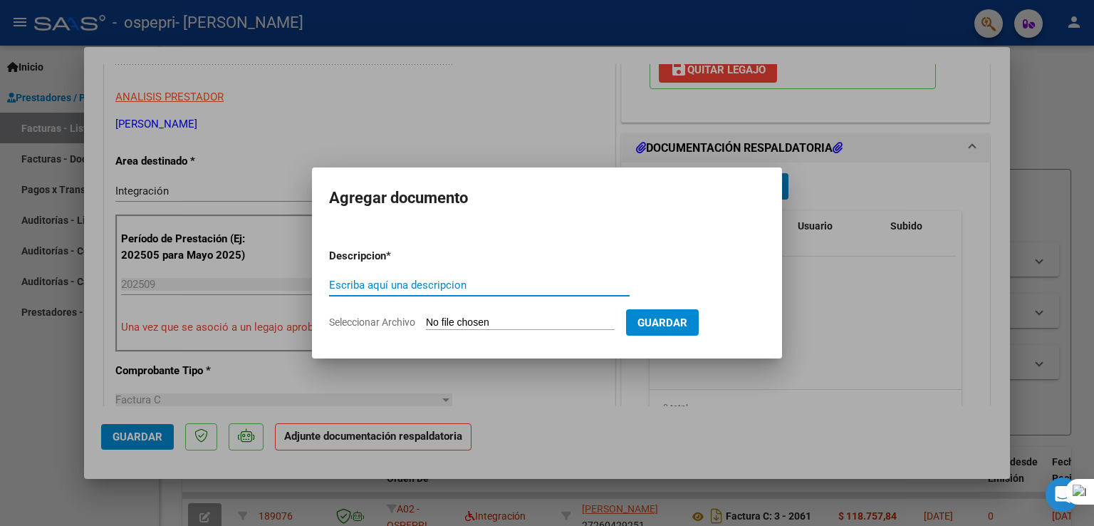
click at [568, 289] on input "Escriba aquí una descripcion" at bounding box center [479, 284] width 301 height 13
type input "AUTORIZACION"
click at [525, 327] on input "Seleccionar Archivo" at bounding box center [520, 323] width 189 height 14
type input "C:\fakepath\Bono (6).pdf"
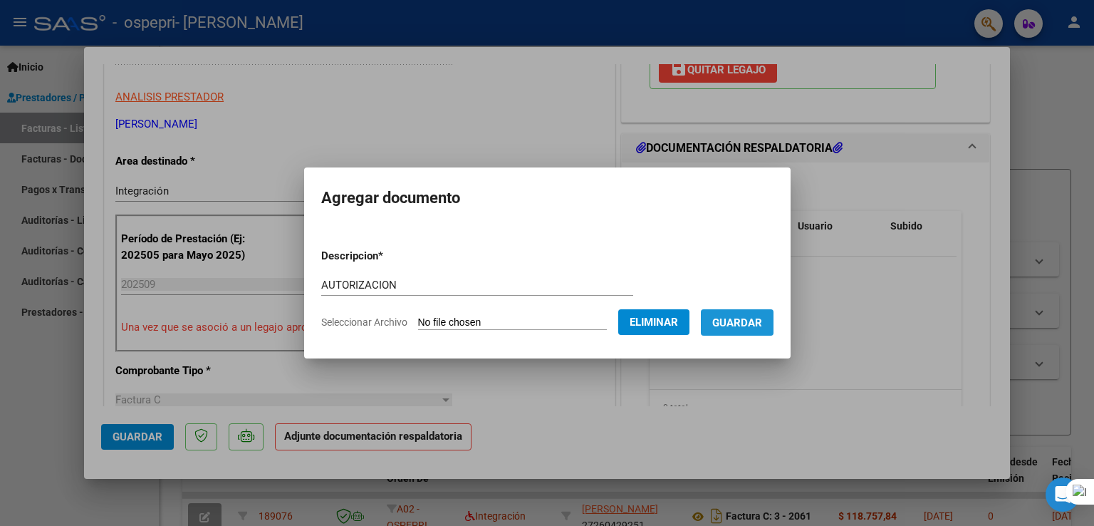
click at [762, 316] on span "Guardar" at bounding box center [737, 322] width 50 height 13
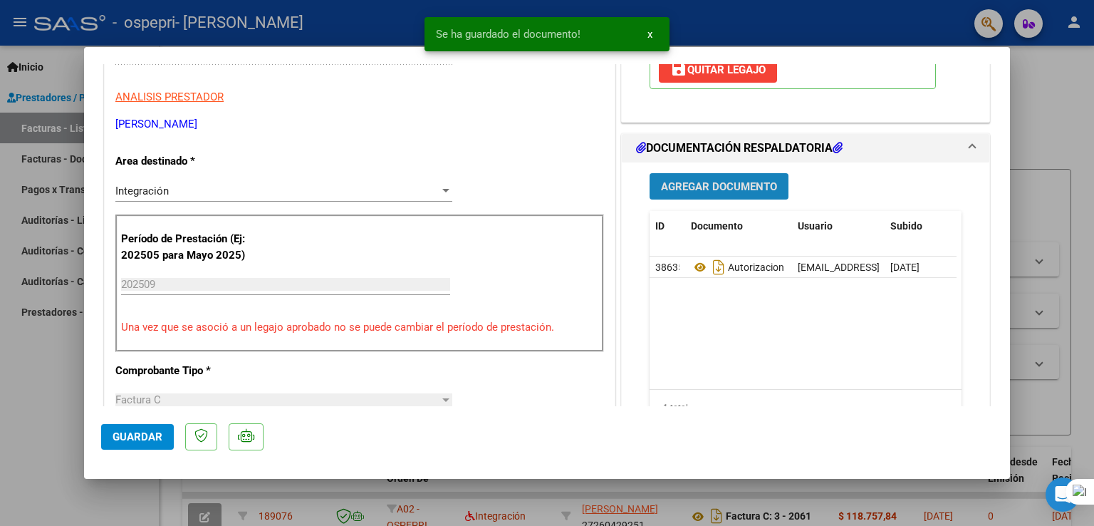
click at [726, 187] on span "Agregar Documento" at bounding box center [719, 186] width 116 height 13
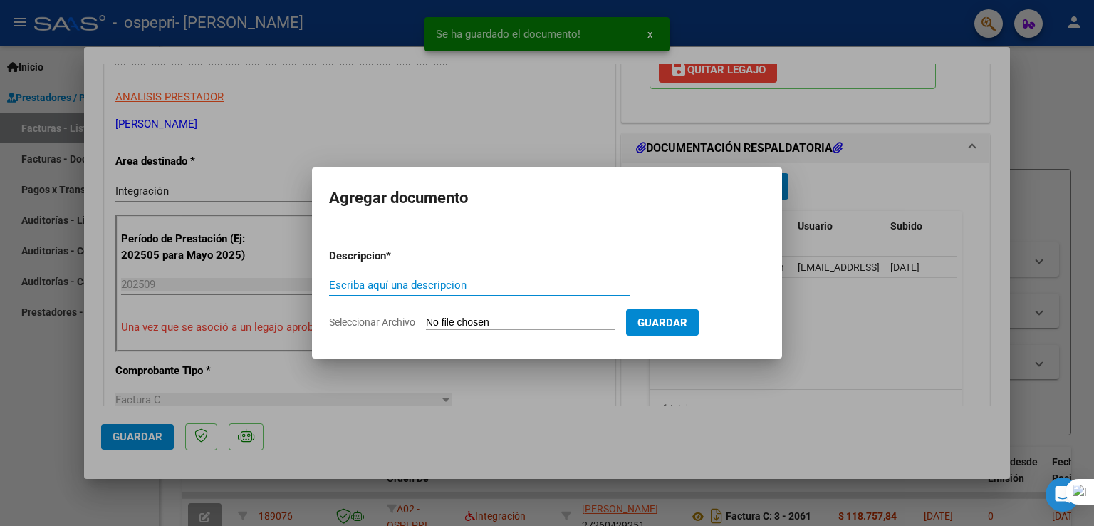
click at [516, 281] on input "Escriba aquí una descripcion" at bounding box center [479, 284] width 301 height 13
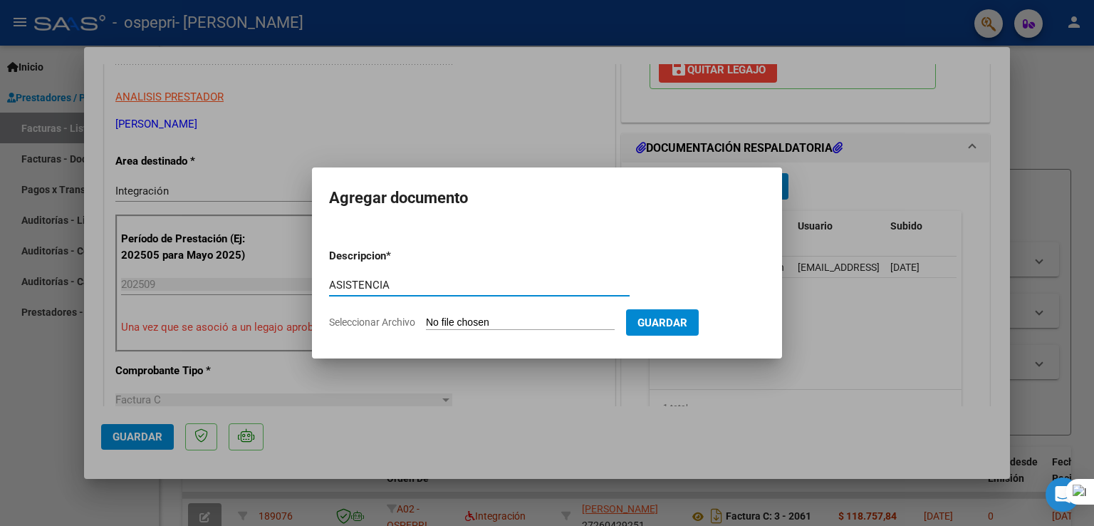
type input "ASISTENCIA"
click at [518, 327] on input "Seleccionar Archivo" at bounding box center [520, 323] width 189 height 14
type input "C:\fakepath\BONO SEPT.jpg"
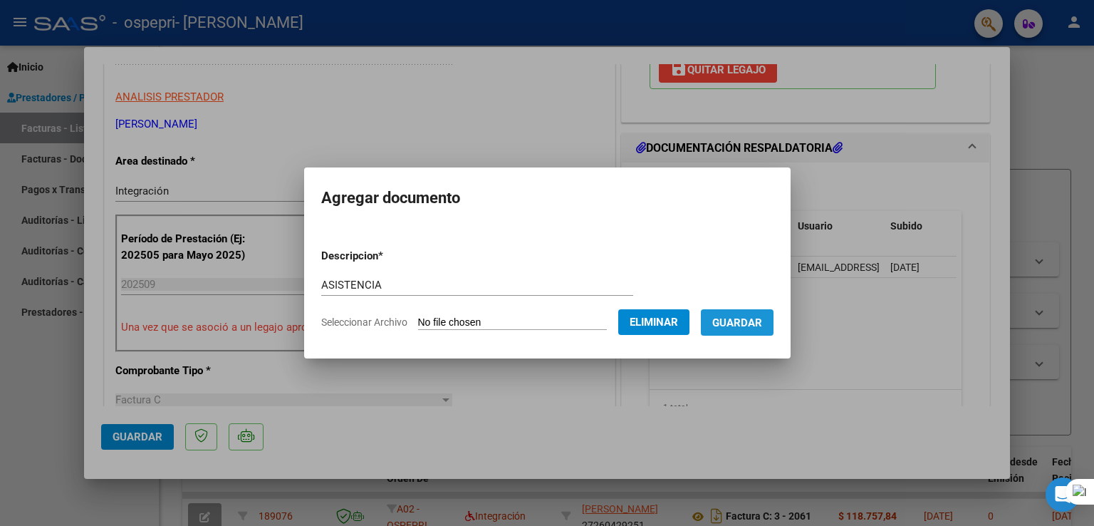
click at [762, 323] on span "Guardar" at bounding box center [737, 322] width 50 height 13
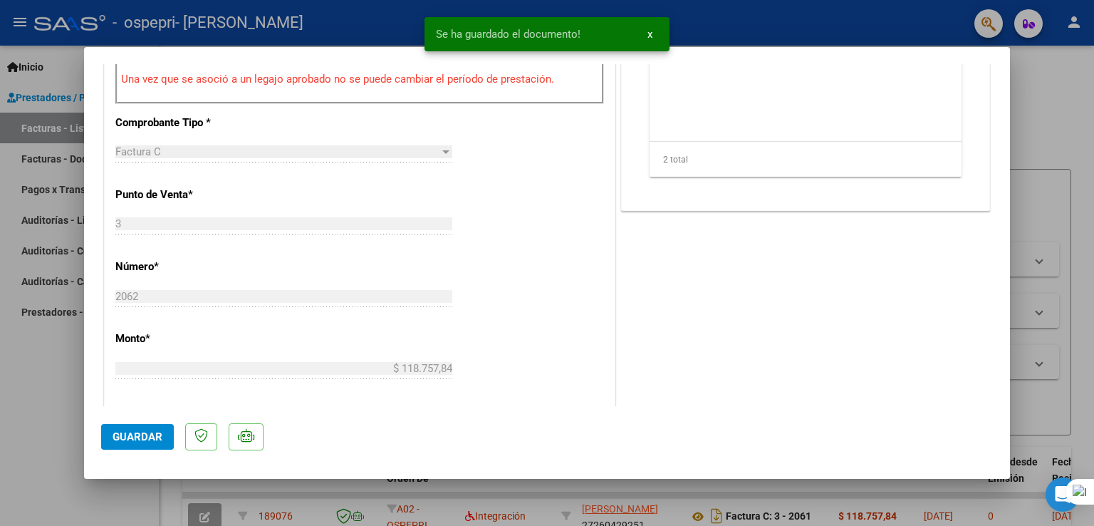
scroll to position [536, 0]
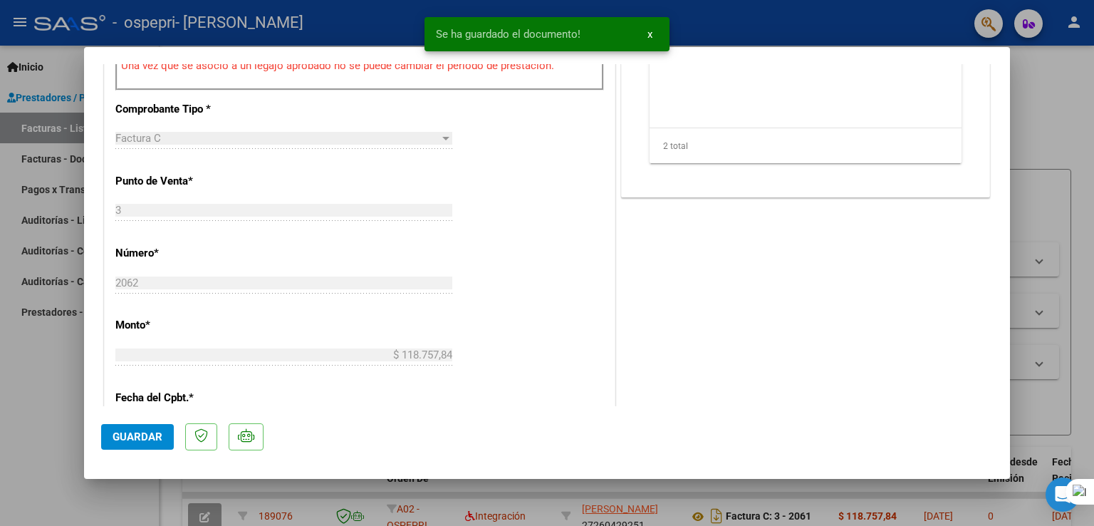
click at [1088, 108] on div at bounding box center [547, 263] width 1094 height 526
type input "$ 0,00"
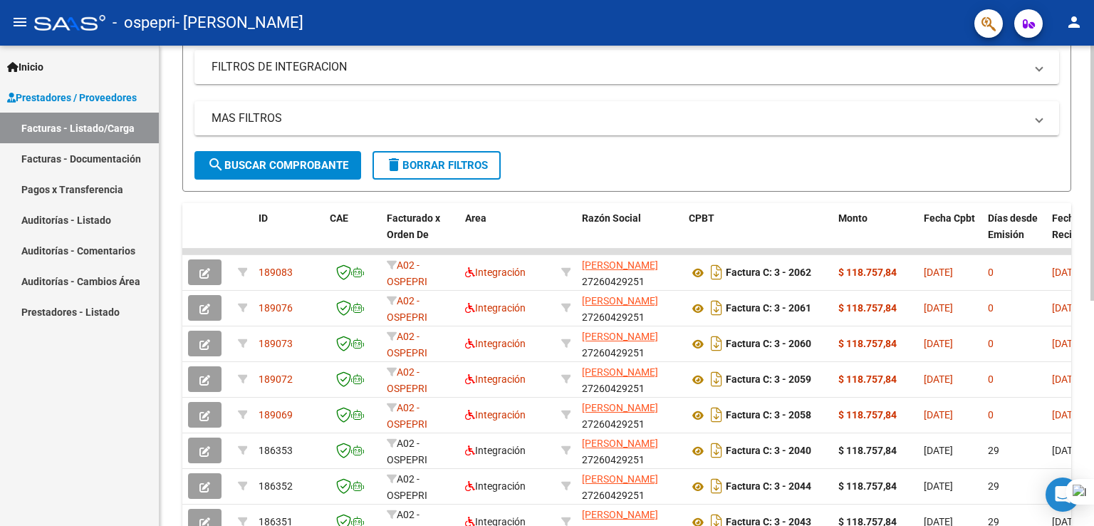
scroll to position [245, 0]
click at [1088, 223] on div "Video tutorial PRESTADORES -> Listado de CPBTs Emitidos por Prestadores / Prove…" at bounding box center [629, 248] width 938 height 895
